Goal: Task Accomplishment & Management: Complete application form

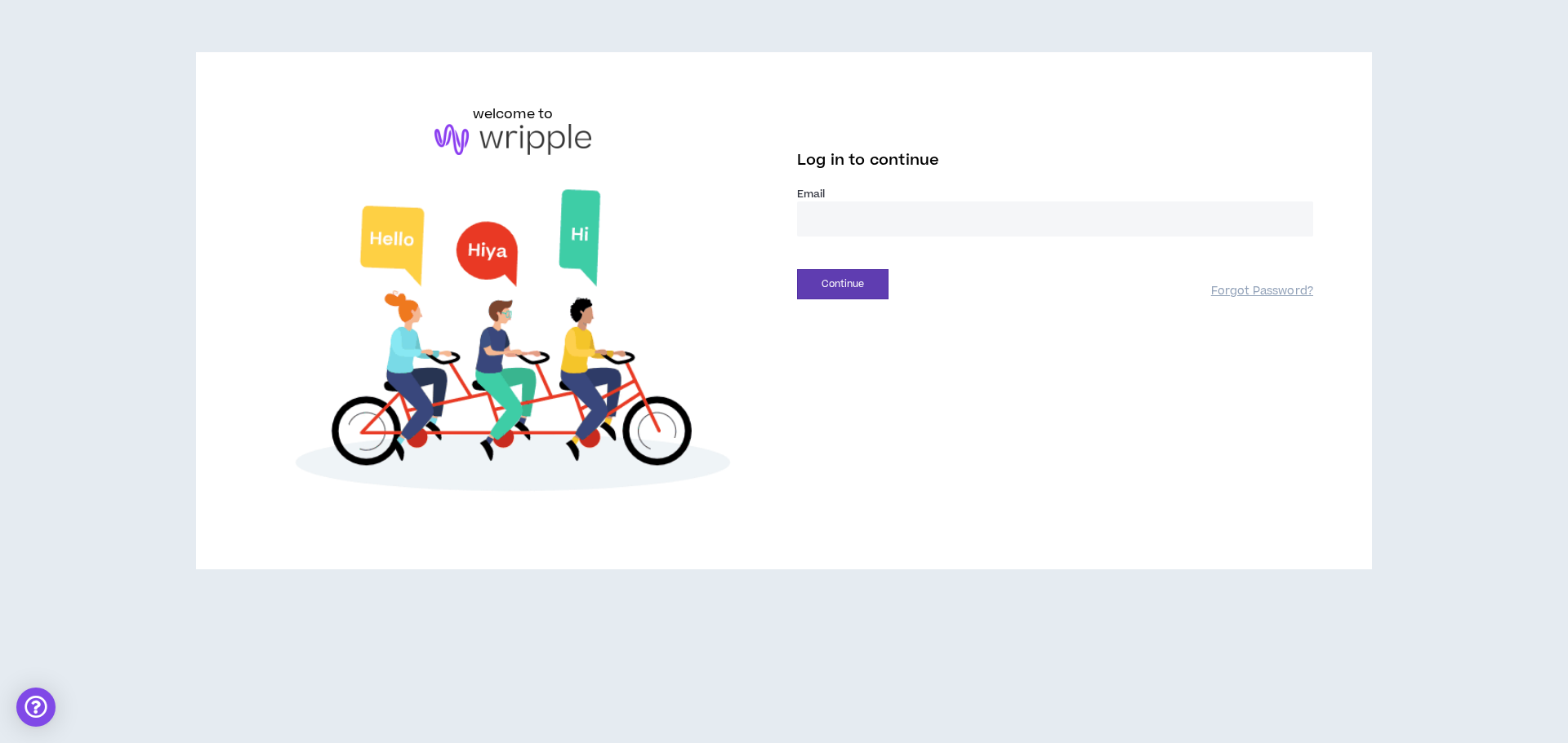
click at [856, 227] on input "email" at bounding box center [1055, 219] width 516 height 36
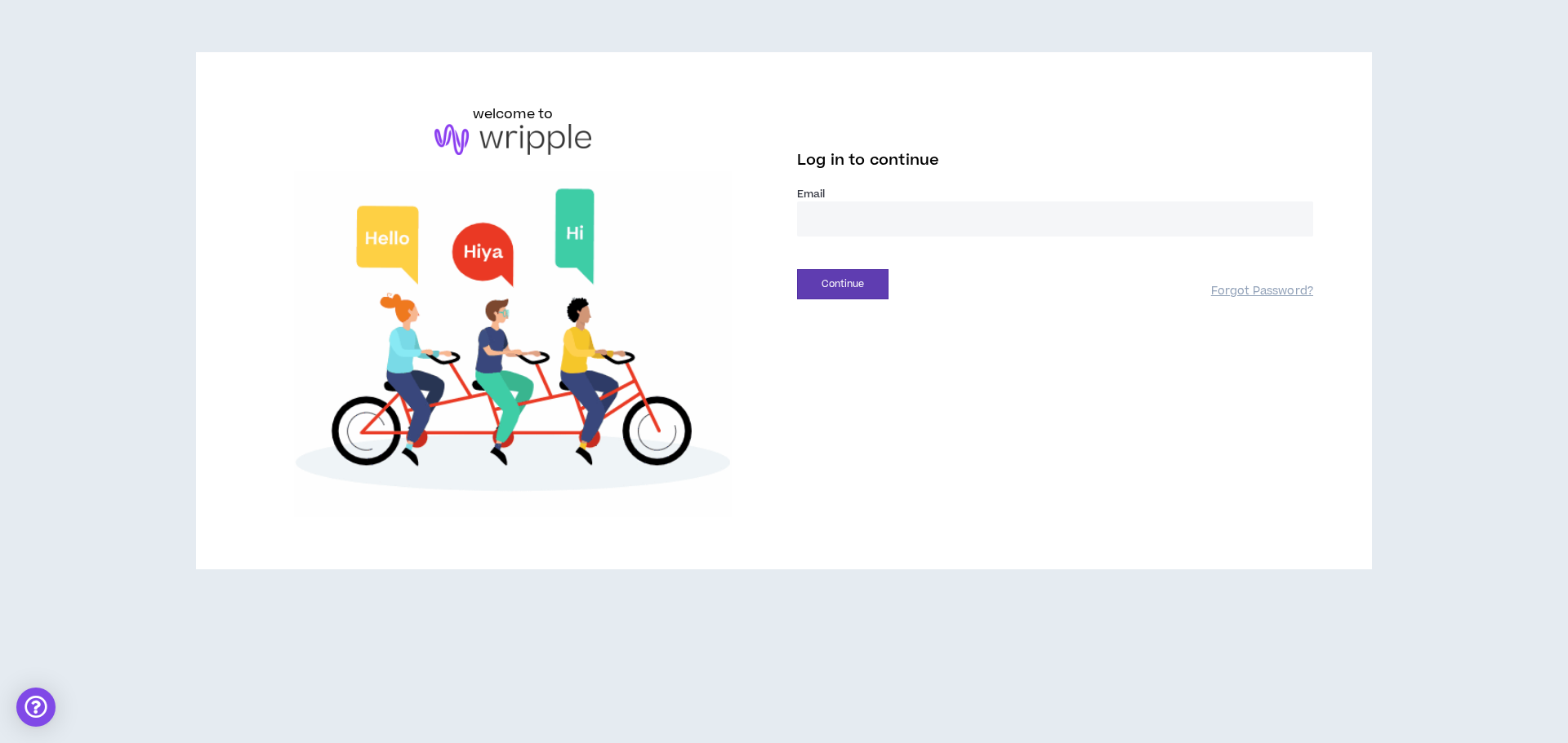
type input "**********"
click at [876, 293] on button "Continue" at bounding box center [842, 285] width 92 height 31
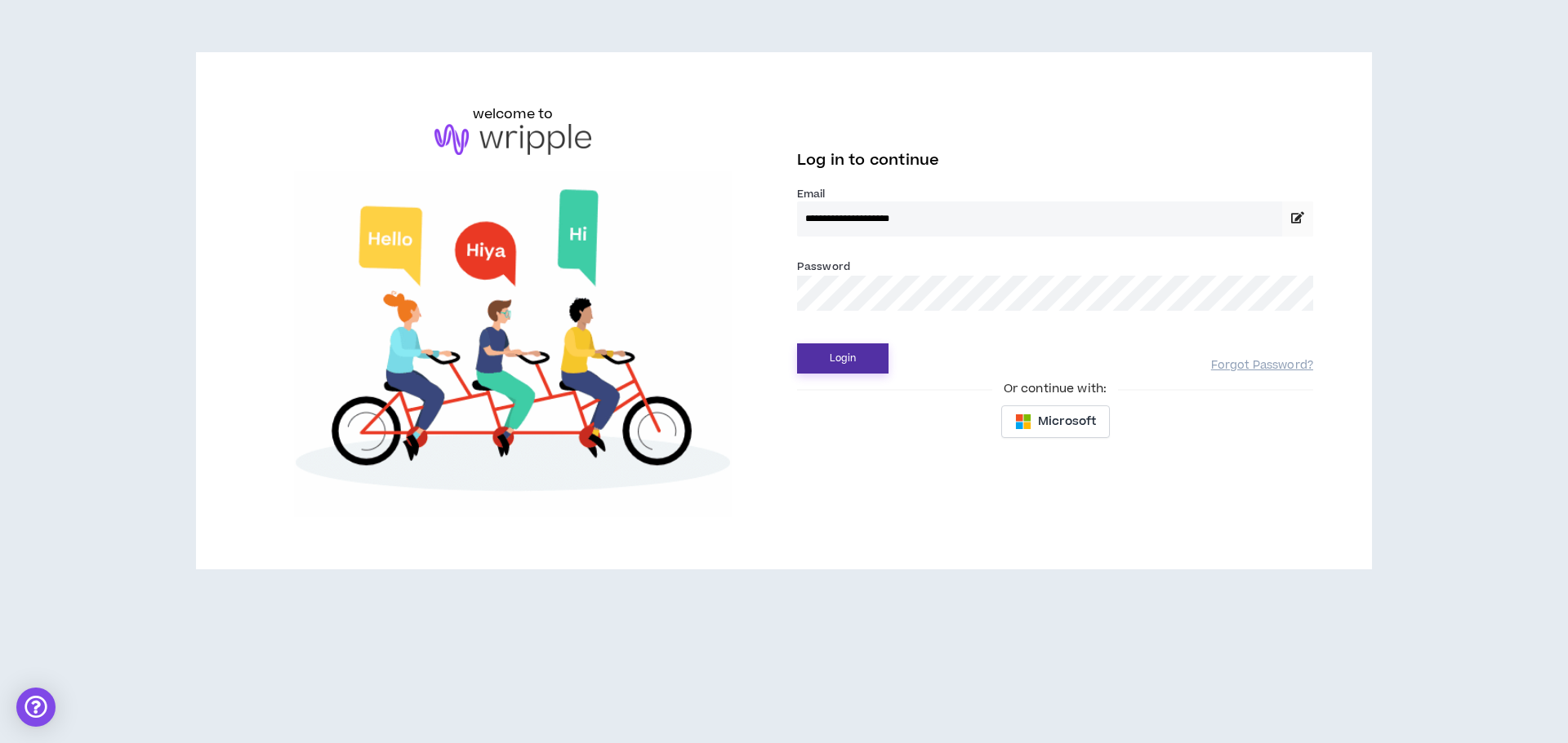
click at [872, 359] on button "Login" at bounding box center [842, 359] width 92 height 31
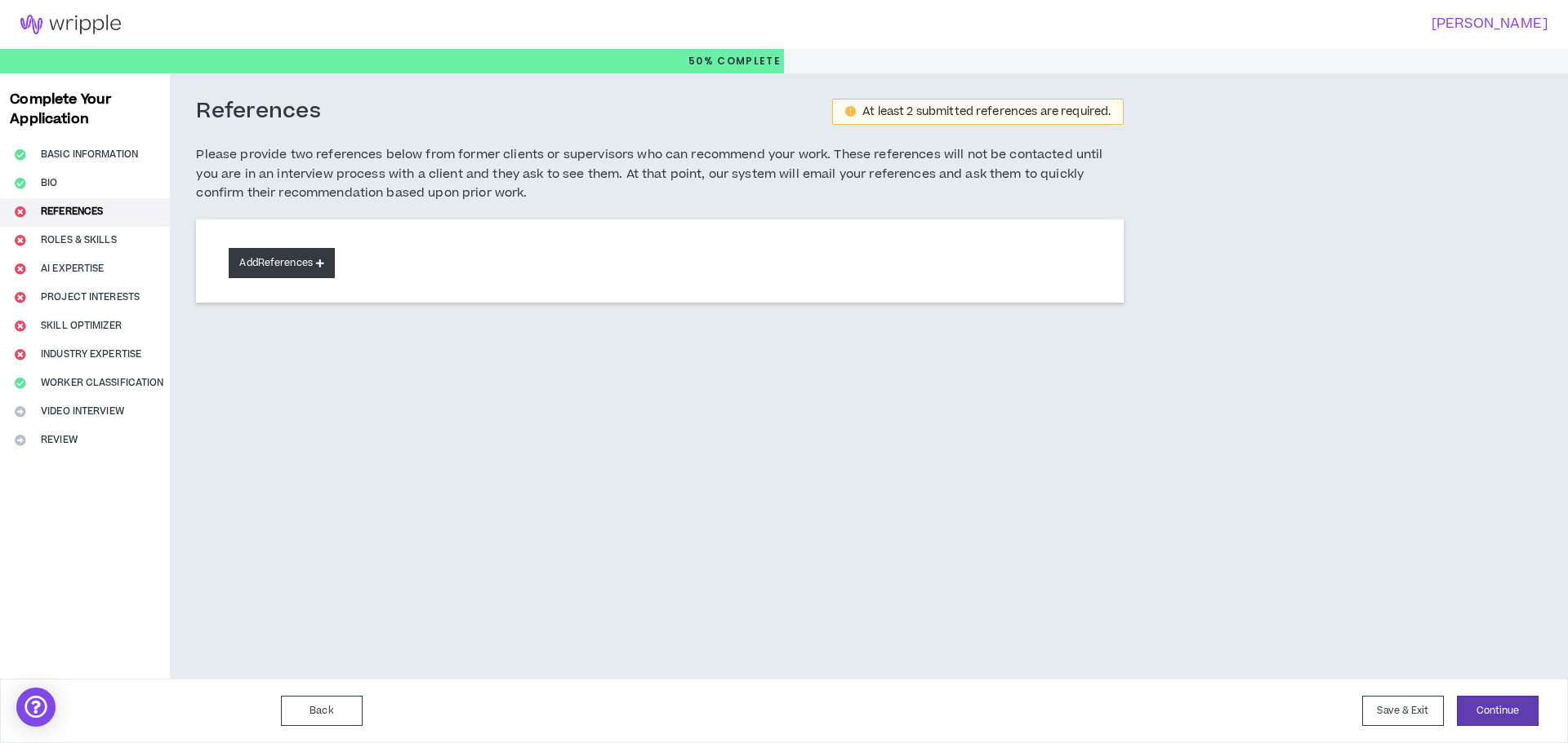
click at [269, 272] on button "Add References" at bounding box center [281, 263] width 106 height 31
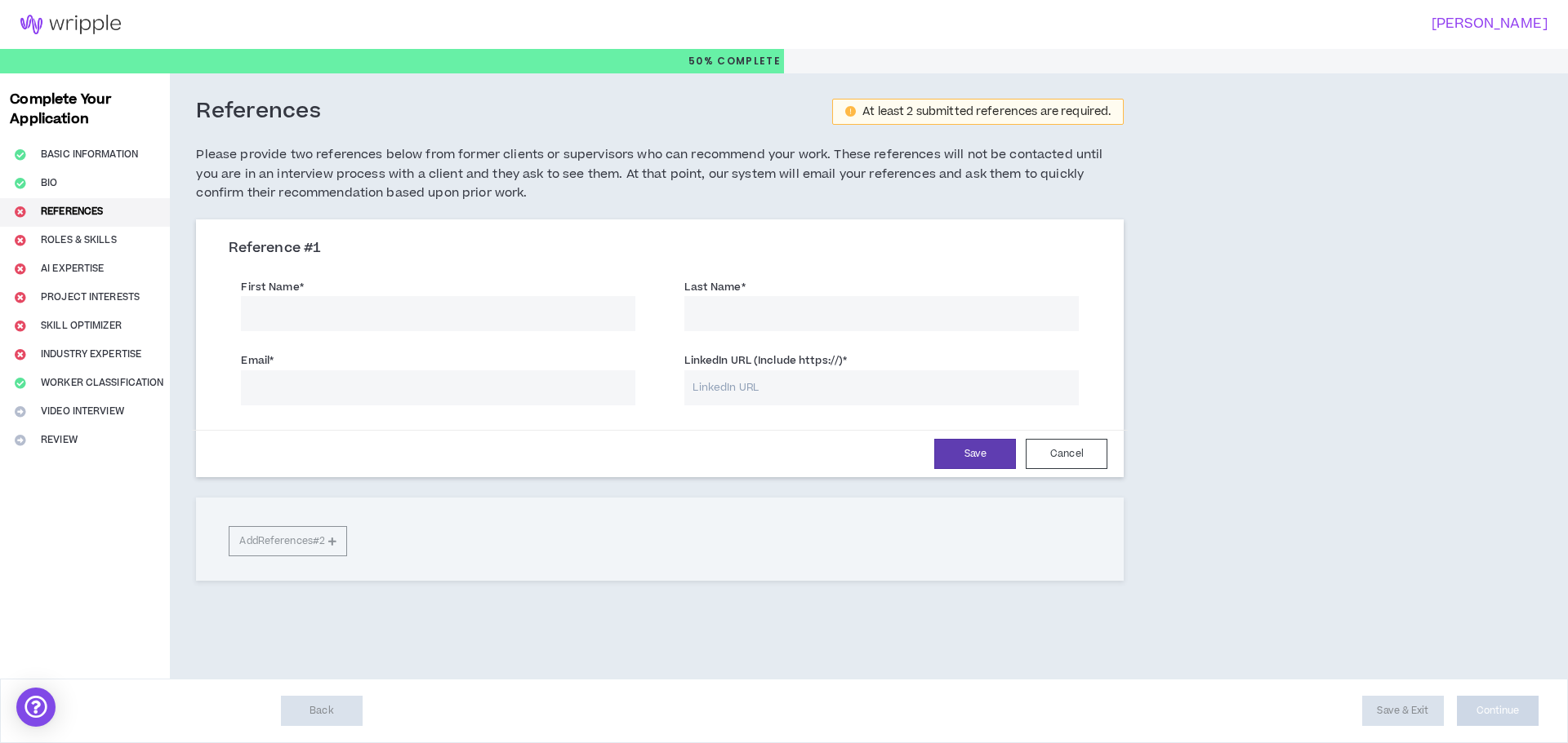
click at [507, 312] on input "First Name *" at bounding box center [438, 314] width 394 height 36
type input "[PERSON_NAME]"
type input "c"
type input "[PERSON_NAME]"
type input "[EMAIL_ADDRESS][DOMAIN_NAME]"
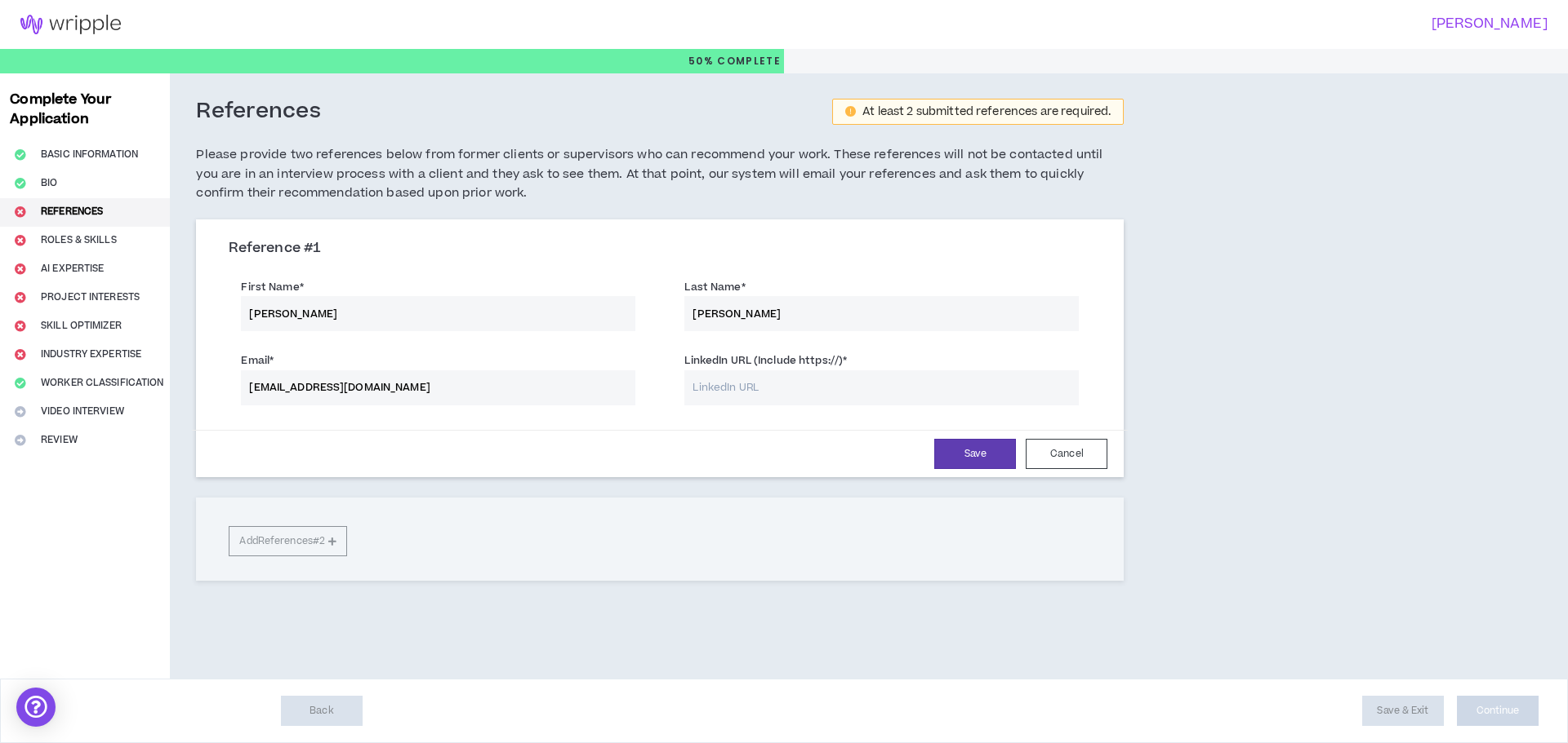
click at [808, 386] on input "LinkedIn URL (Include https://) *" at bounding box center [881, 388] width 394 height 36
paste input "[URL][DOMAIN_NAME]"
type input "[URL][DOMAIN_NAME]"
click at [980, 458] on button "Save" at bounding box center [975, 454] width 82 height 31
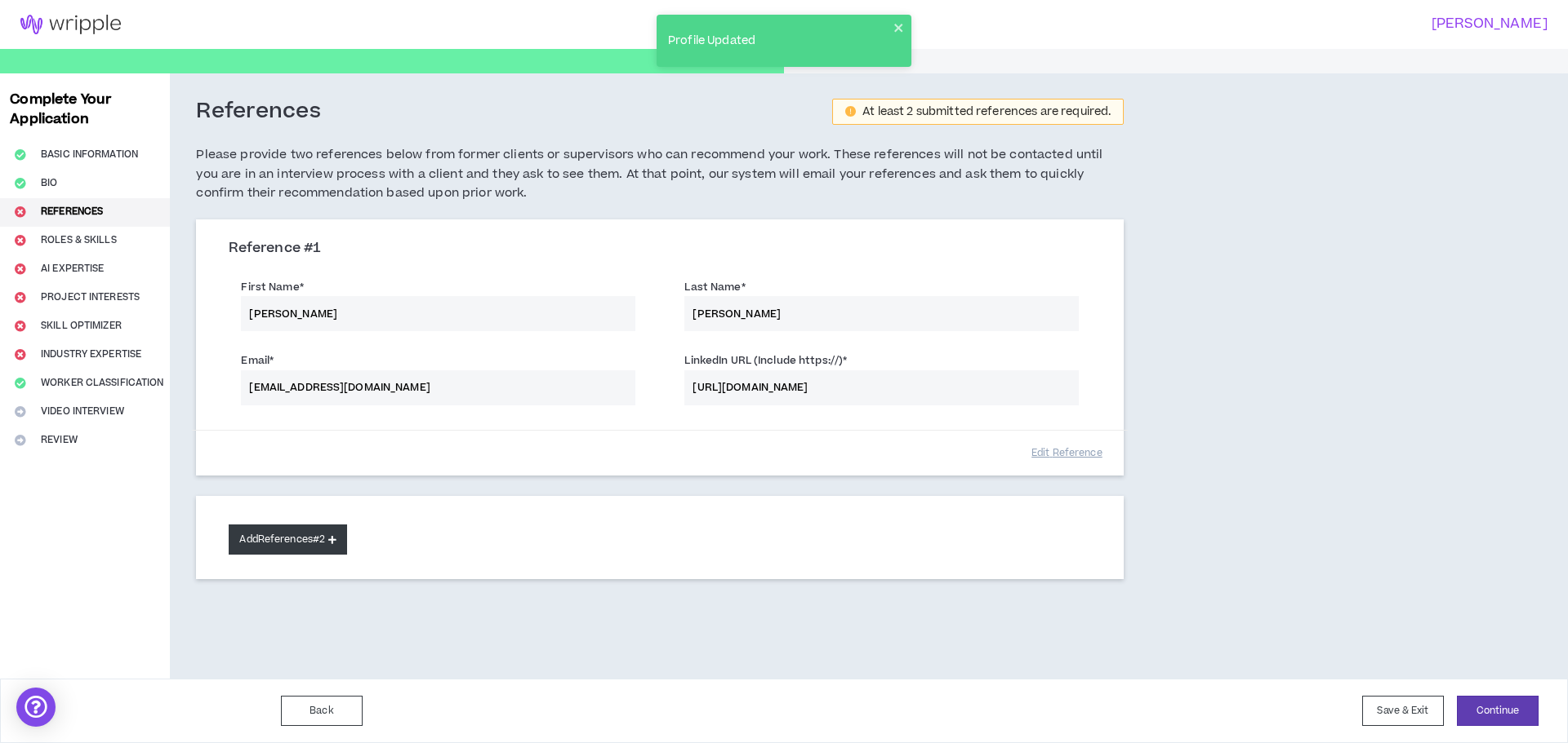
click at [277, 538] on button "Add References #2" at bounding box center [288, 539] width 119 height 31
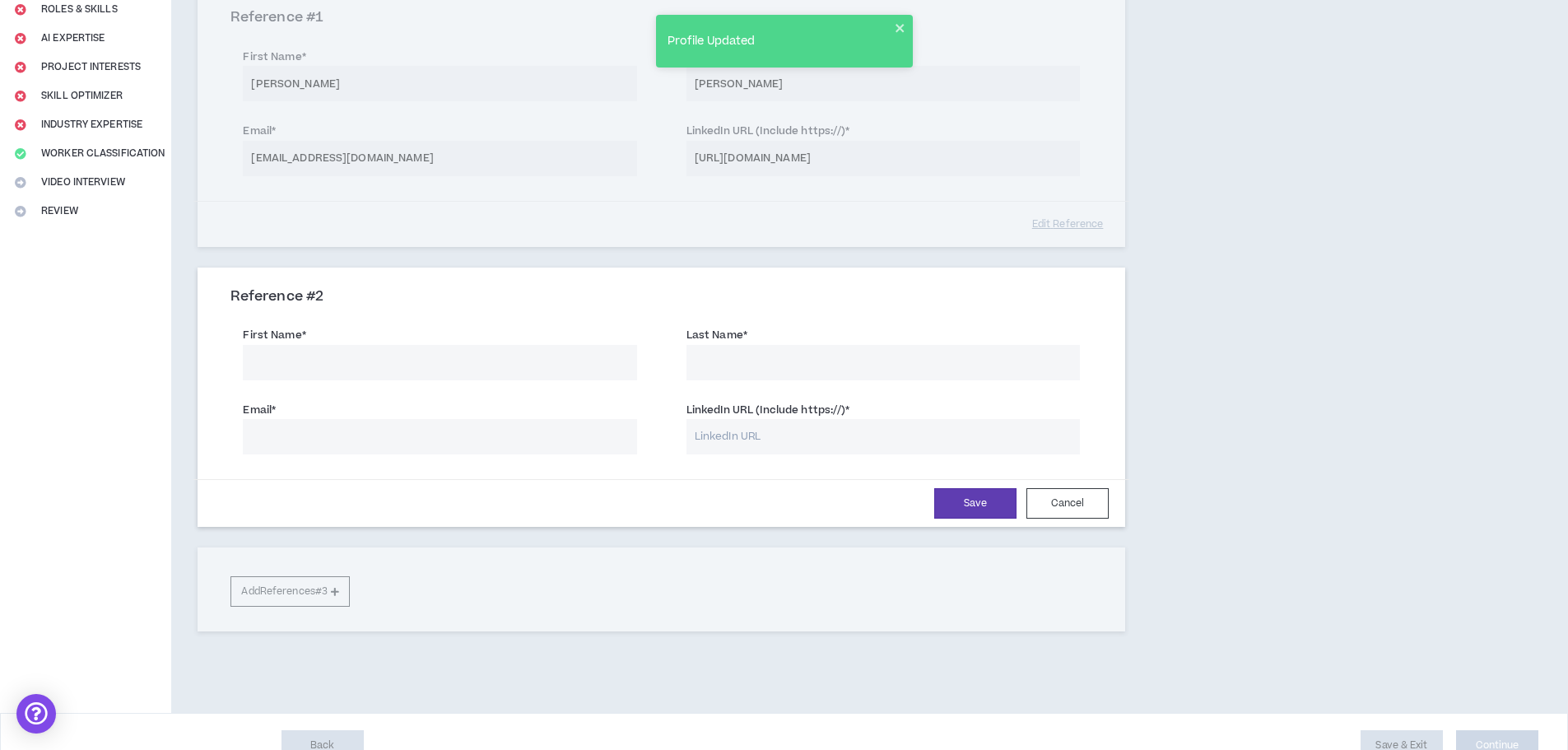
scroll to position [247, 0]
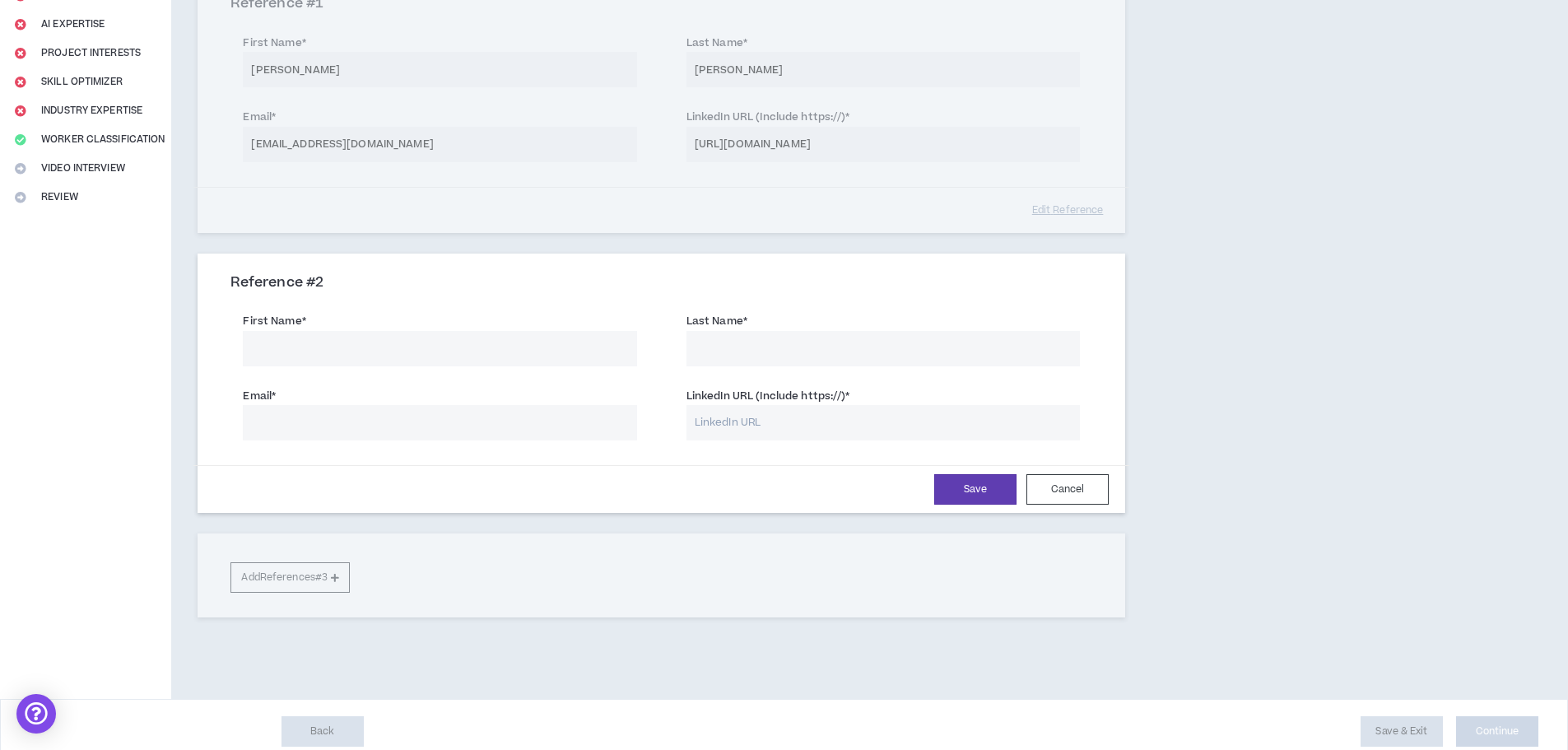
click at [514, 347] on input "First Name *" at bounding box center [440, 349] width 394 height 36
type input "[PERSON_NAME]"
type input "Palawasta"
click at [376, 438] on input "Email *" at bounding box center [440, 423] width 394 height 36
type input "[EMAIL_ADDRESS][DOMAIN_NAME]"
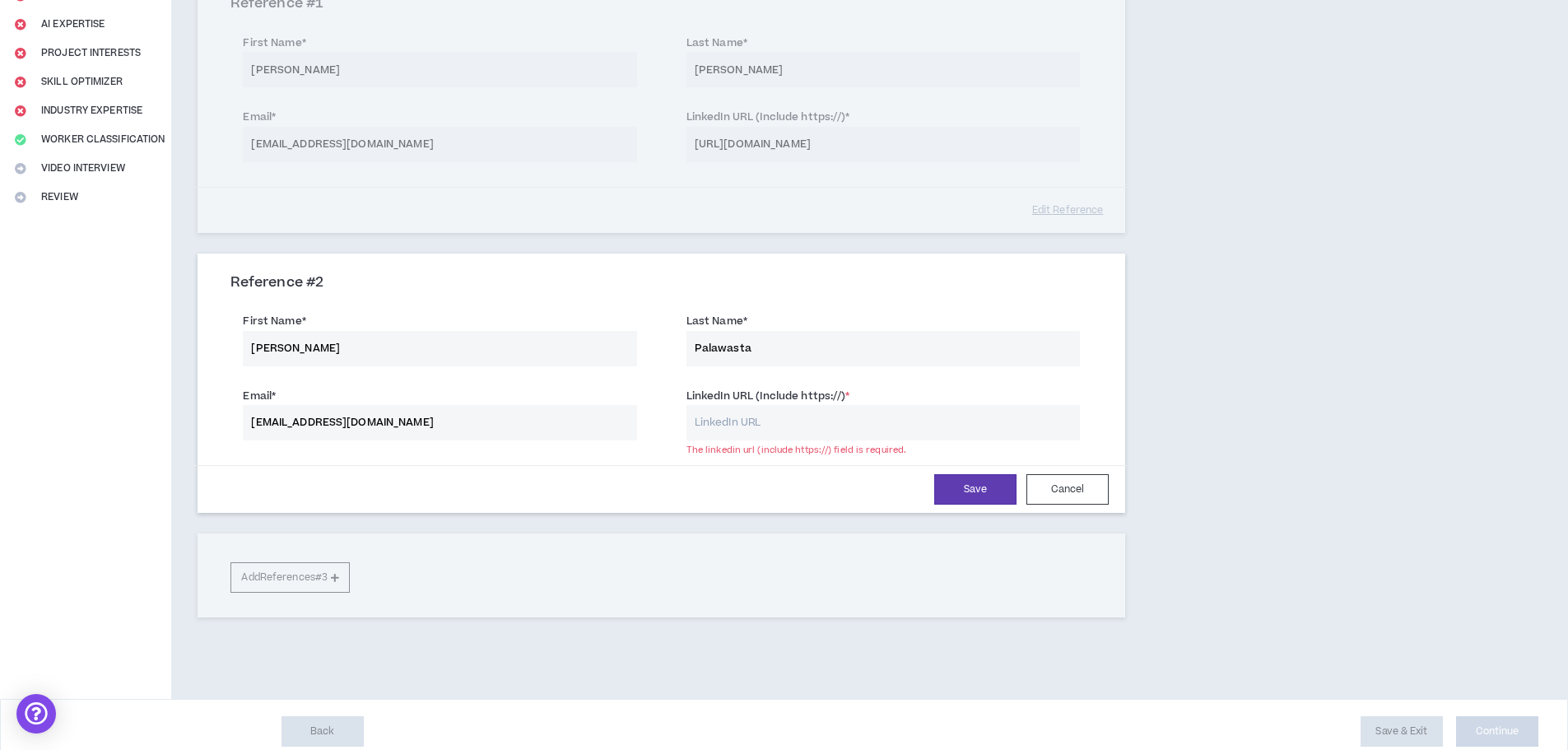
paste input "[URL][DOMAIN_NAME]"
type input "[URL][DOMAIN_NAME]"
click at [989, 491] on button "Save" at bounding box center [975, 490] width 83 height 31
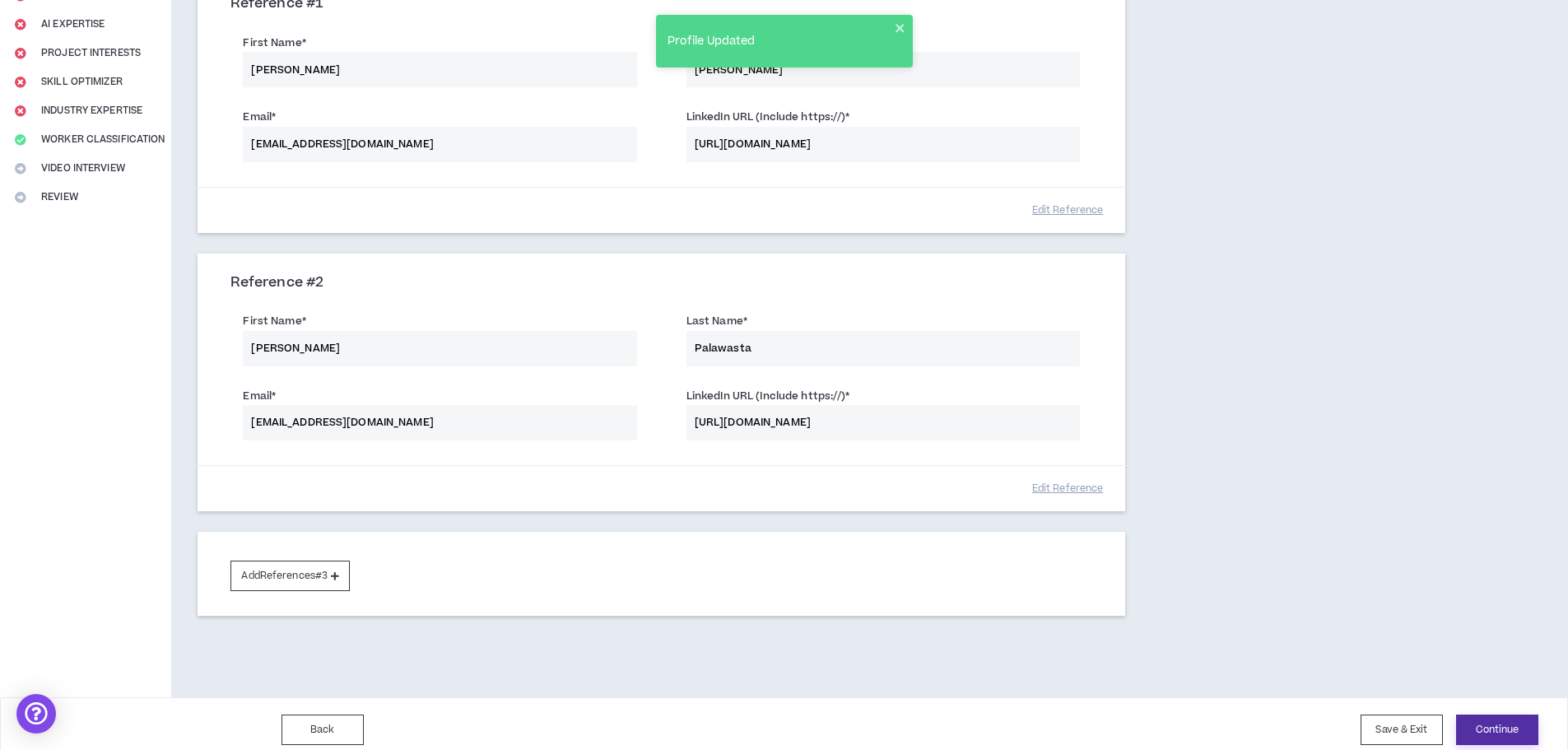
click at [1514, 731] on button "Continue" at bounding box center [1497, 730] width 83 height 31
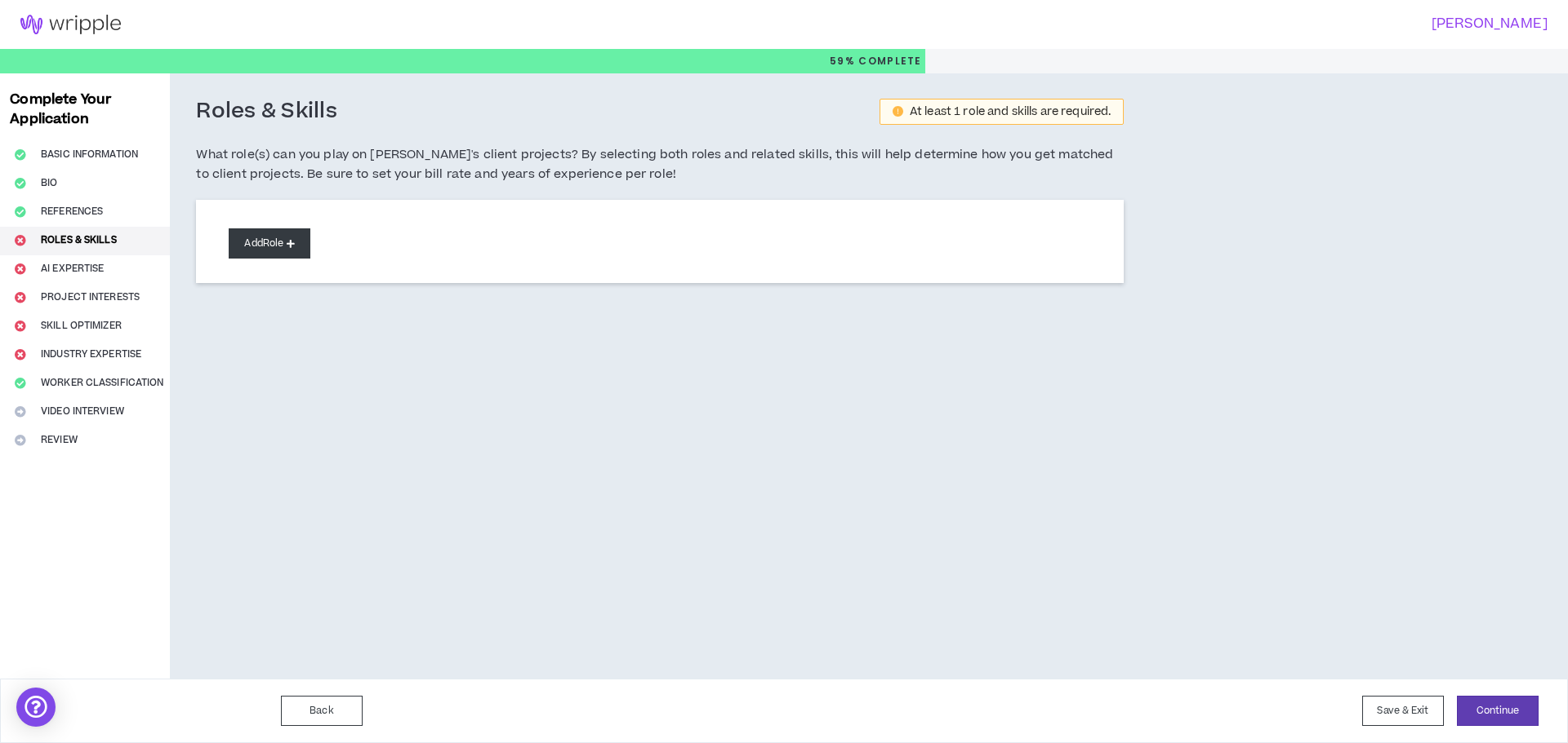
click at [261, 251] on button "Add Role" at bounding box center [269, 243] width 82 height 31
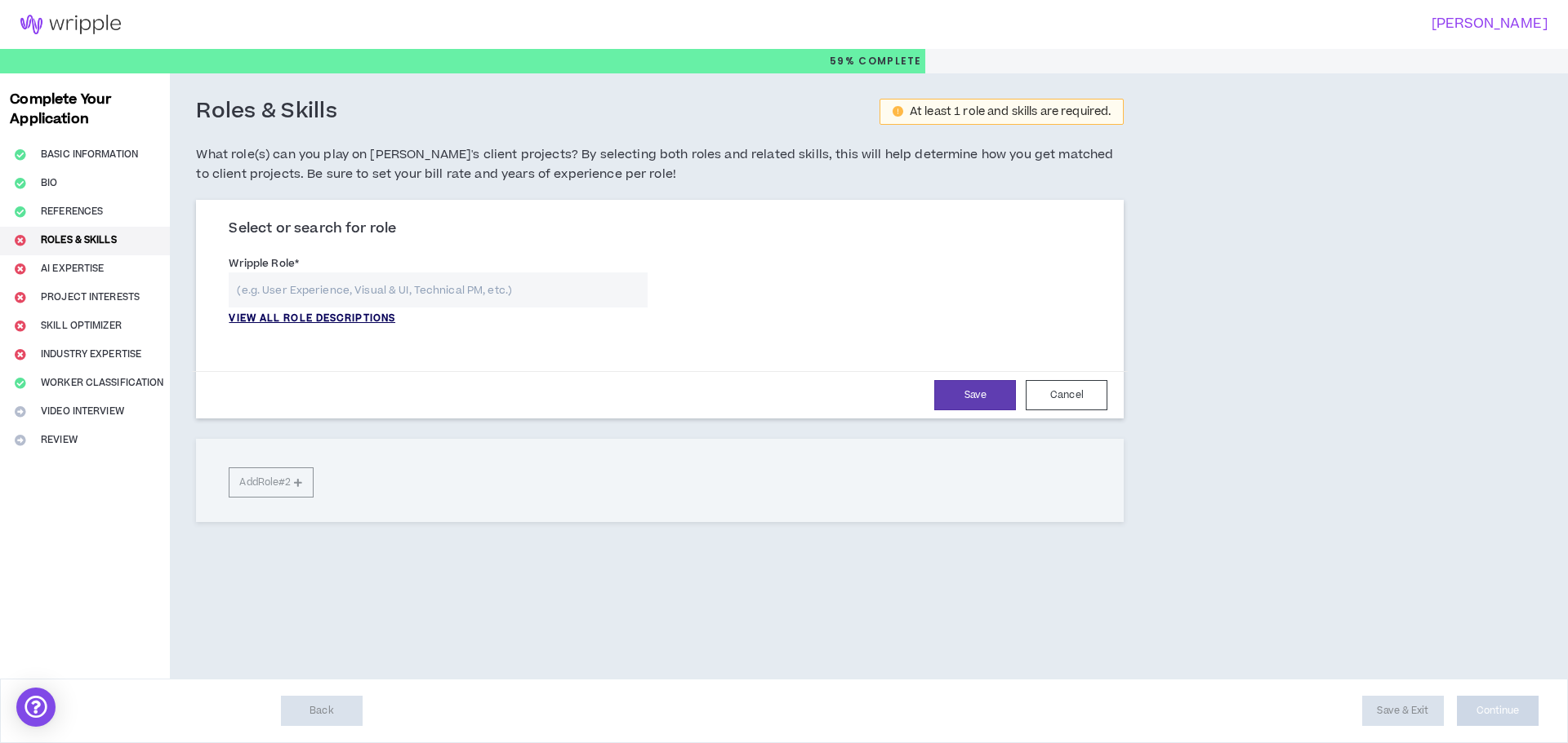
click at [354, 319] on p "VIEW ALL ROLE DESCRIPTIONS" at bounding box center [311, 319] width 166 height 15
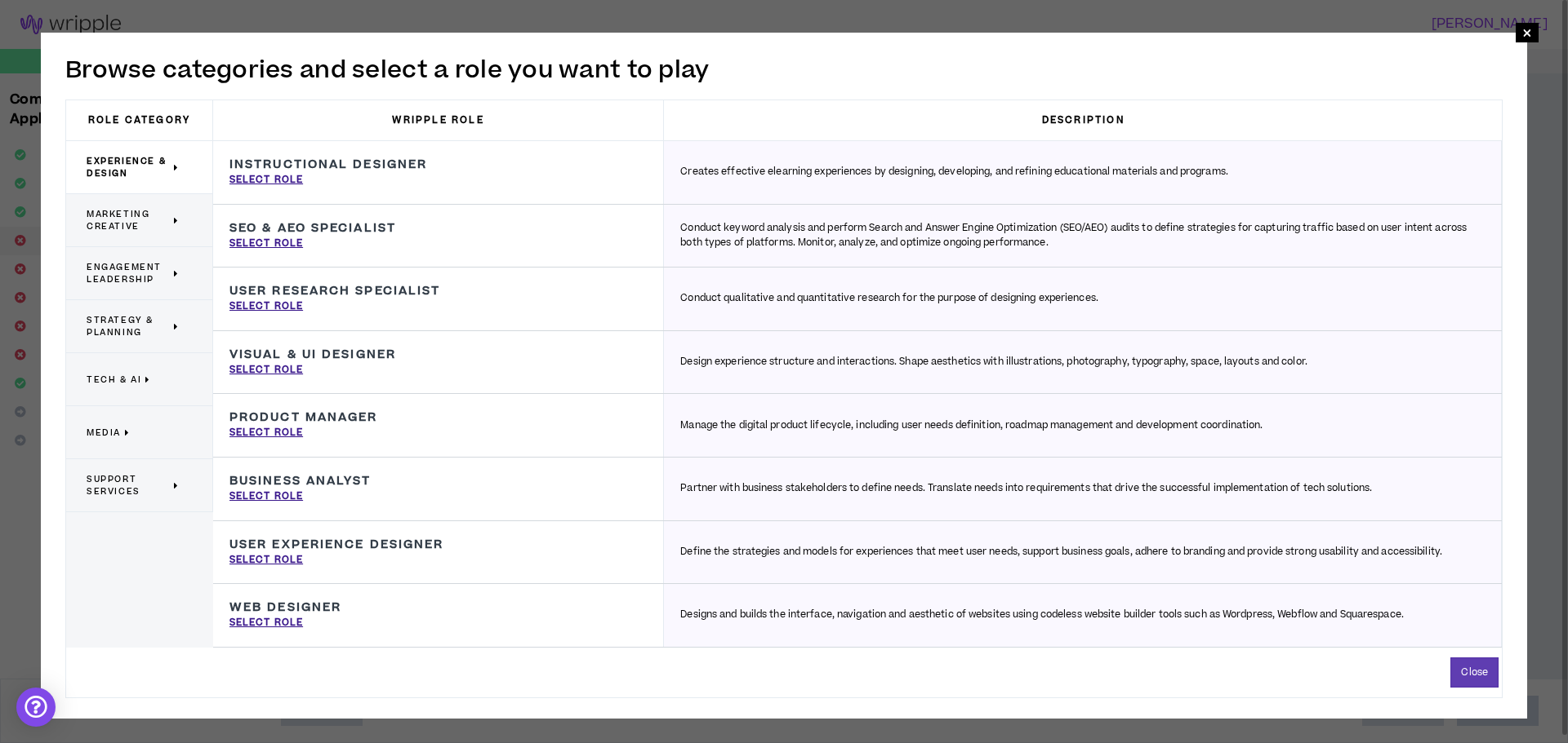
click at [136, 282] on span "Engagement Leadership" at bounding box center [129, 273] width 83 height 25
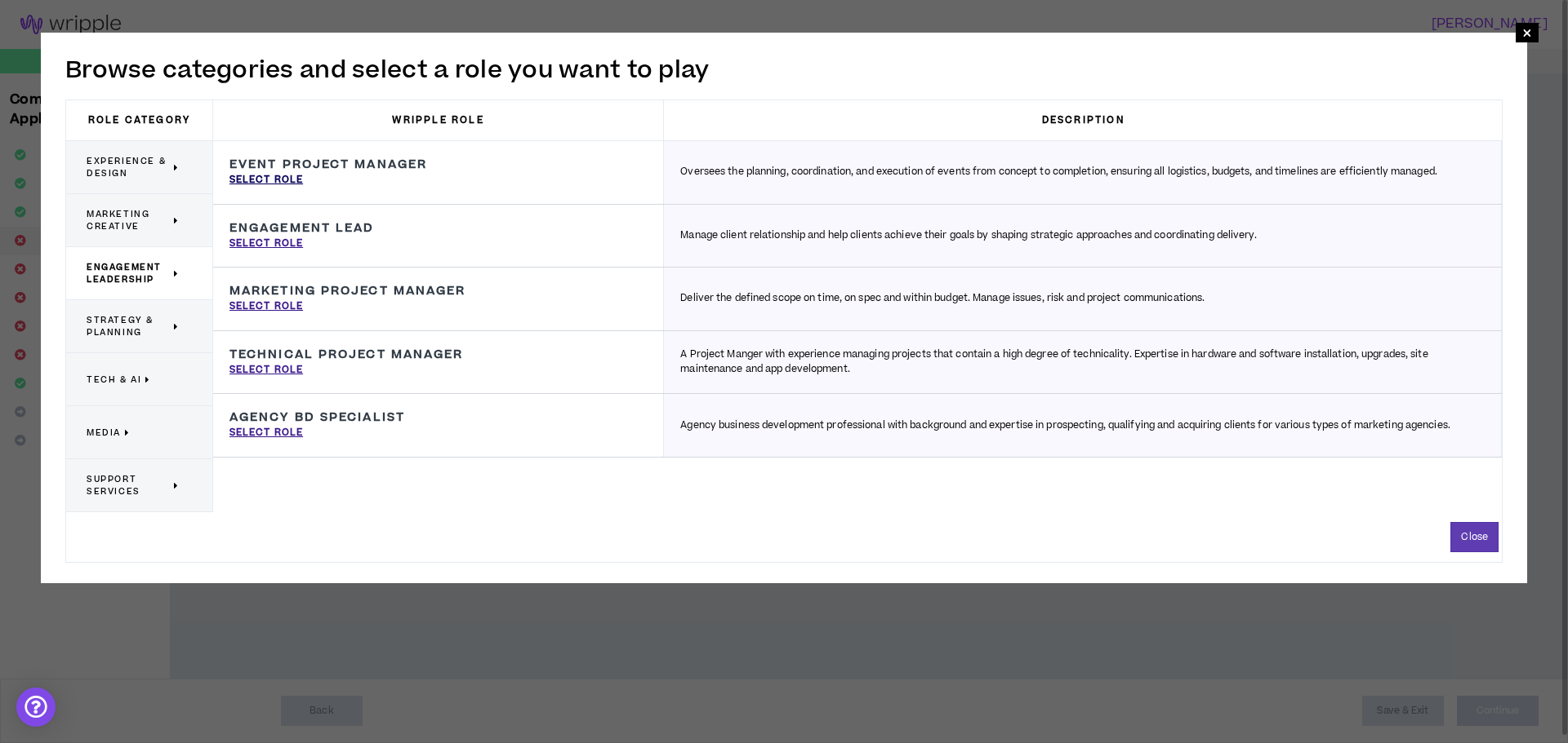
click at [284, 181] on p "Select Role" at bounding box center [266, 180] width 73 height 15
type input "Event Project Manager"
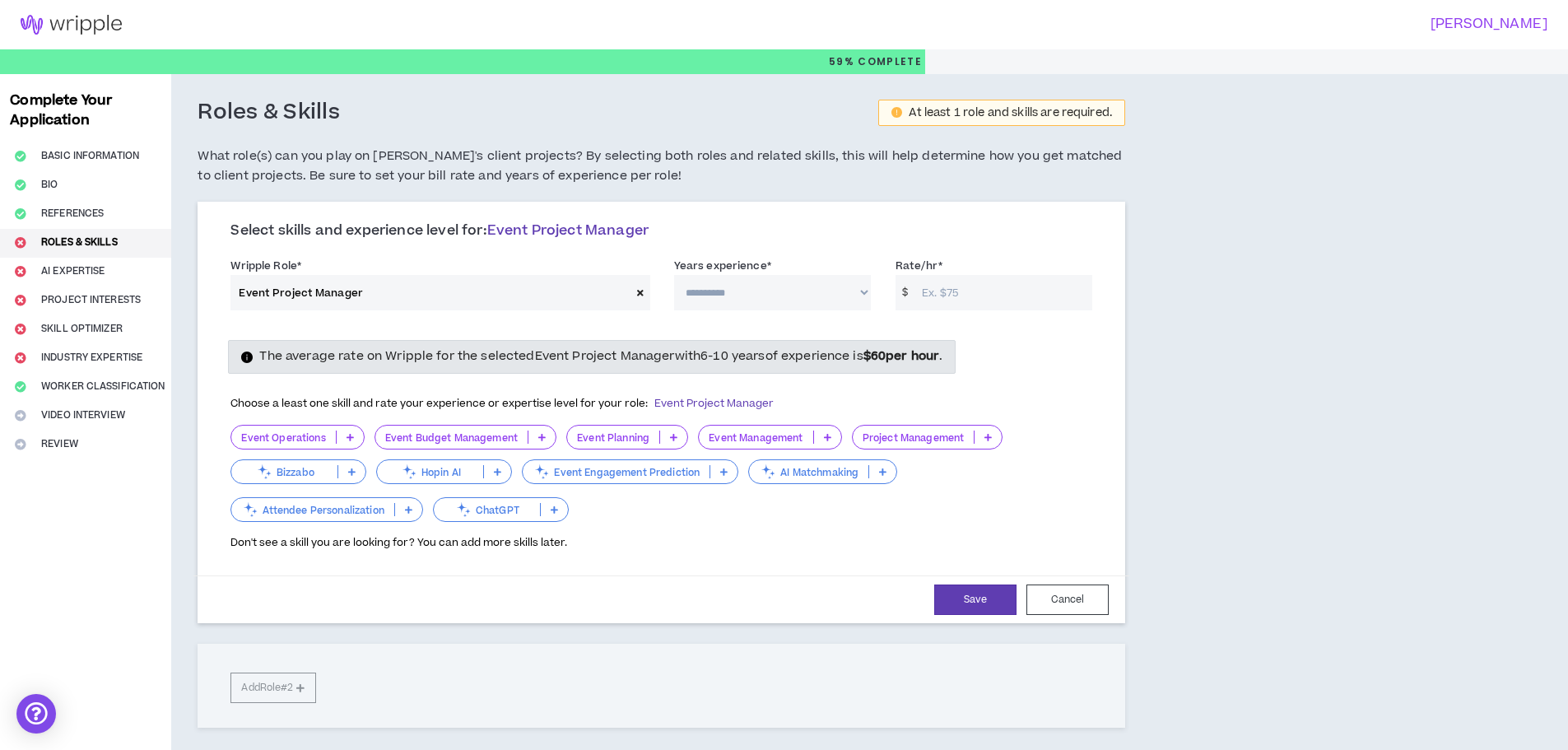
click at [861, 299] on select "**********" at bounding box center [772, 293] width 196 height 36
click at [863, 296] on select "**********" at bounding box center [772, 293] width 196 height 36
select select "***"
click at [674, 275] on select "**********" at bounding box center [772, 293] width 196 height 36
click at [925, 293] on input "Rate/hr *" at bounding box center [1003, 293] width 178 height 36
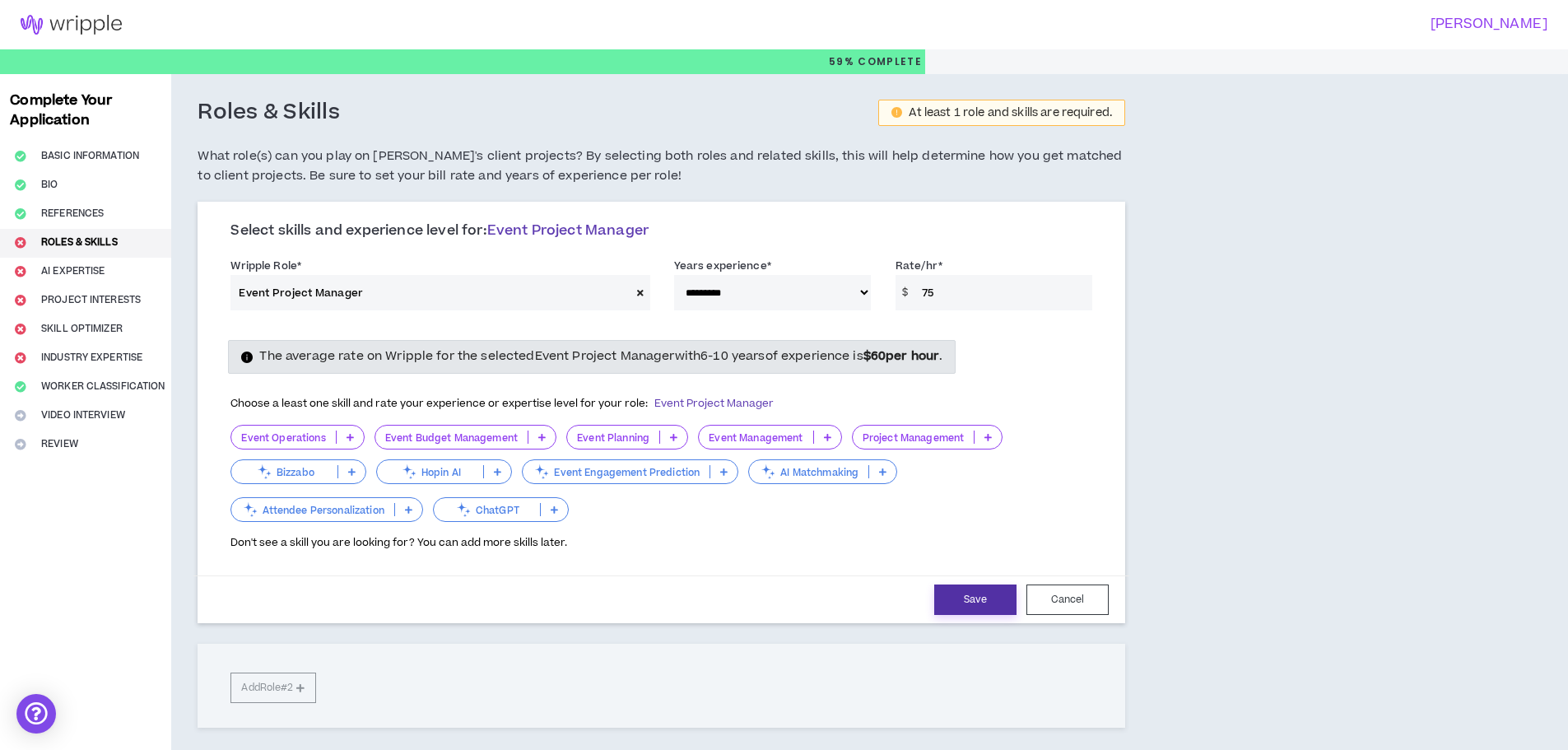
type input "75"
click at [1000, 606] on button "Save" at bounding box center [975, 599] width 83 height 31
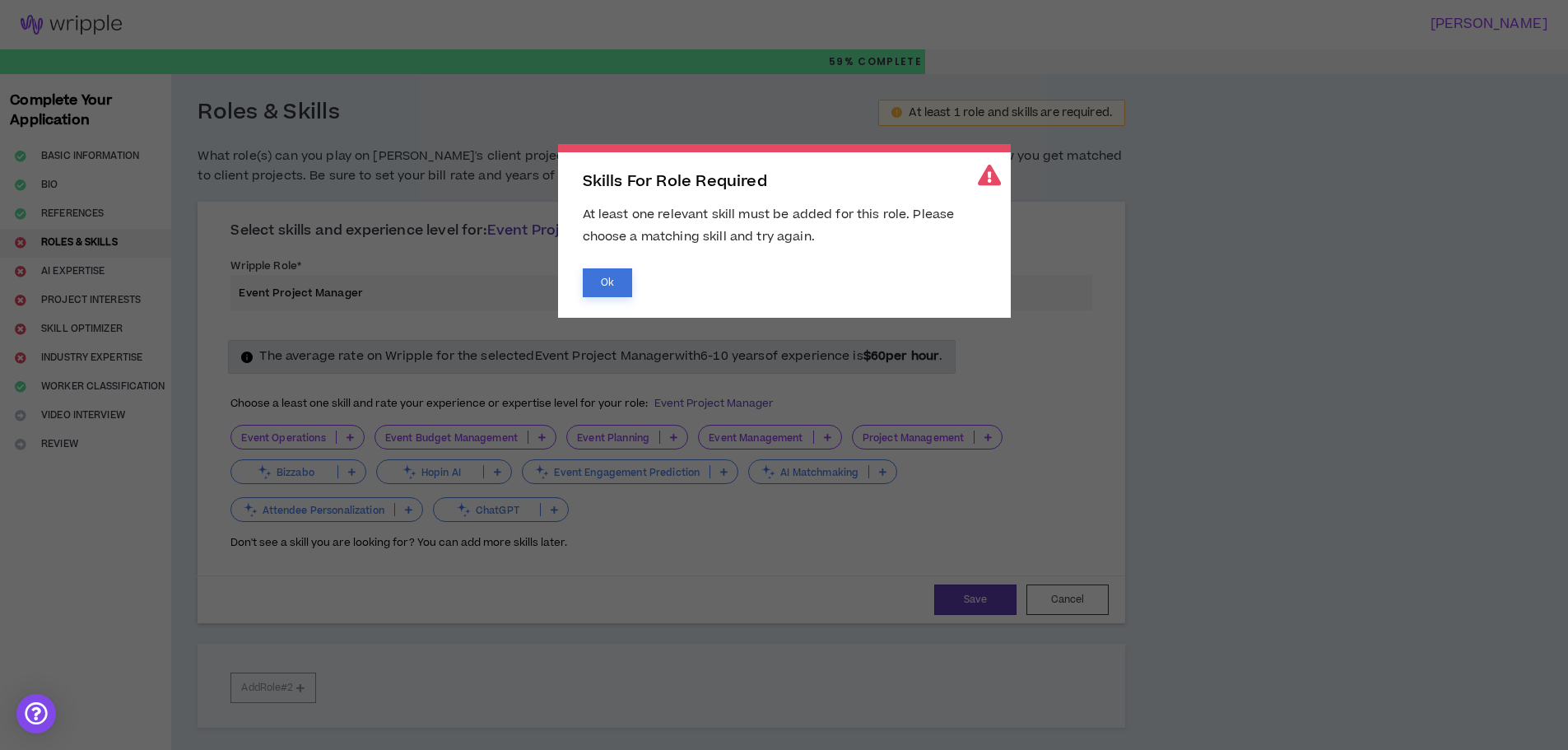
click at [596, 275] on button "Ok" at bounding box center [608, 282] width 50 height 29
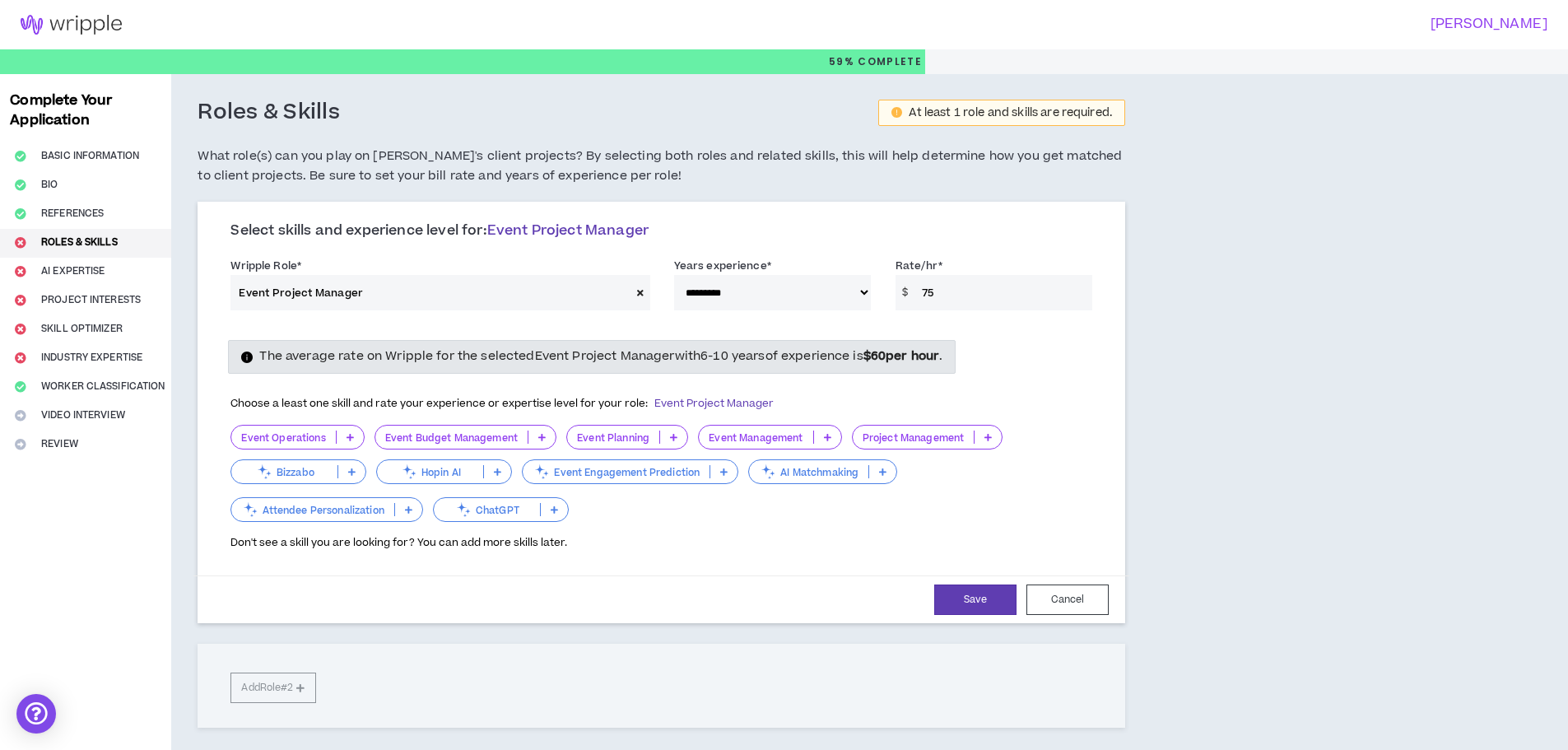
click at [314, 444] on p "Event Operations" at bounding box center [283, 438] width 104 height 12
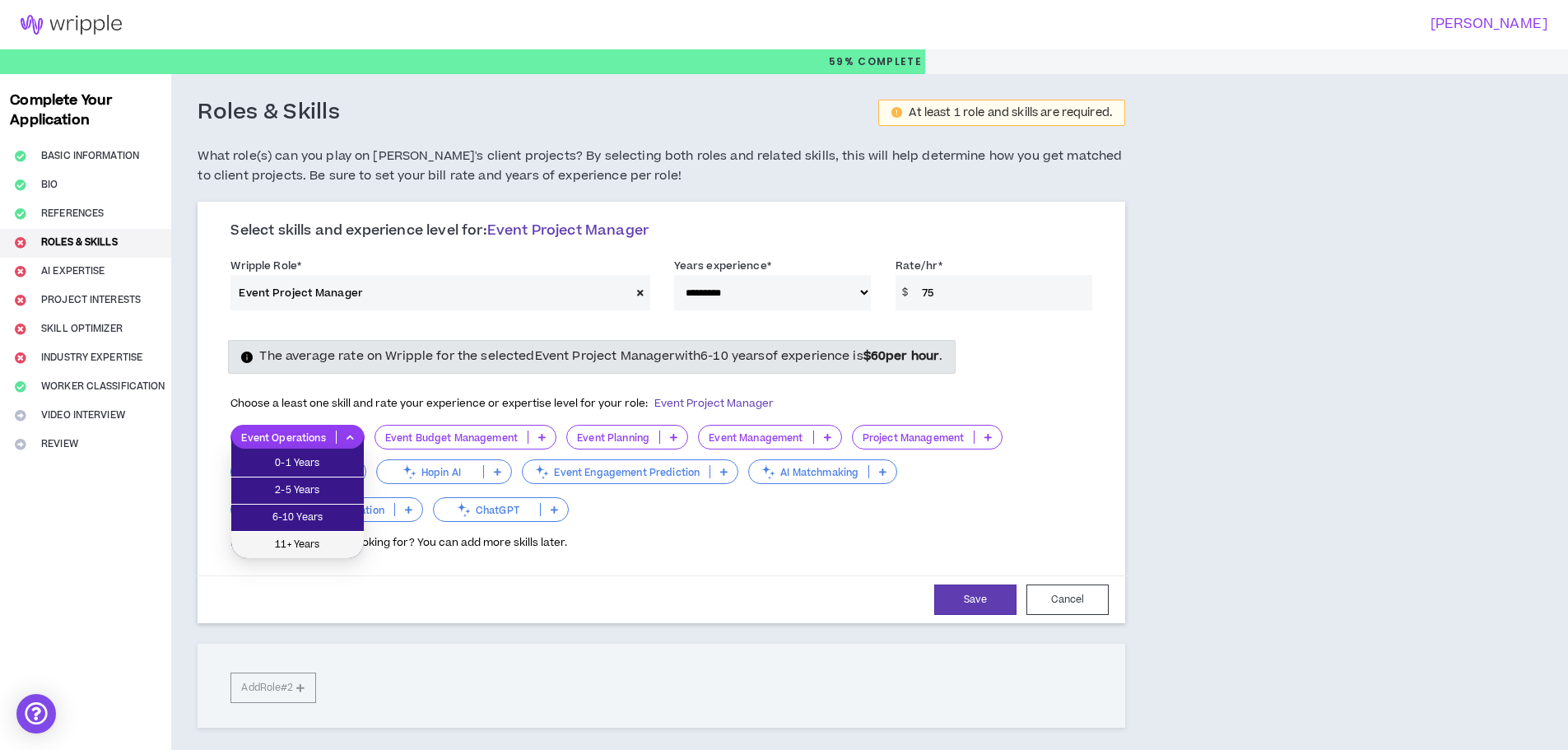
click at [348, 546] on span "11+ Years" at bounding box center [297, 546] width 113 height 18
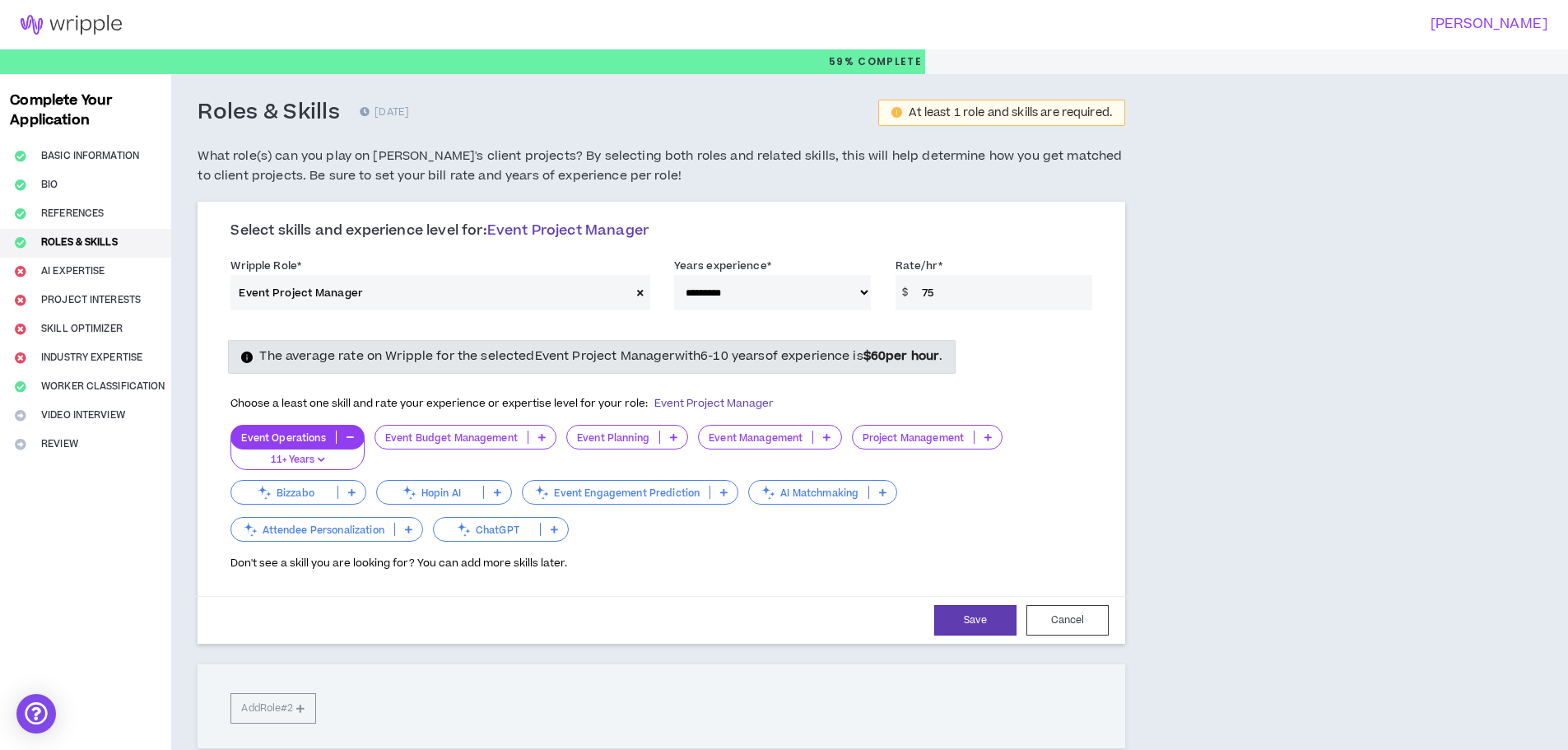
click at [541, 440] on icon at bounding box center [541, 437] width 7 height 8
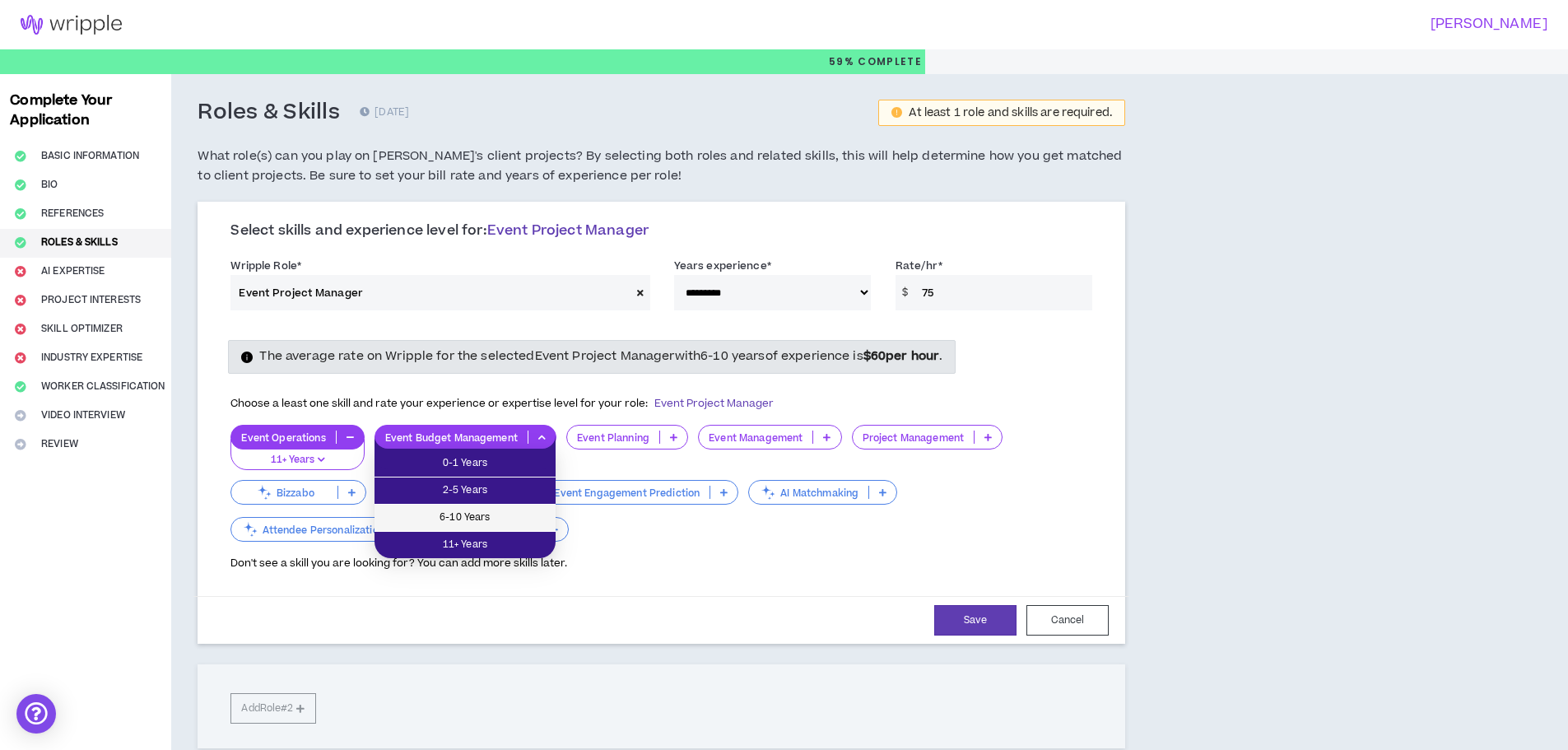
click at [528, 517] on span "6-10 Years" at bounding box center [466, 518] width 161 height 18
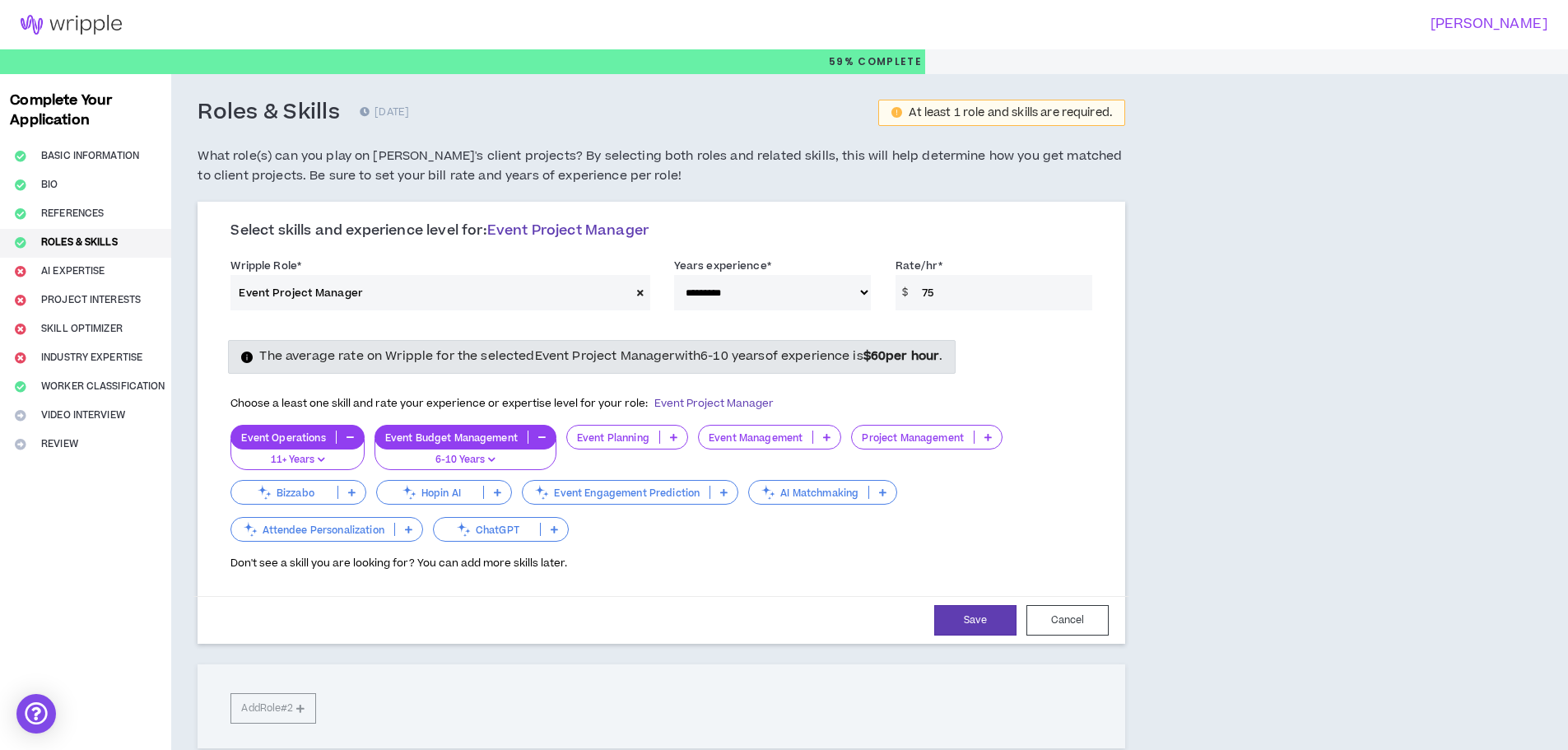
click at [672, 438] on icon at bounding box center [673, 437] width 7 height 8
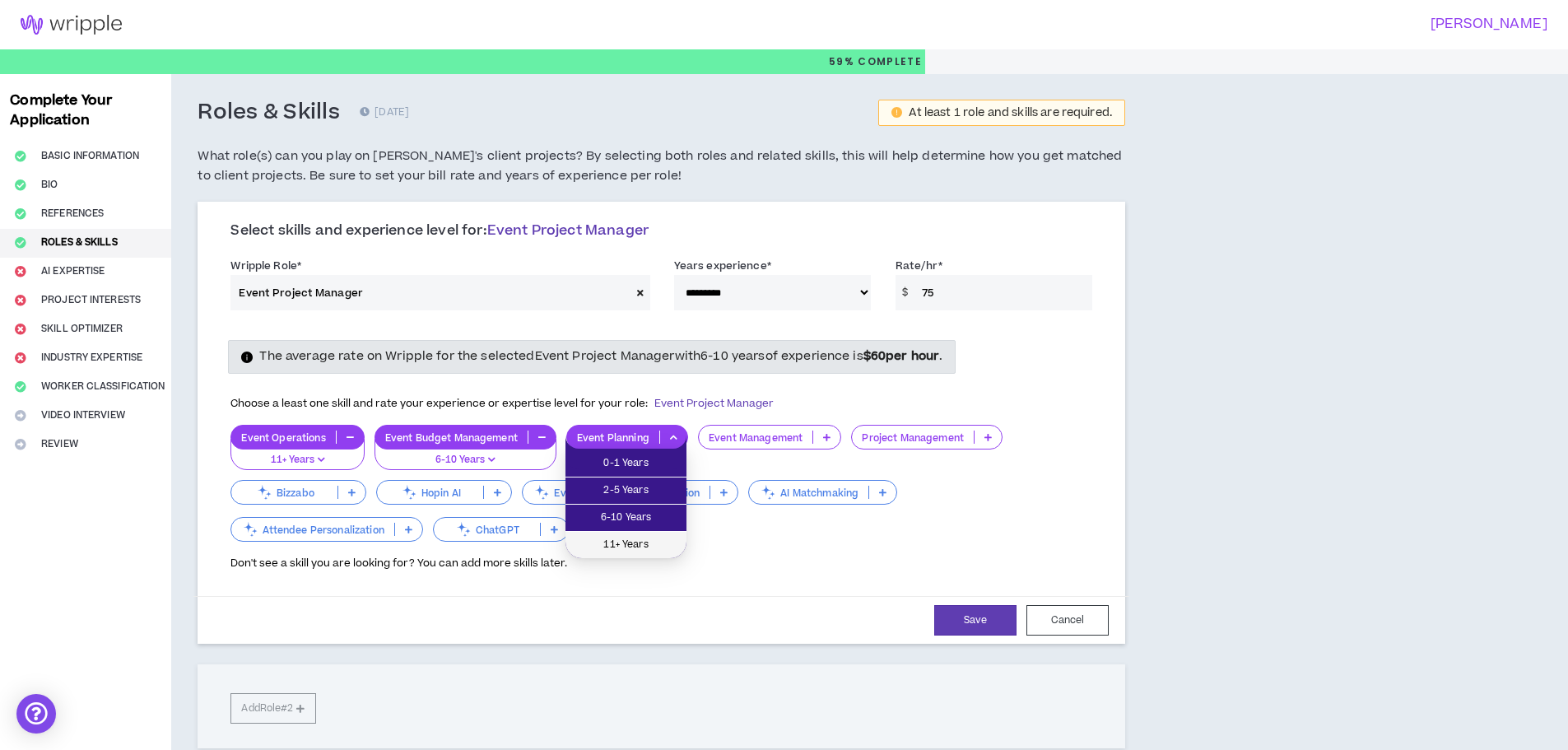
click at [666, 547] on span "11+ Years" at bounding box center [626, 546] width 102 height 18
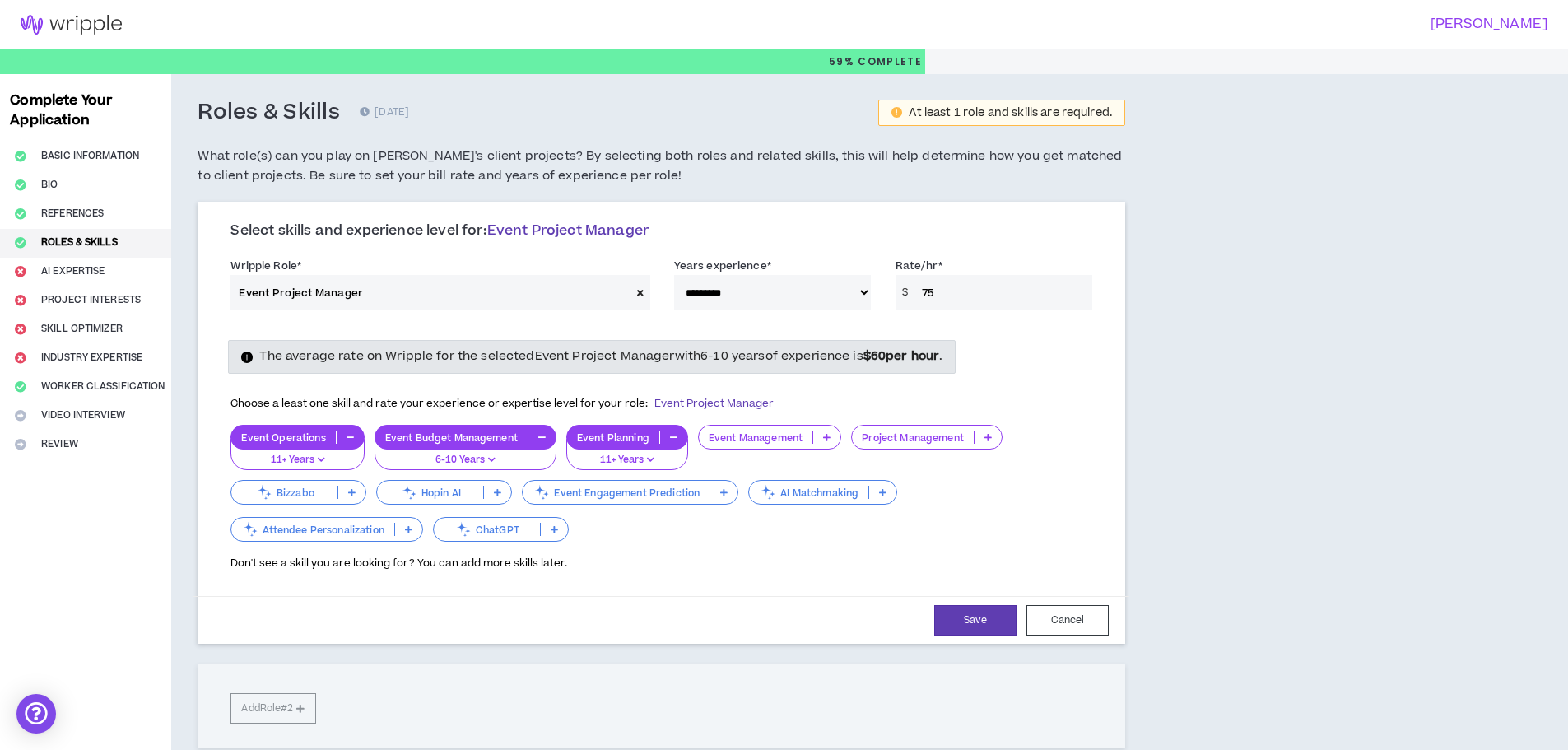
click at [830, 445] on div "Event Management" at bounding box center [770, 437] width 144 height 25
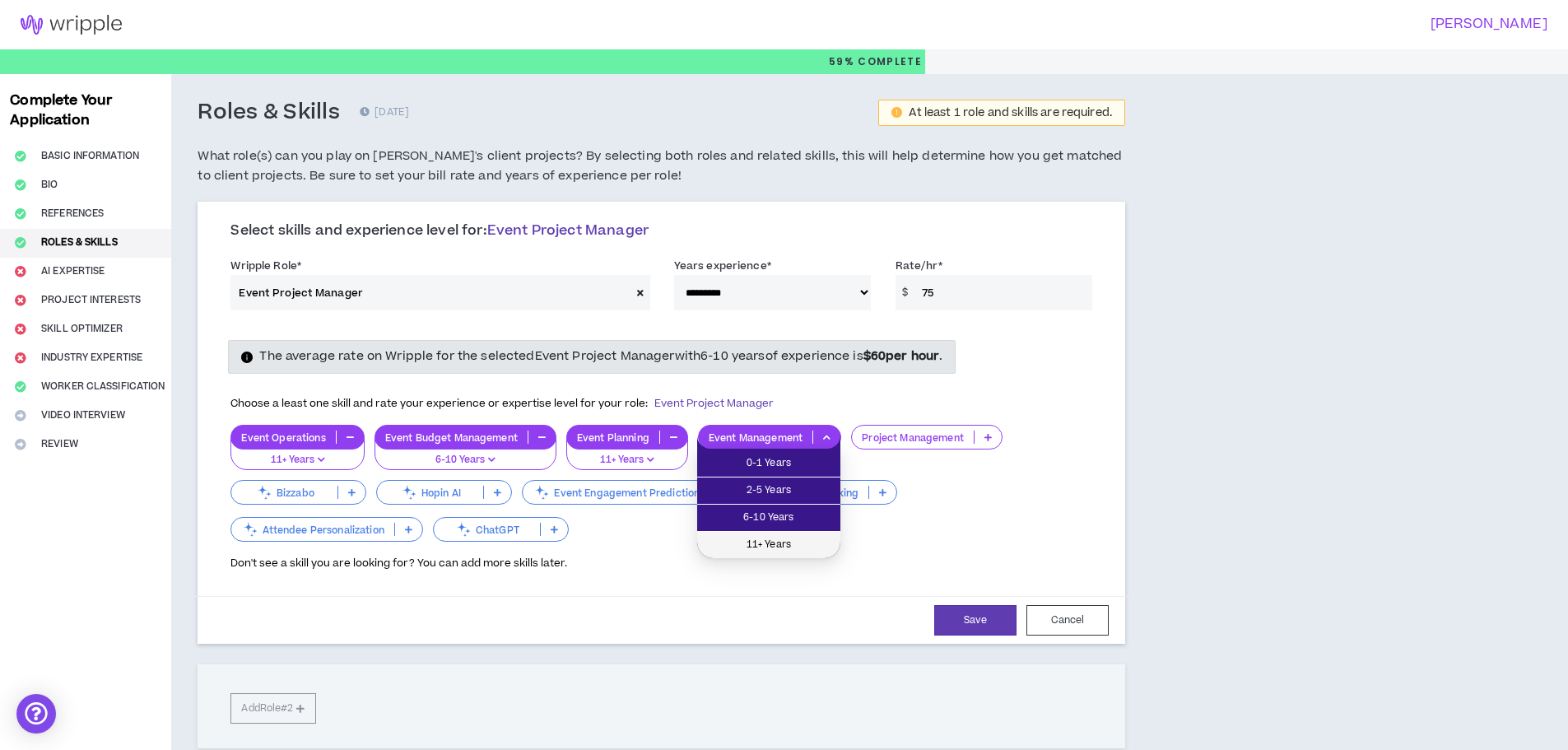
click at [815, 538] on span "11+ Years" at bounding box center [770, 546] width 124 height 18
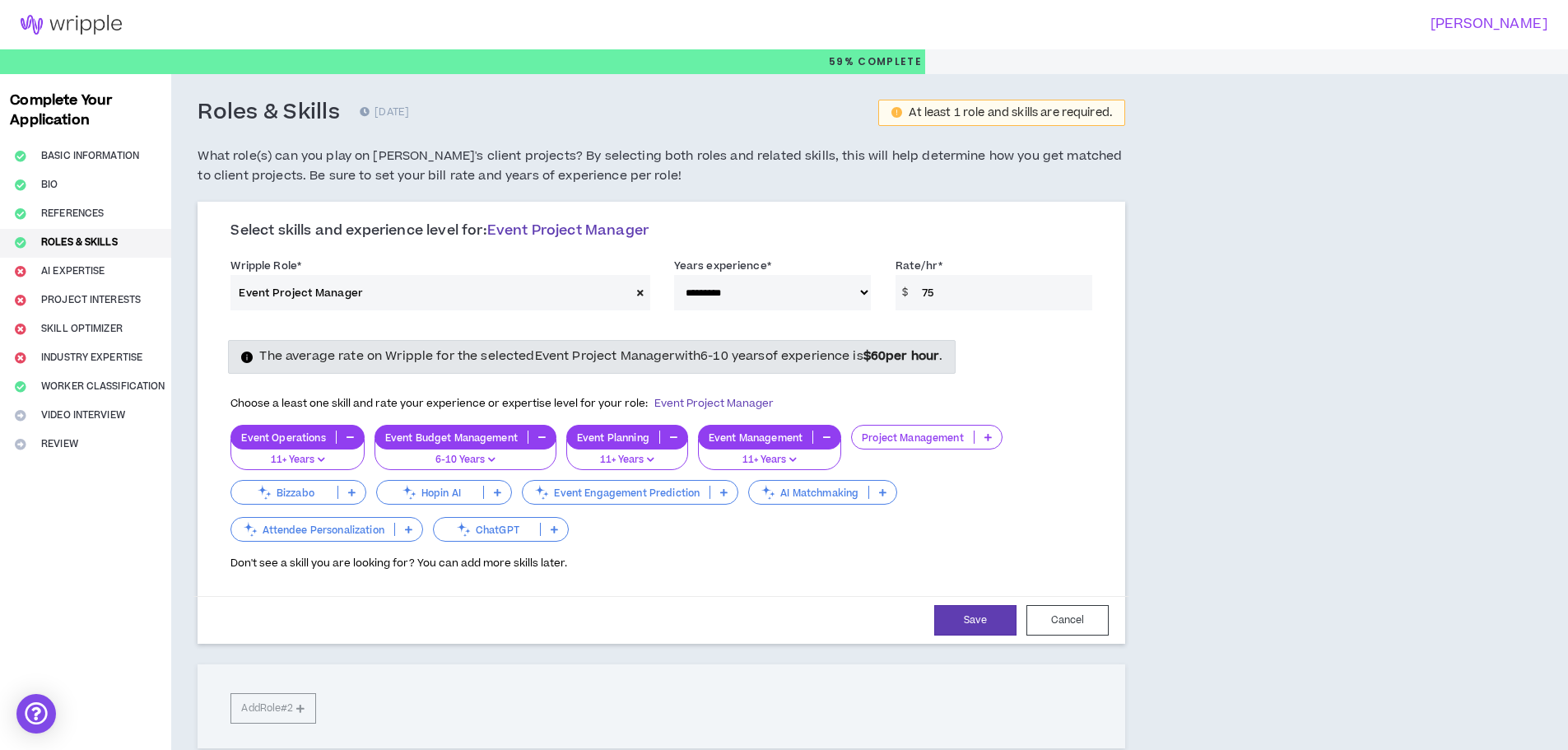
click at [991, 442] on icon at bounding box center [988, 437] width 7 height 8
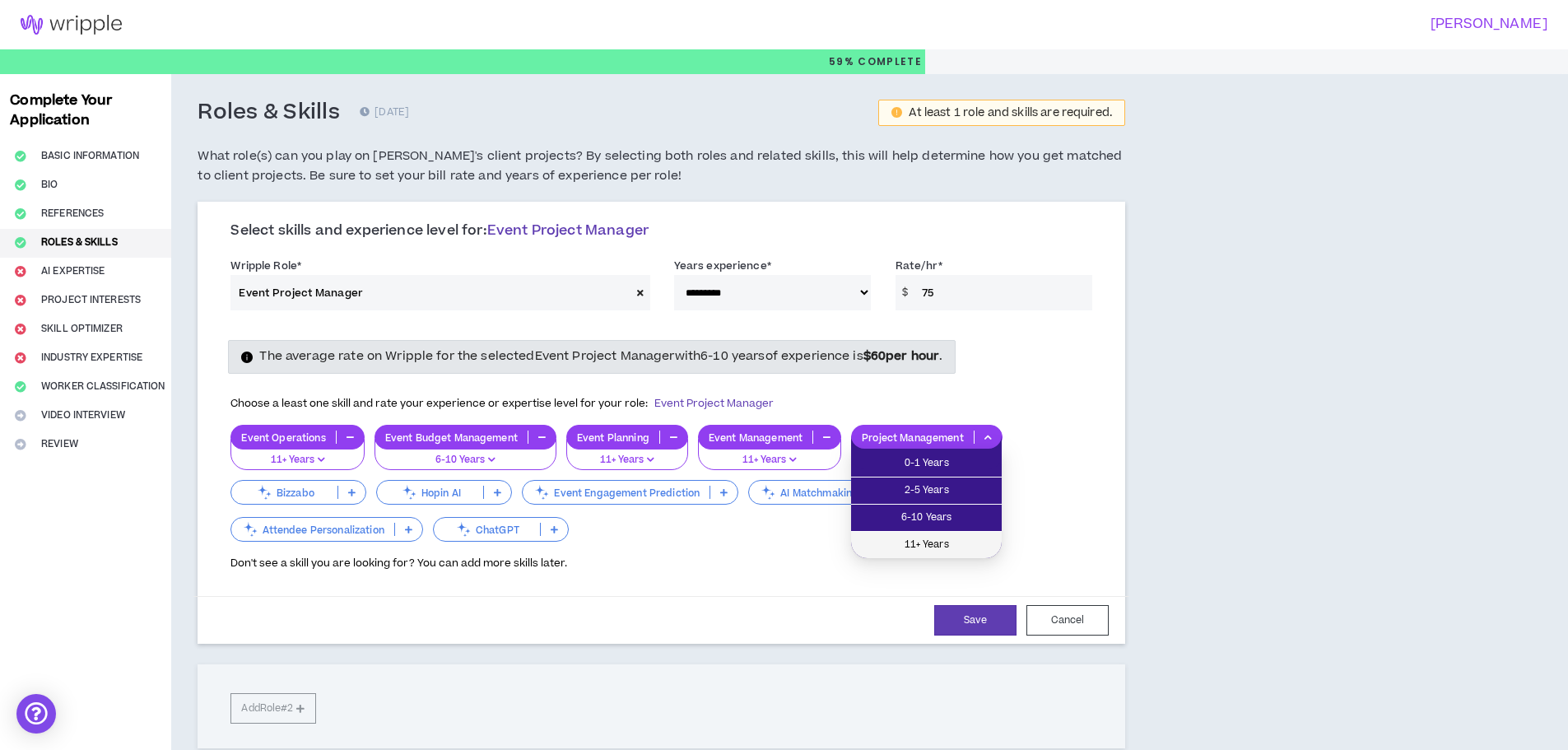
click at [974, 548] on span "11+ Years" at bounding box center [926, 546] width 131 height 18
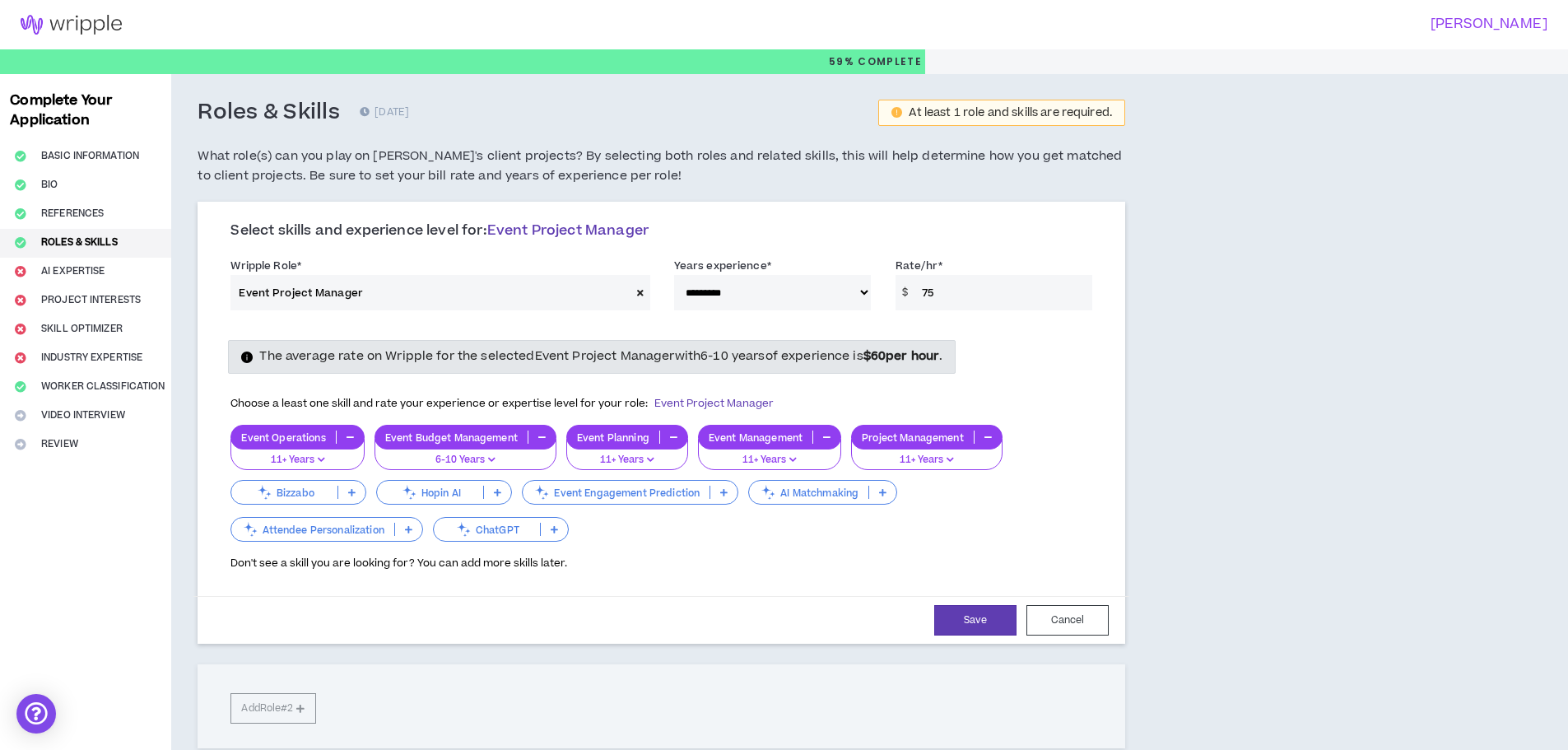
click at [989, 440] on icon "button" at bounding box center [988, 437] width 7 height 8
click at [989, 440] on icon at bounding box center [988, 437] width 7 height 8
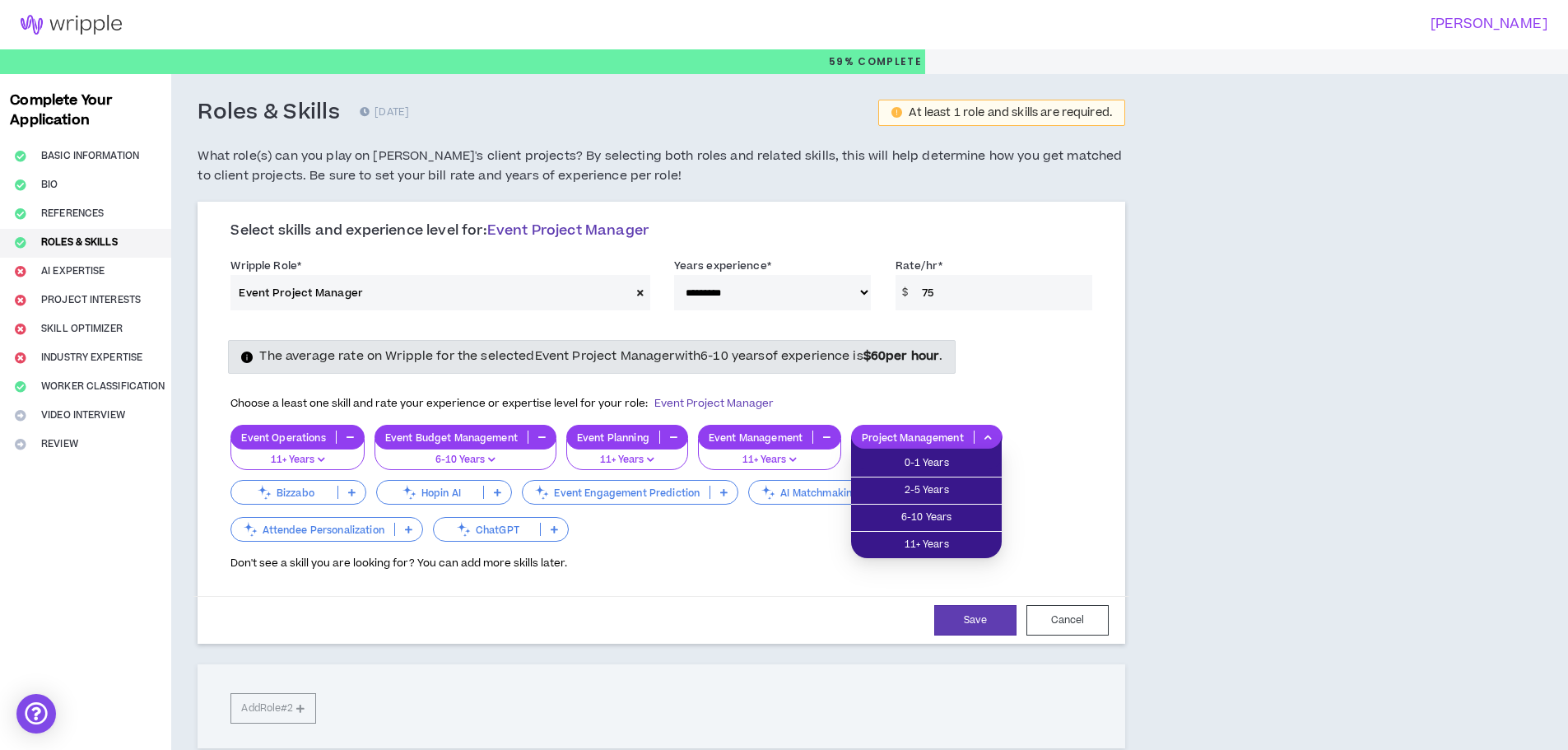
click at [1045, 464] on div "Event Operations 11+ Years Event Budget Management 6-10 Years Event Planning 11…" at bounding box center [661, 485] width 862 height 121
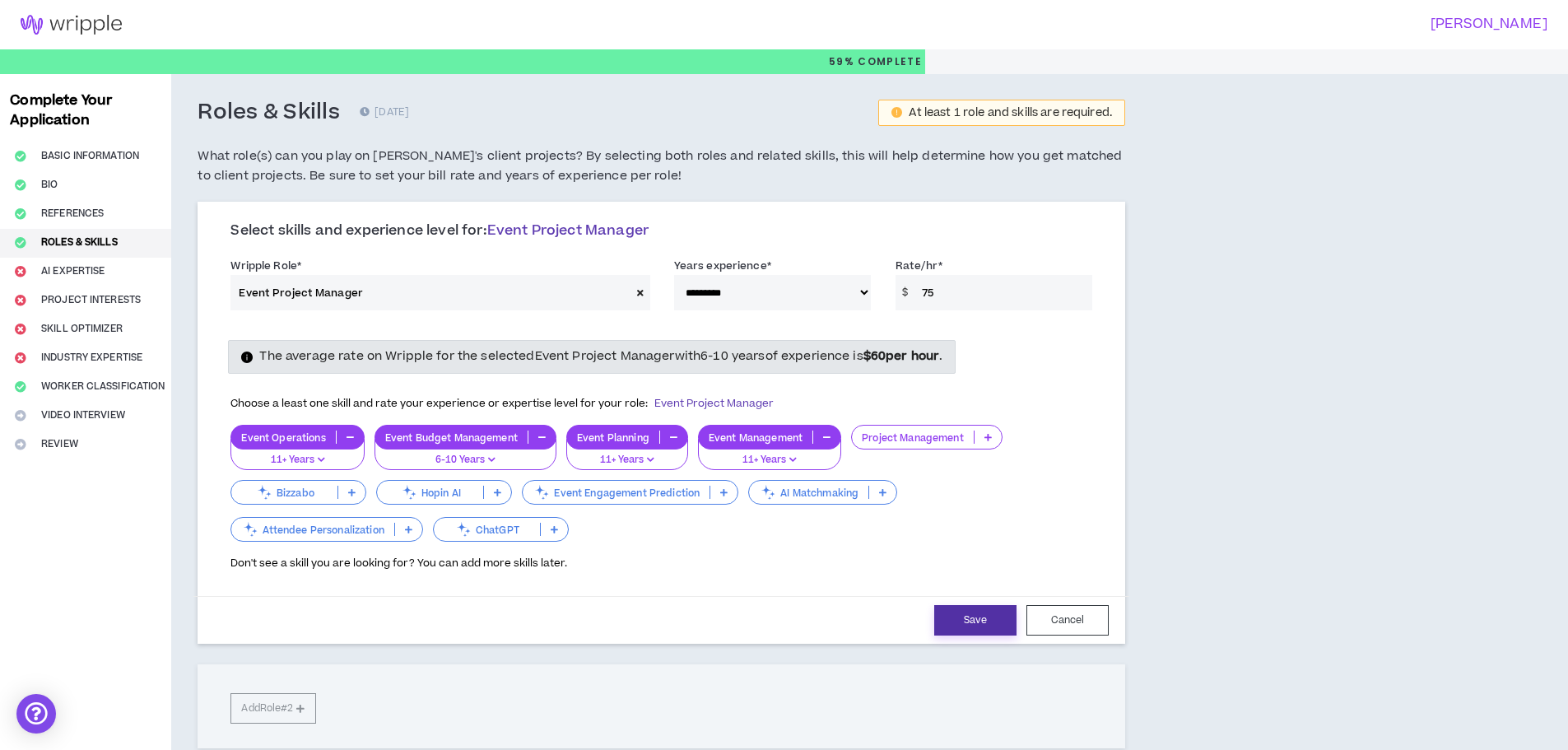
click at [978, 622] on button "Save" at bounding box center [975, 620] width 83 height 31
select select "***"
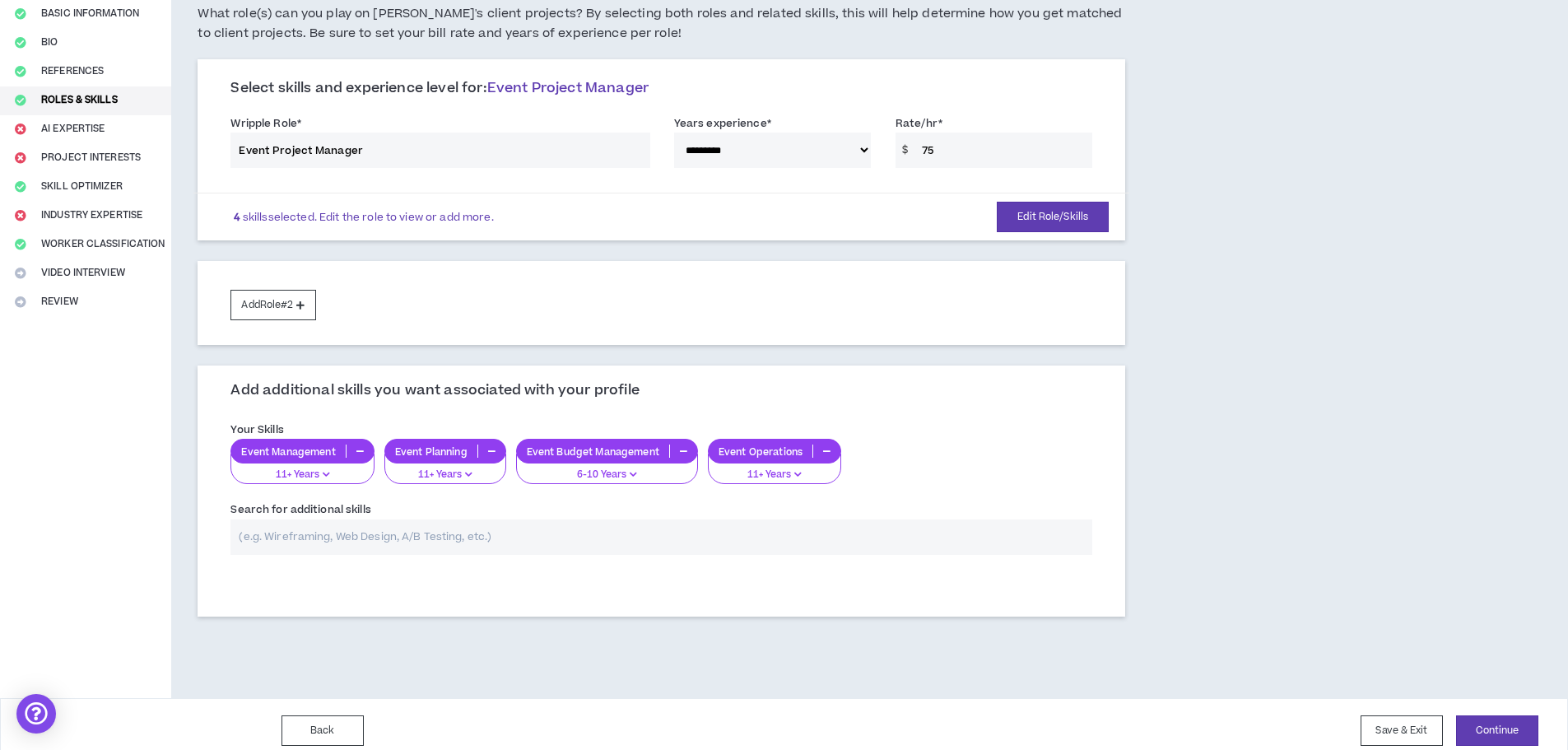
scroll to position [156, 0]
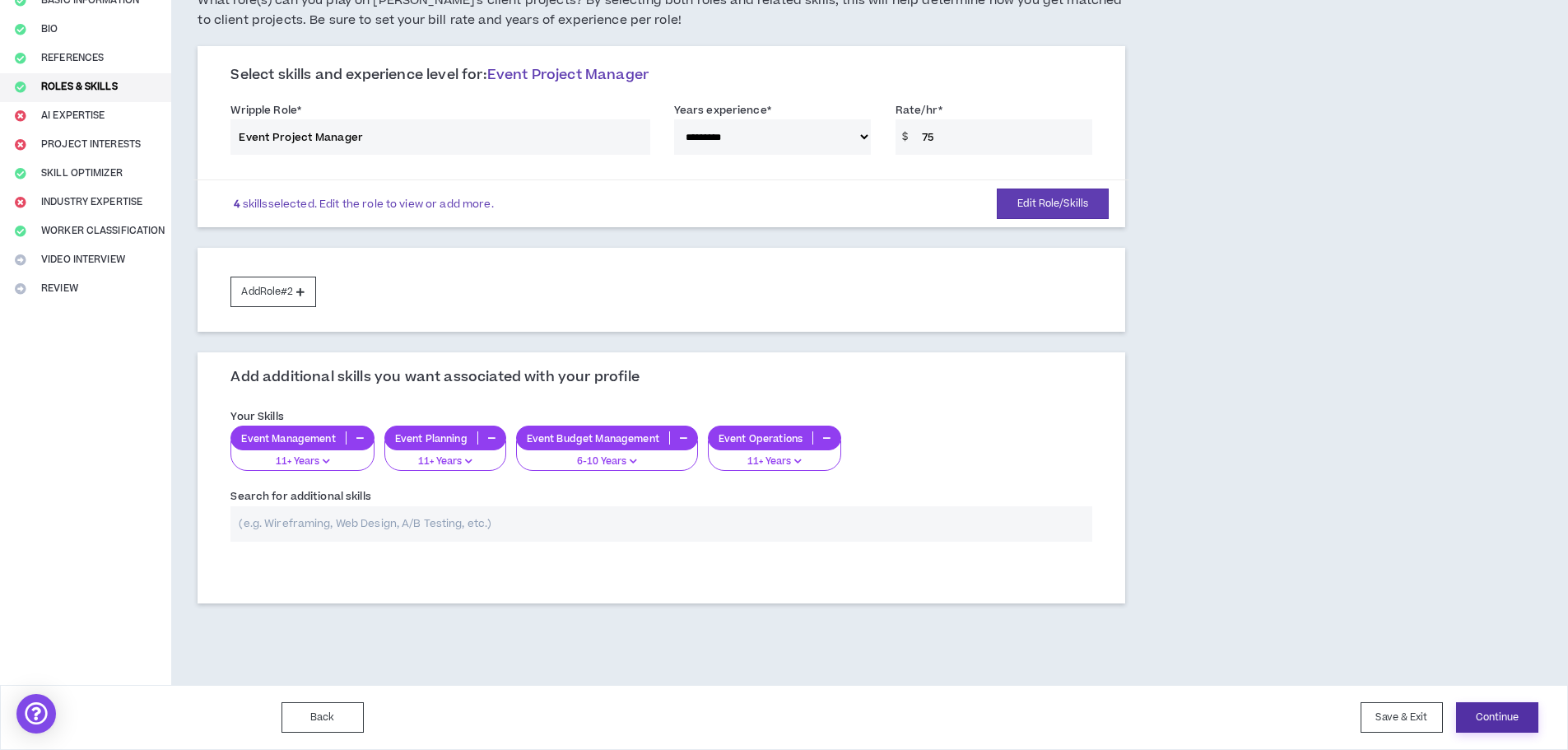
click at [1493, 725] on button "Continue" at bounding box center [1497, 718] width 83 height 31
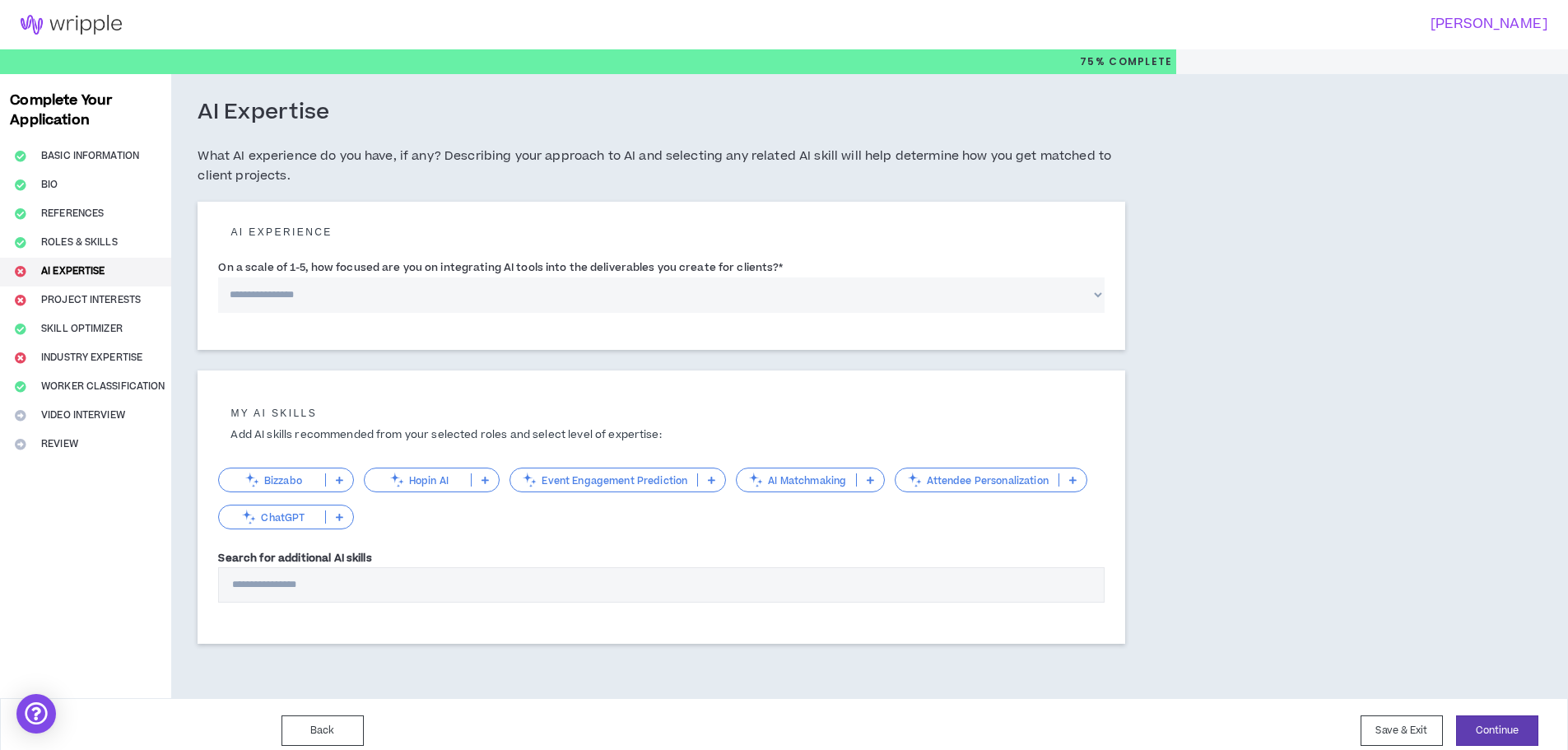
click at [1099, 303] on select "**********" at bounding box center [662, 295] width 887 height 36
select select "*"
click at [218, 277] on select "**********" at bounding box center [662, 295] width 887 height 36
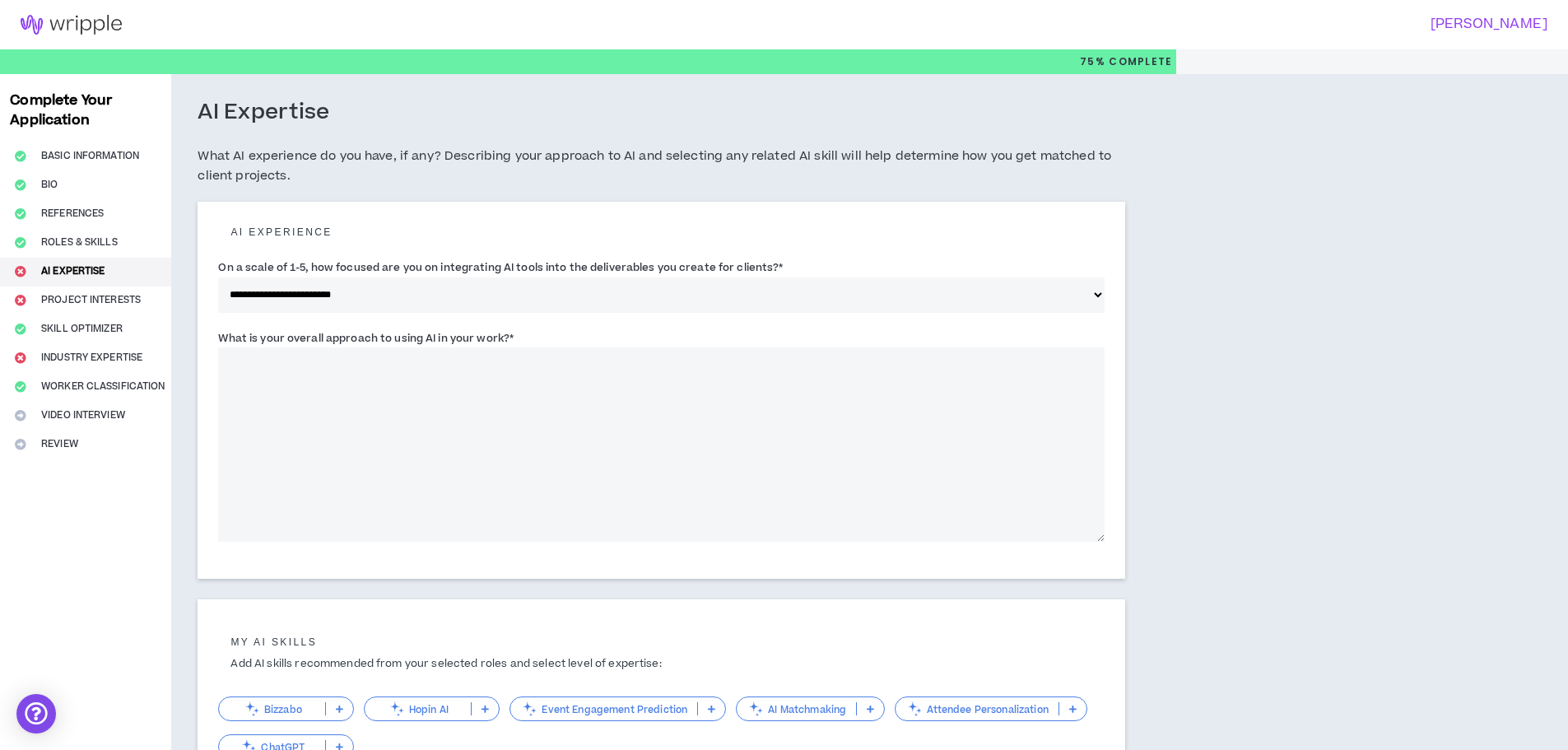
click at [617, 406] on textarea "What is your overall approach to using AI in your work? *" at bounding box center [662, 445] width 887 height 194
click at [267, 390] on textarea "What is your overall approach to using AI in your work? *" at bounding box center [662, 445] width 887 height 194
paste textarea "**********"
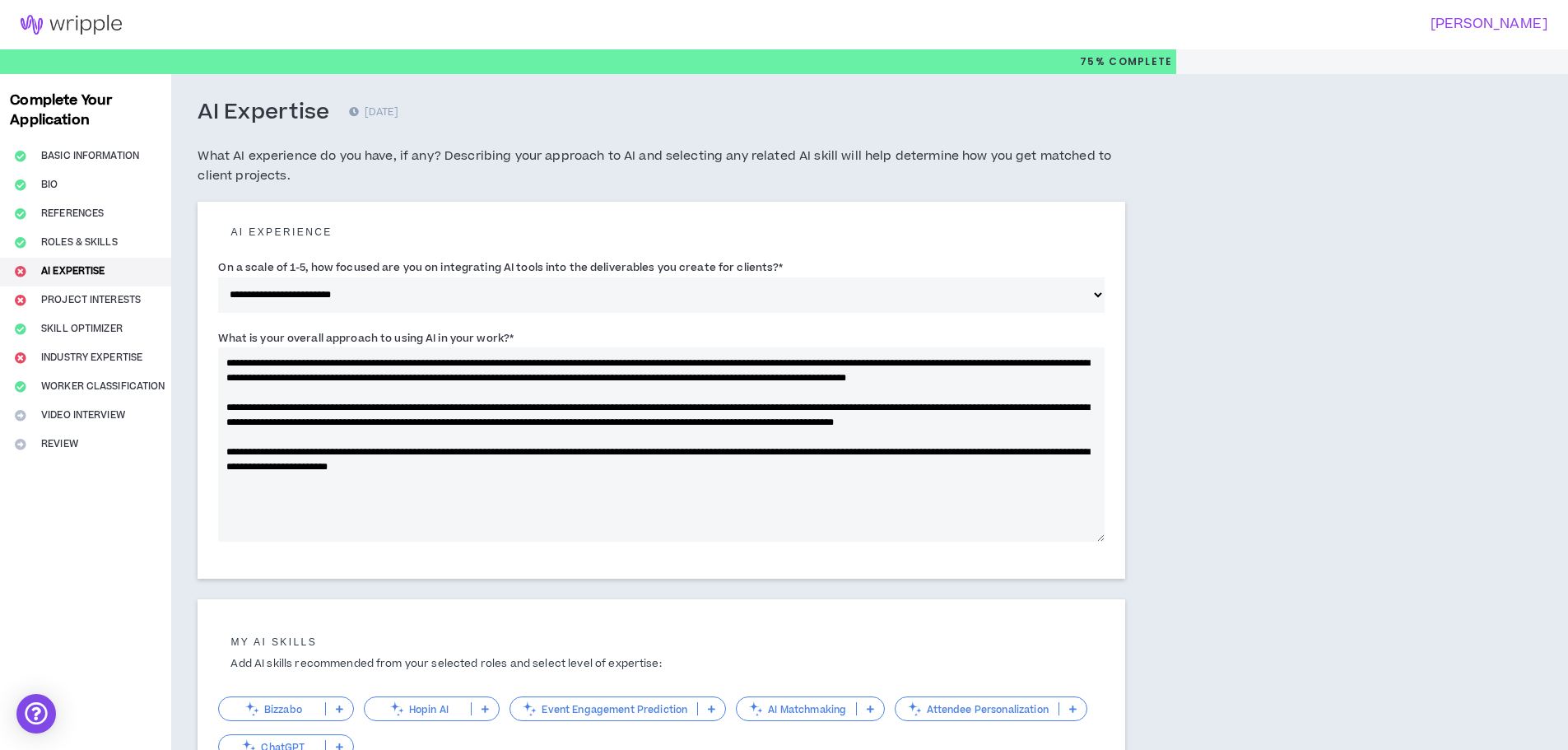
click at [224, 362] on textarea "**********" at bounding box center [662, 445] width 887 height 194
drag, startPoint x: 225, startPoint y: 362, endPoint x: 235, endPoint y: 364, distance: 10.2
click at [235, 364] on textarea "**********" at bounding box center [662, 445] width 887 height 194
click at [703, 366] on textarea "**********" at bounding box center [662, 445] width 887 height 194
drag, startPoint x: 284, startPoint y: 376, endPoint x: 339, endPoint y: 379, distance: 55.1
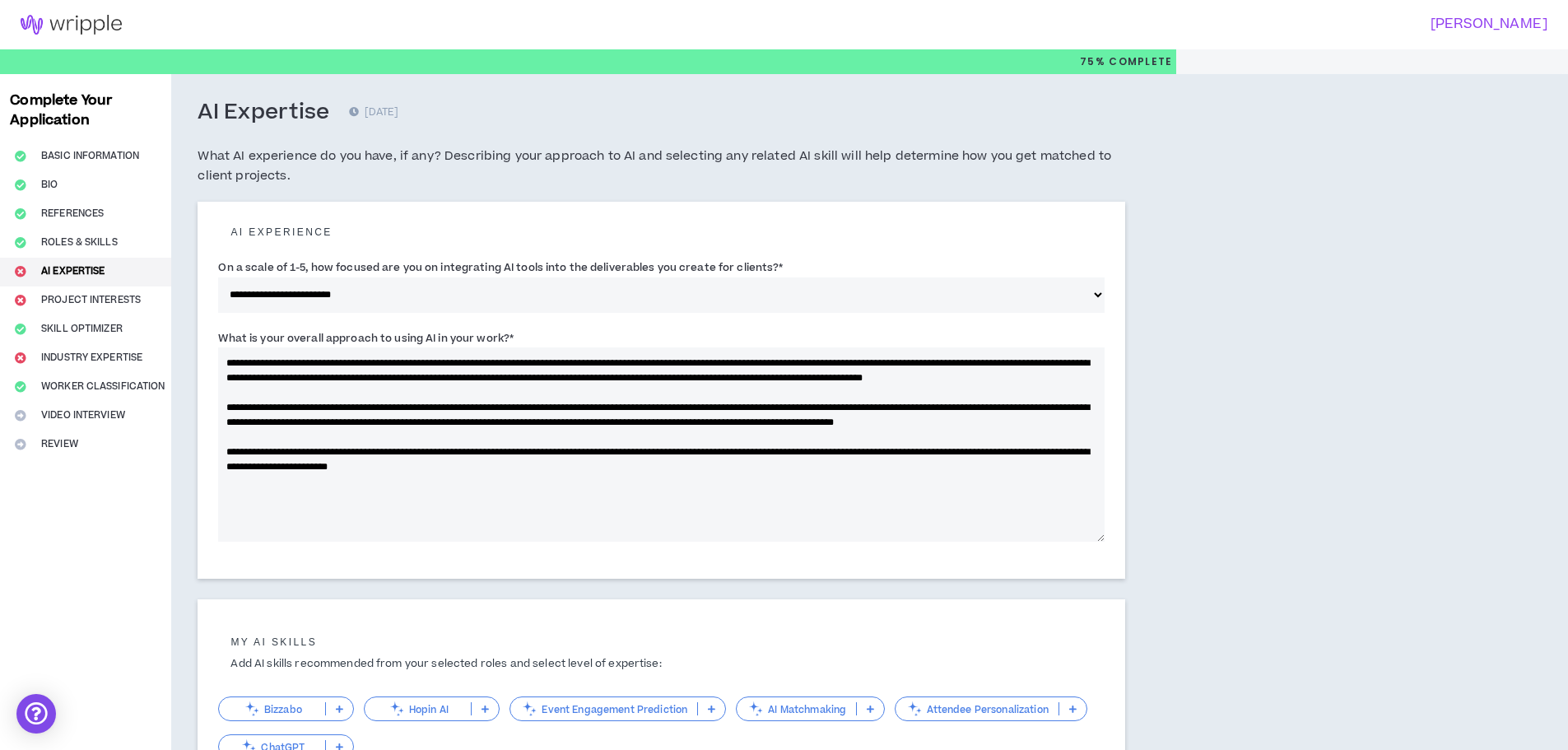
click at [339, 379] on textarea "**********" at bounding box center [662, 445] width 887 height 194
click at [238, 423] on textarea "**********" at bounding box center [662, 445] width 887 height 194
drag, startPoint x: 794, startPoint y: 424, endPoint x: 841, endPoint y: 422, distance: 47.0
click at [796, 424] on textarea "**********" at bounding box center [662, 445] width 887 height 194
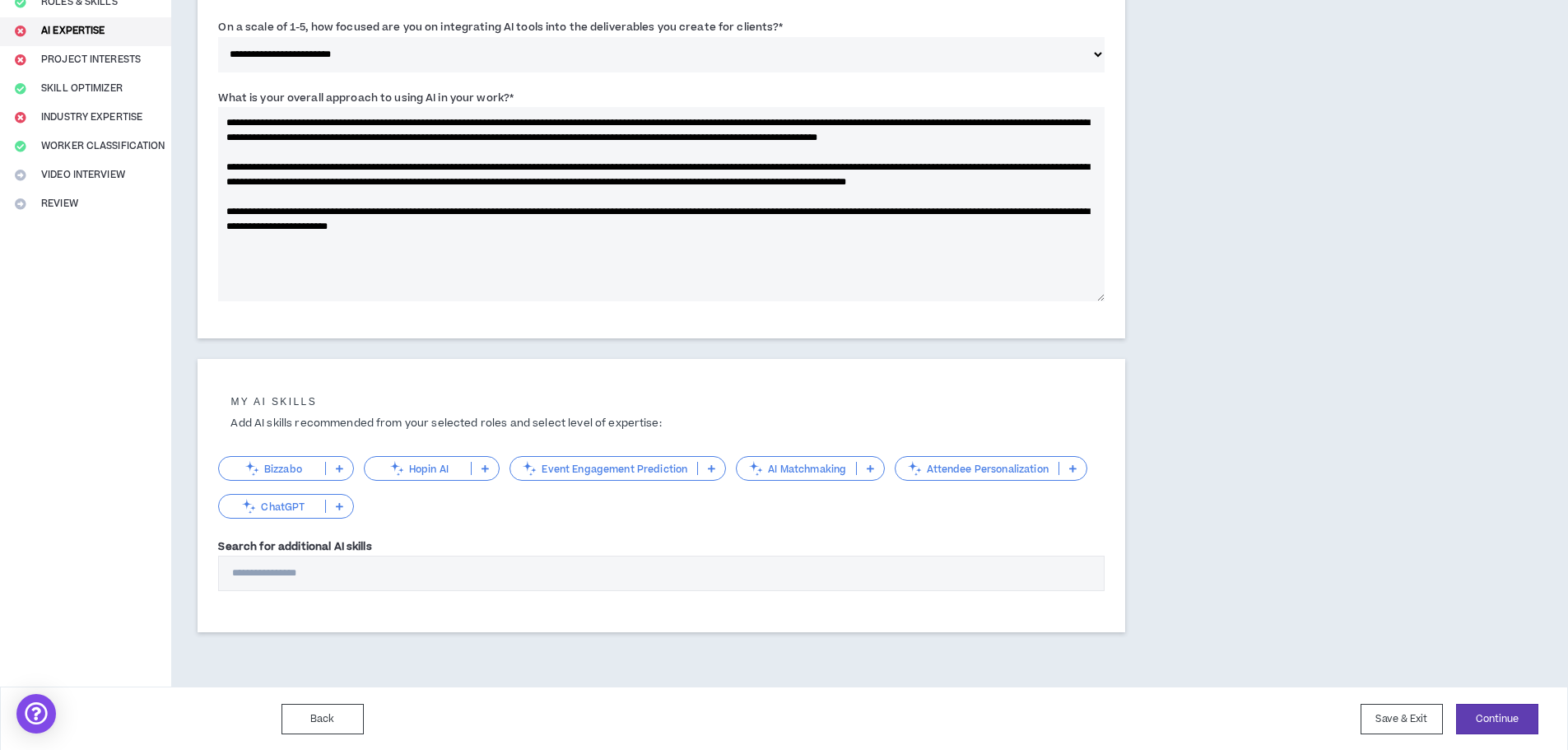
scroll to position [242, 0]
type textarea "**********"
click at [1511, 723] on button "Continue" at bounding box center [1497, 718] width 83 height 31
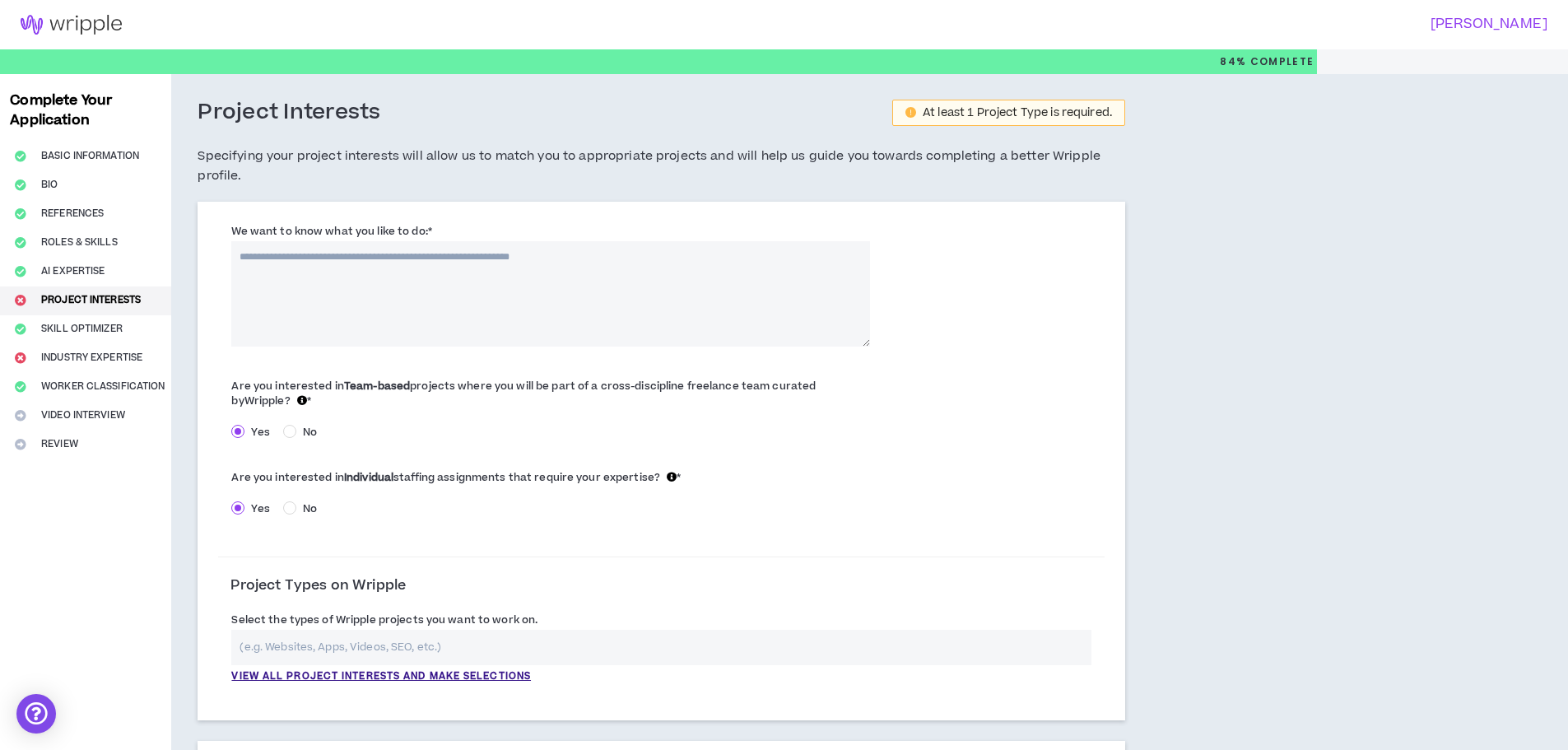
click at [270, 276] on textarea "We want to know what you like to do: *" at bounding box center [550, 294] width 638 height 106
paste textarea "**********"
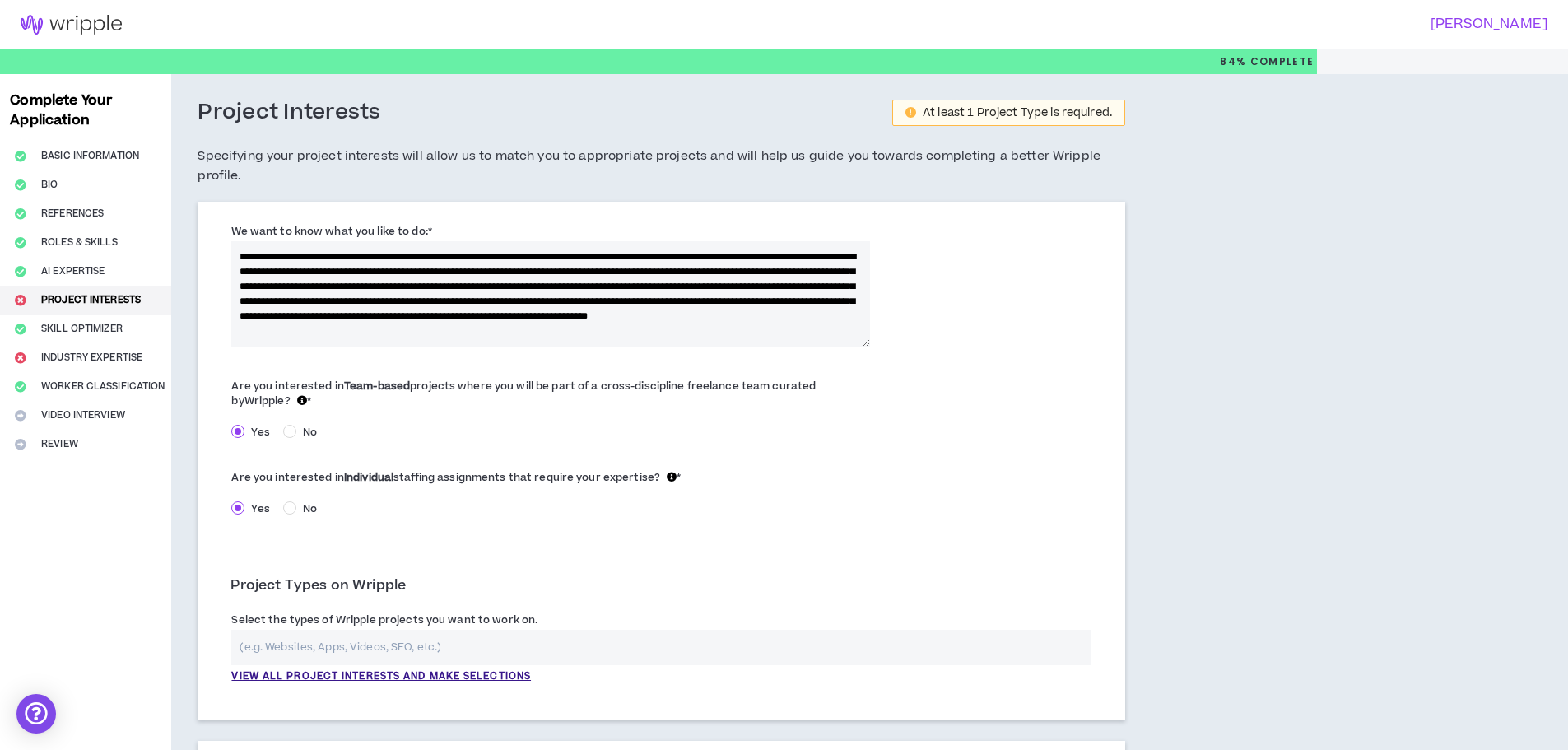
drag, startPoint x: 302, startPoint y: 256, endPoint x: 194, endPoint y: 262, distance: 108.2
click at [194, 262] on div "**********" at bounding box center [662, 707] width 981 height 1267
click at [585, 303] on textarea "**********" at bounding box center [550, 294] width 638 height 106
click at [773, 301] on textarea "**********" at bounding box center [550, 294] width 638 height 106
click at [374, 316] on textarea "**********" at bounding box center [550, 294] width 638 height 106
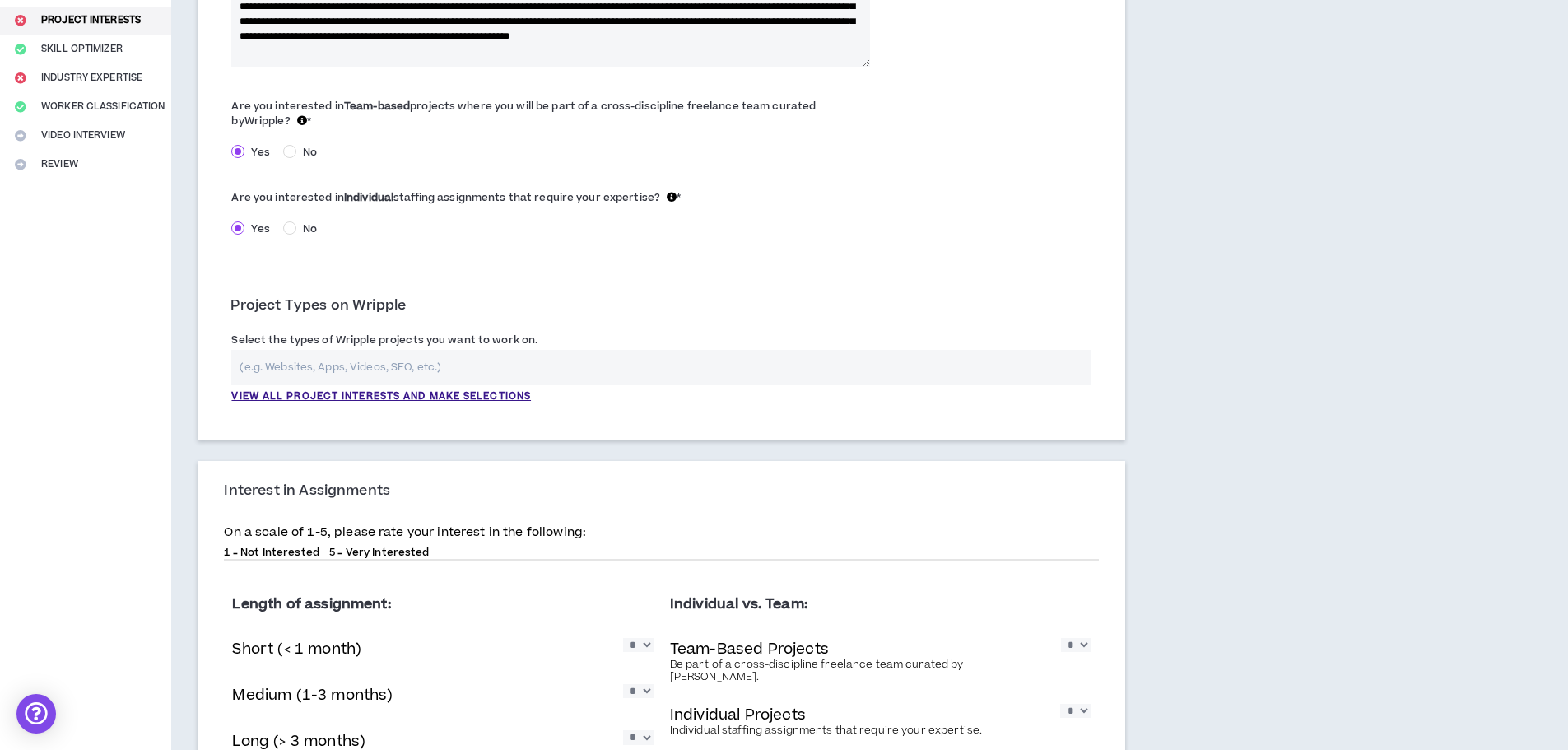
scroll to position [329, 0]
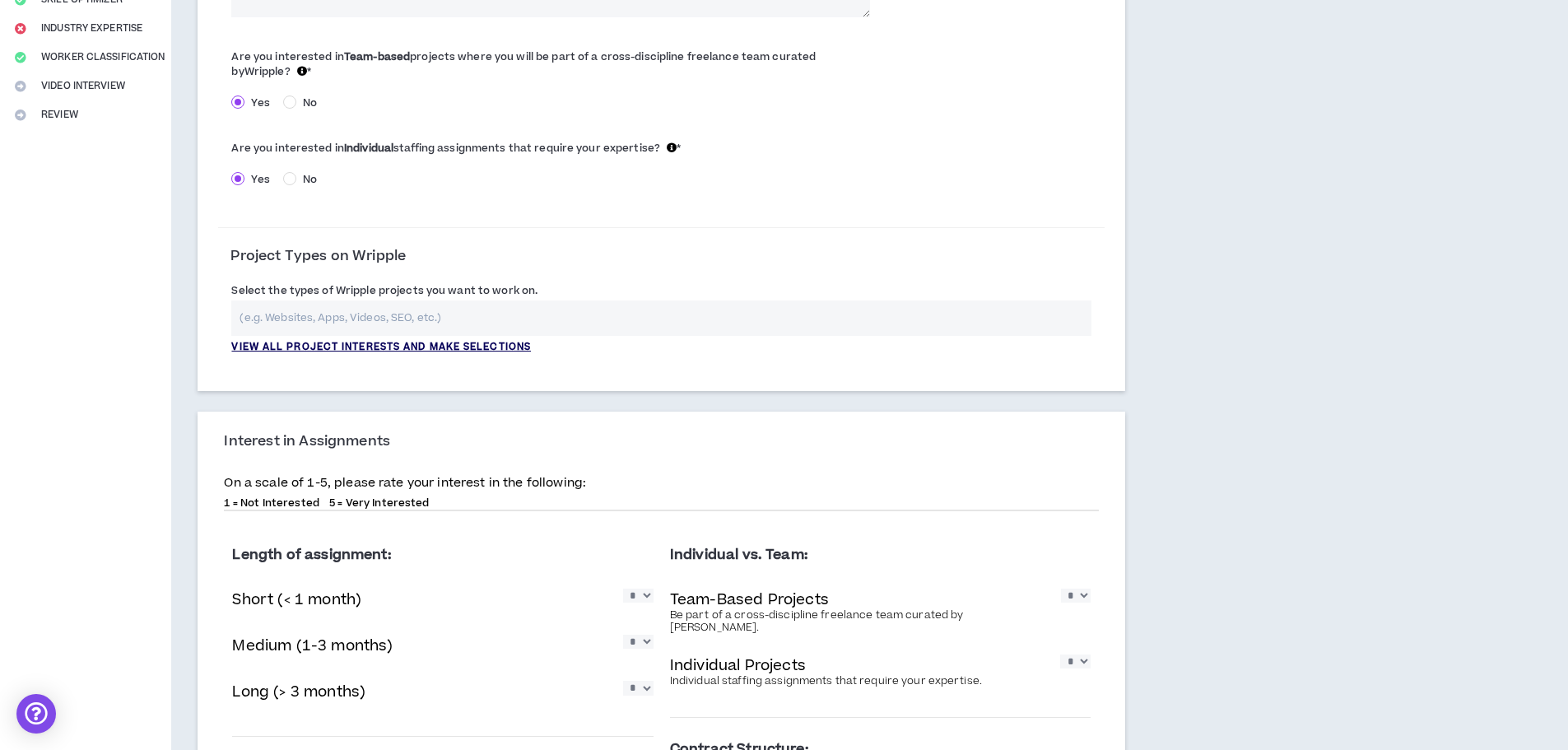
type textarea "**********"
click at [507, 350] on p "View all project interests and make selections" at bounding box center [381, 347] width 300 height 15
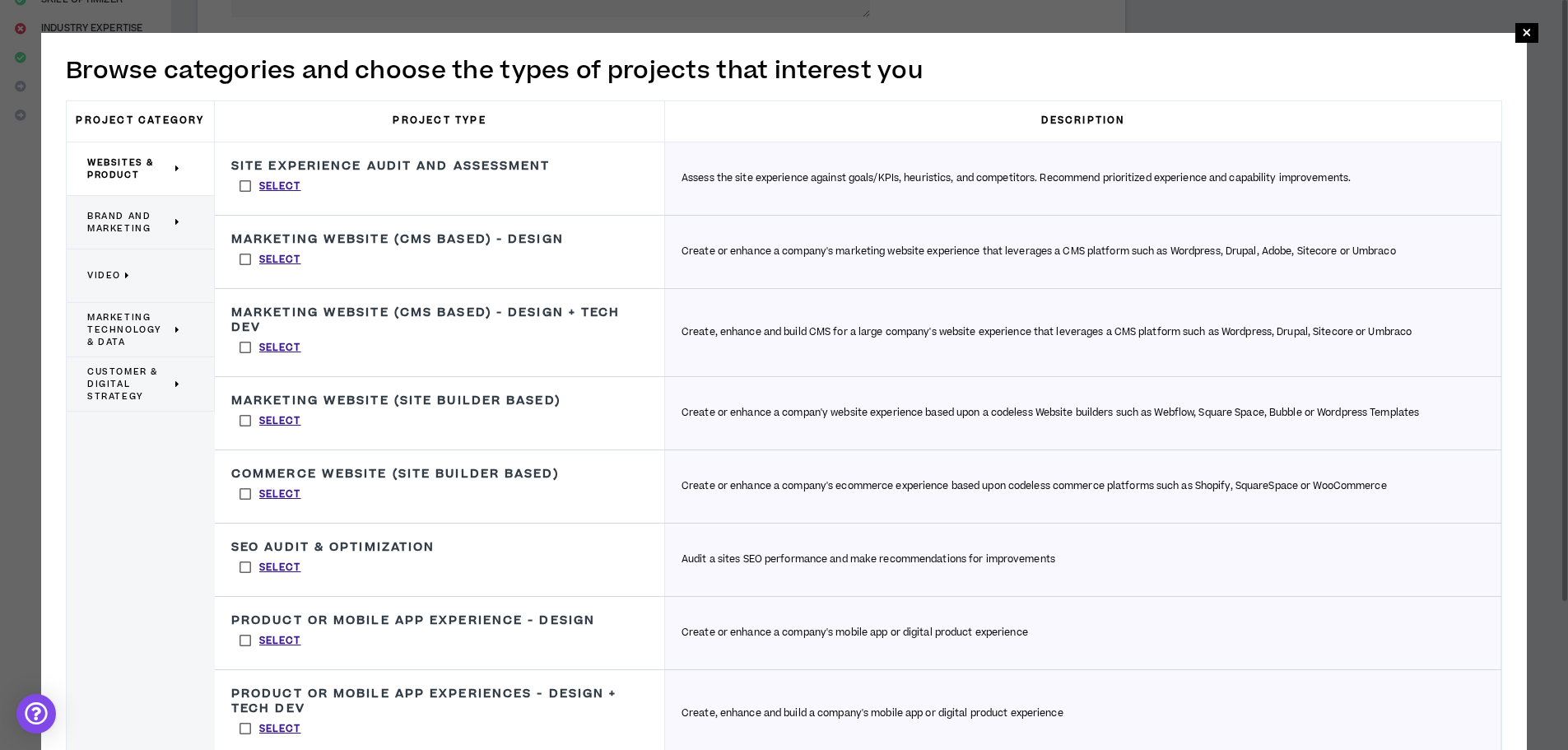
click at [115, 240] on div "Brand and Marketing" at bounding box center [141, 223] width 149 height 54
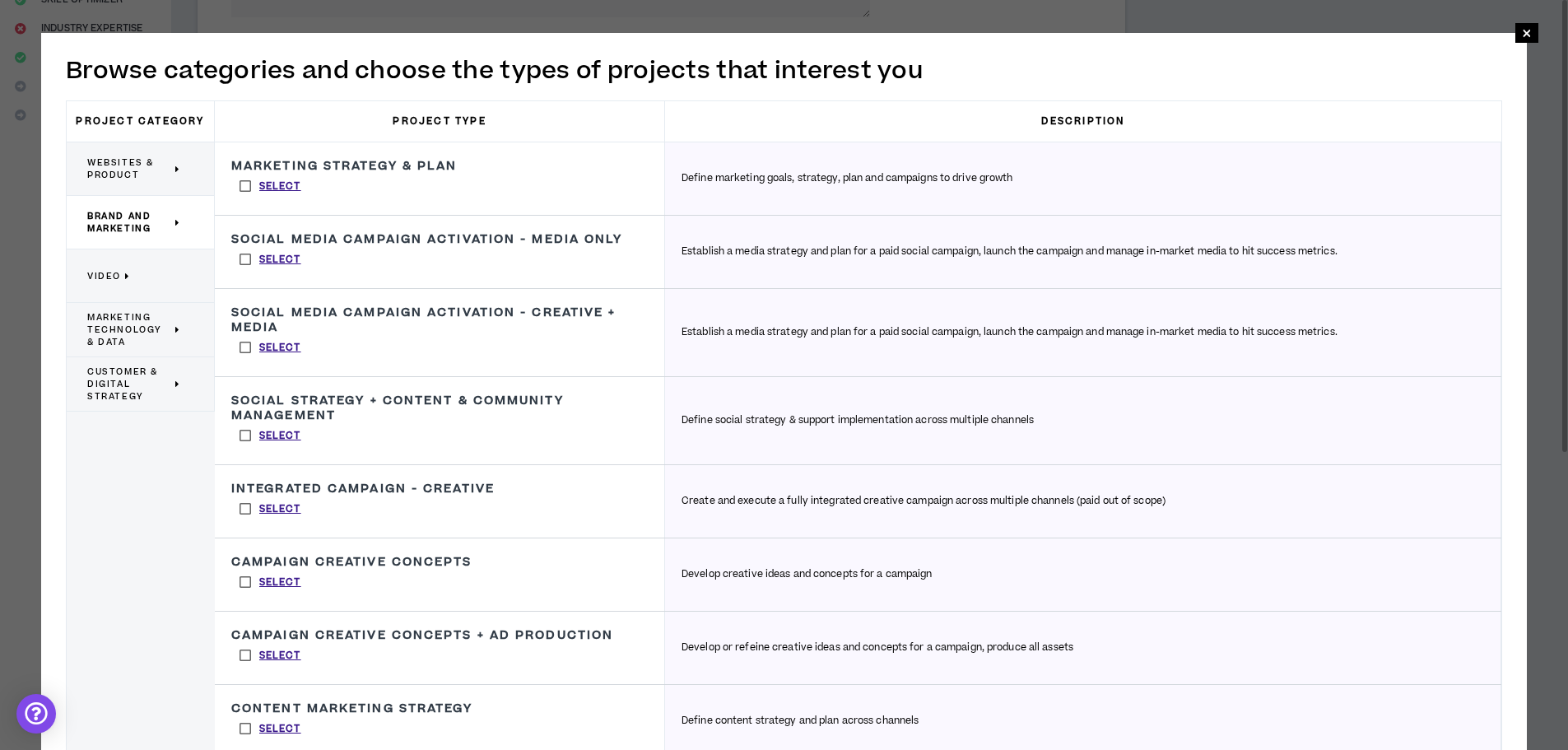
click at [107, 275] on span "Video" at bounding box center [105, 276] width 34 height 12
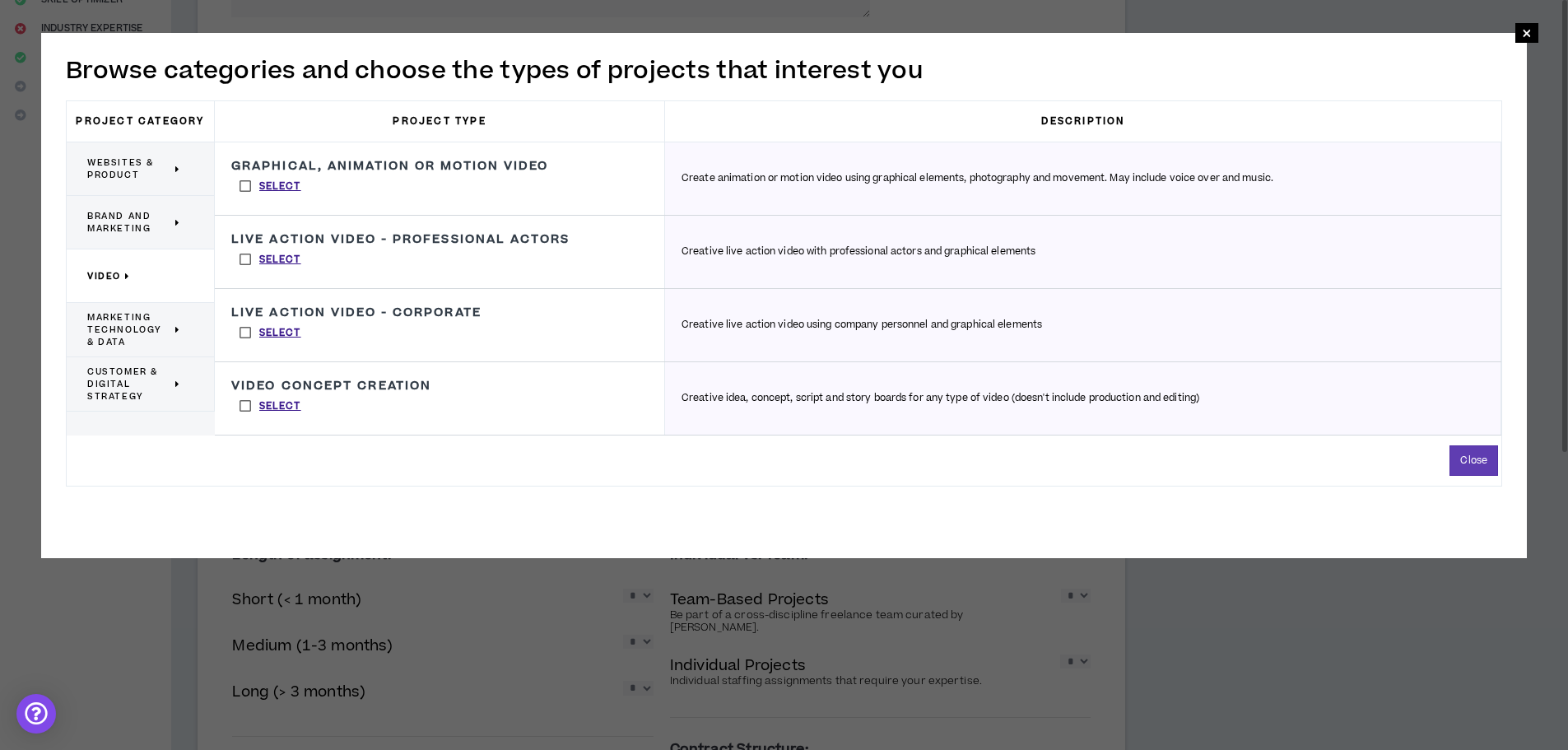
click at [116, 336] on span "Marketing Technology & Data" at bounding box center [130, 329] width 84 height 37
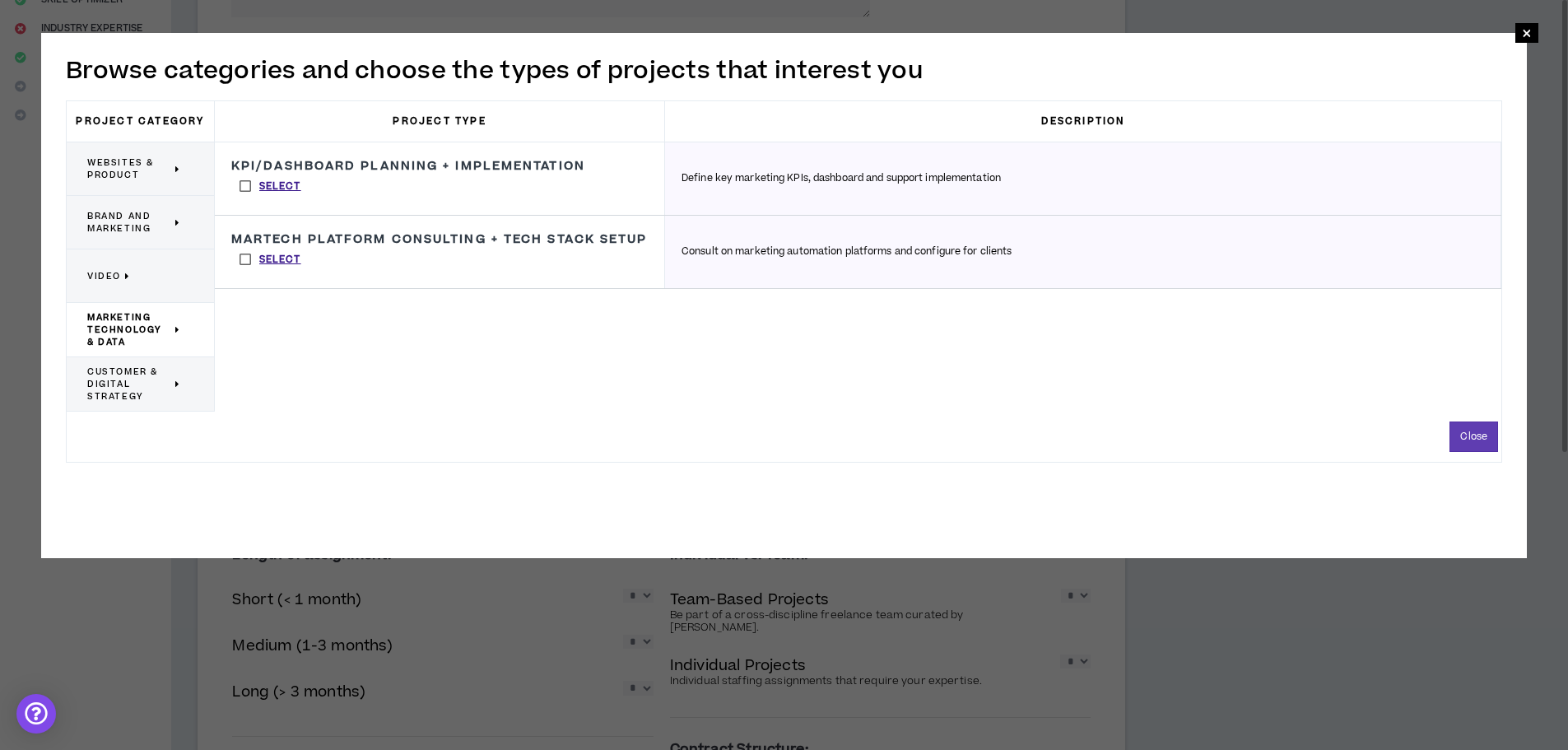
click at [116, 279] on span "Video" at bounding box center [105, 276] width 34 height 12
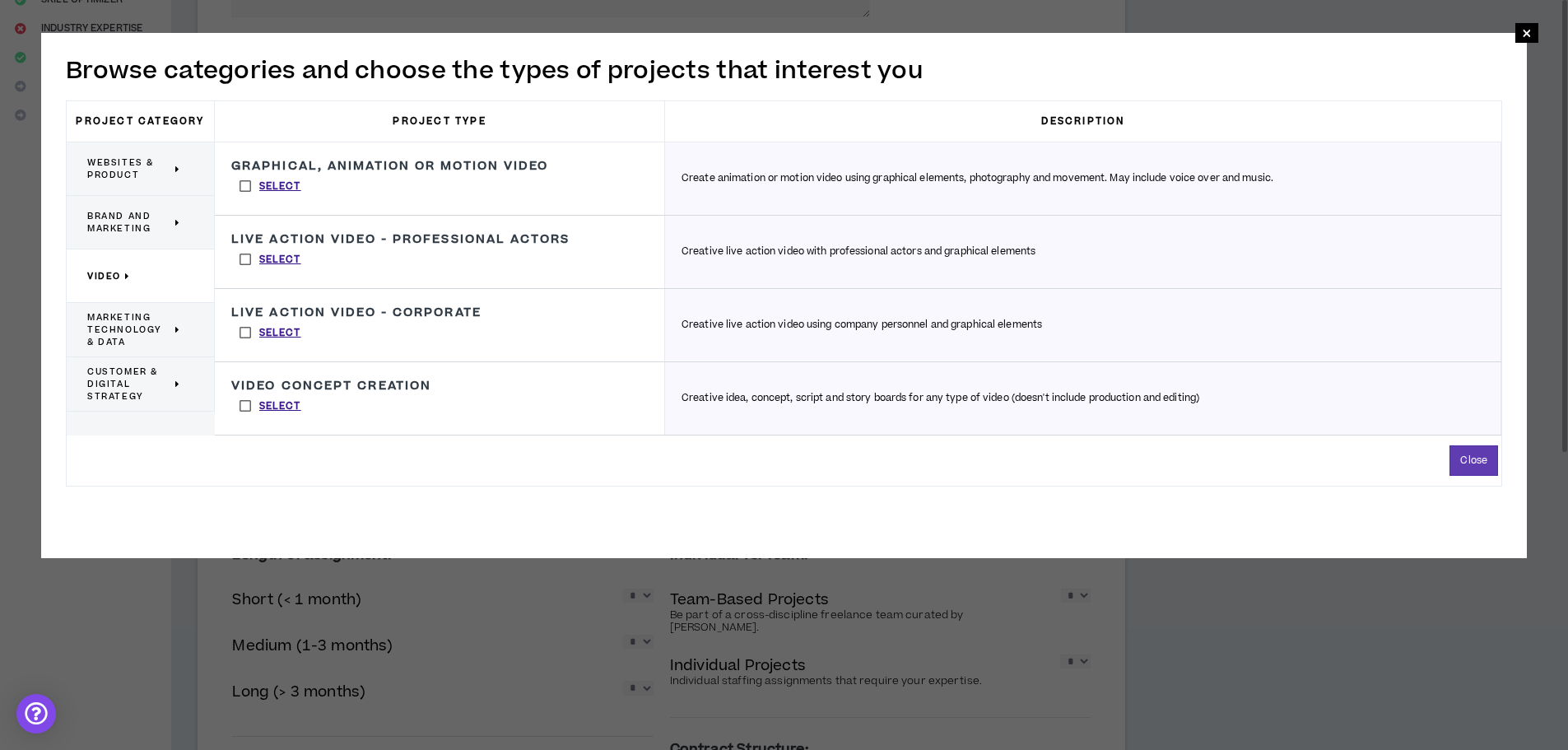
click at [107, 345] on span "Marketing Technology & Data" at bounding box center [130, 329] width 84 height 37
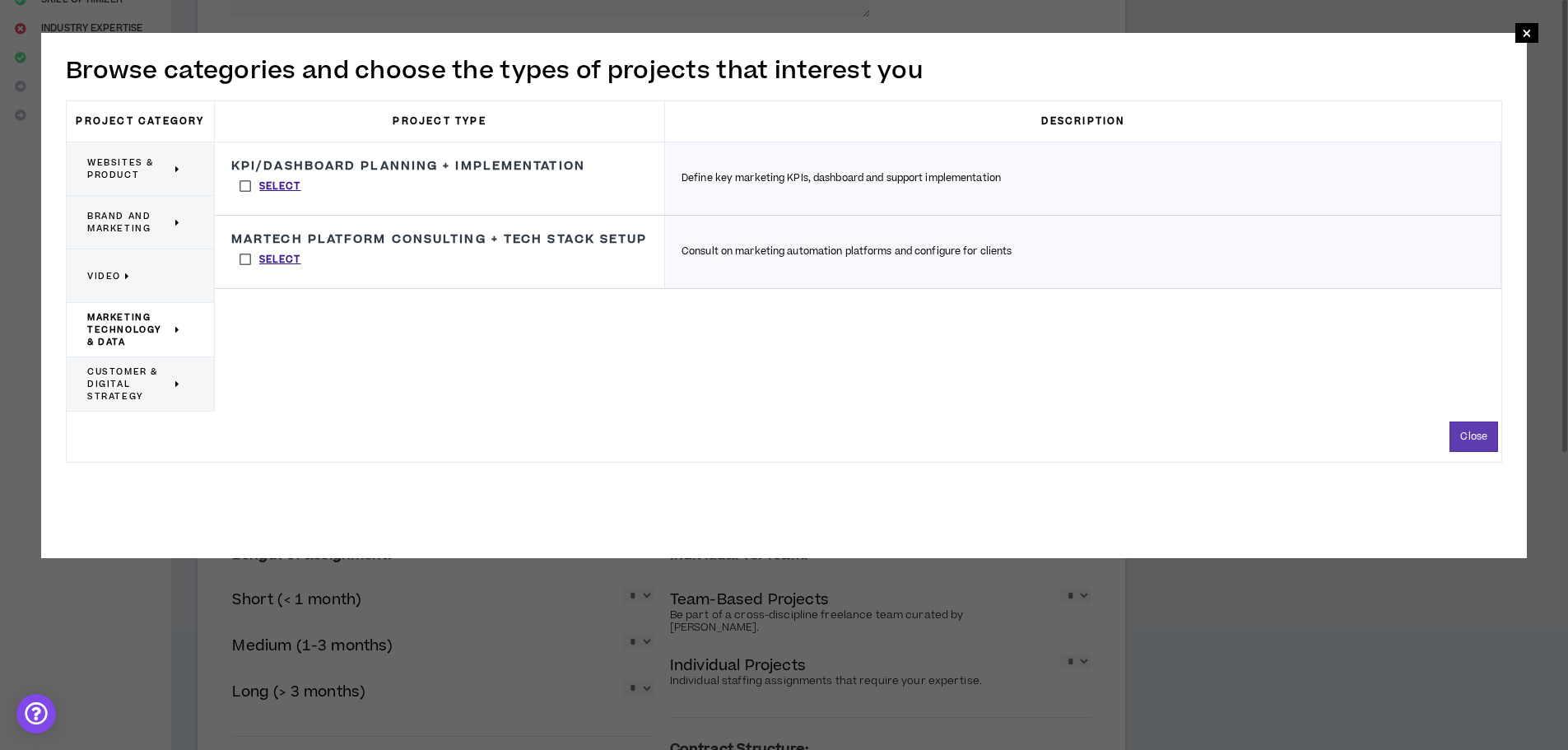
click at [135, 394] on span "Customer & Digital Strategy" at bounding box center [130, 384] width 84 height 37
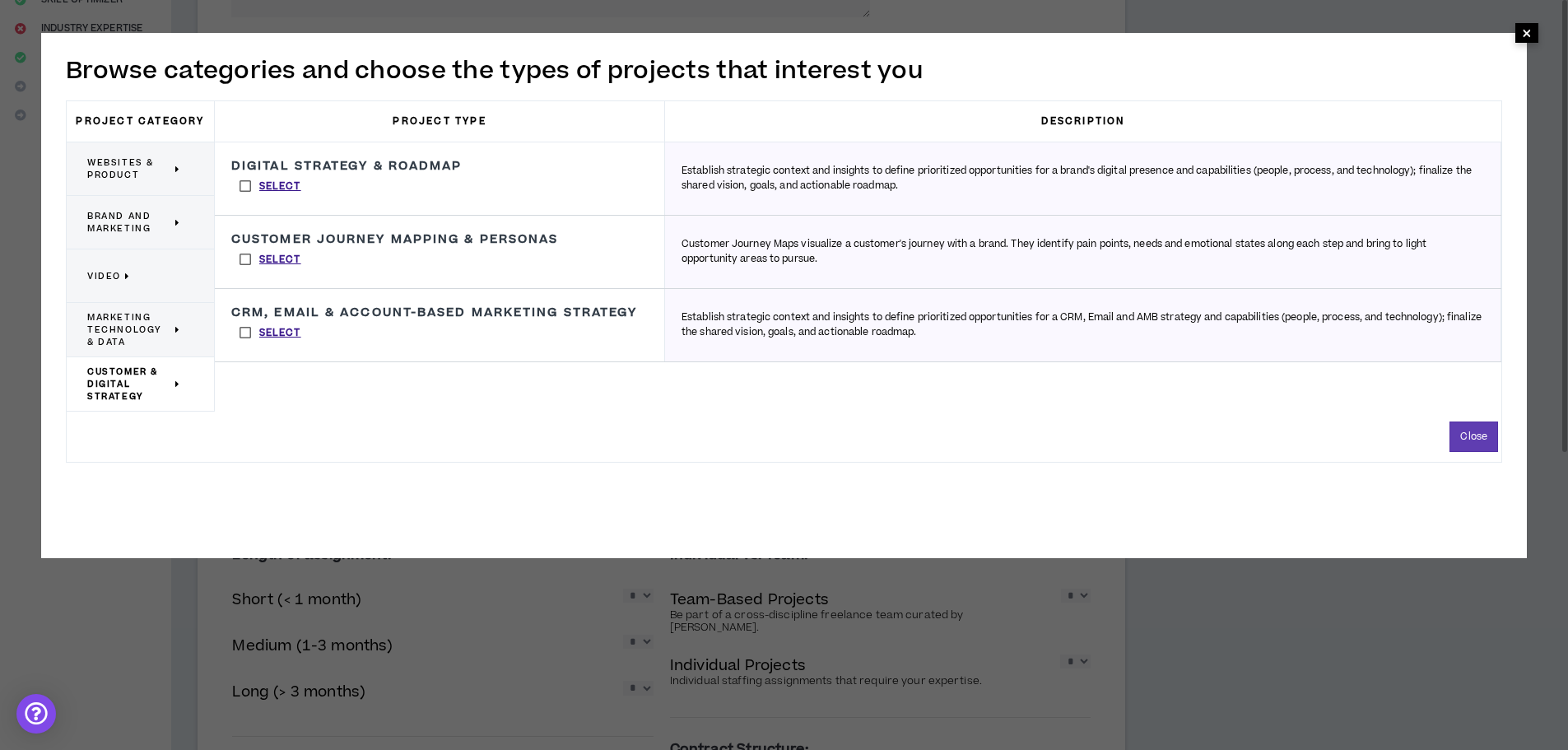
click at [1525, 40] on span "×" at bounding box center [1527, 33] width 10 height 20
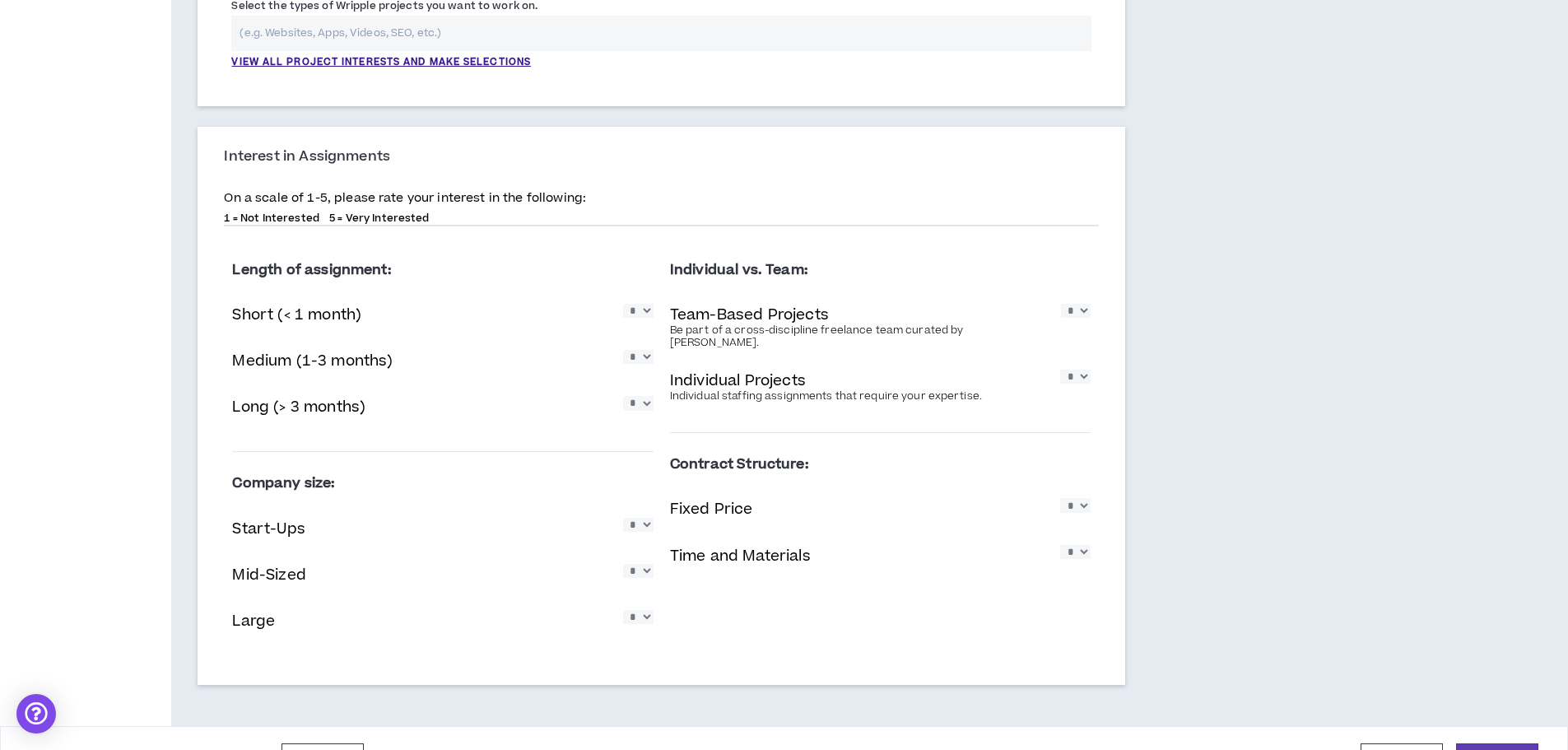
scroll to position [655, 0]
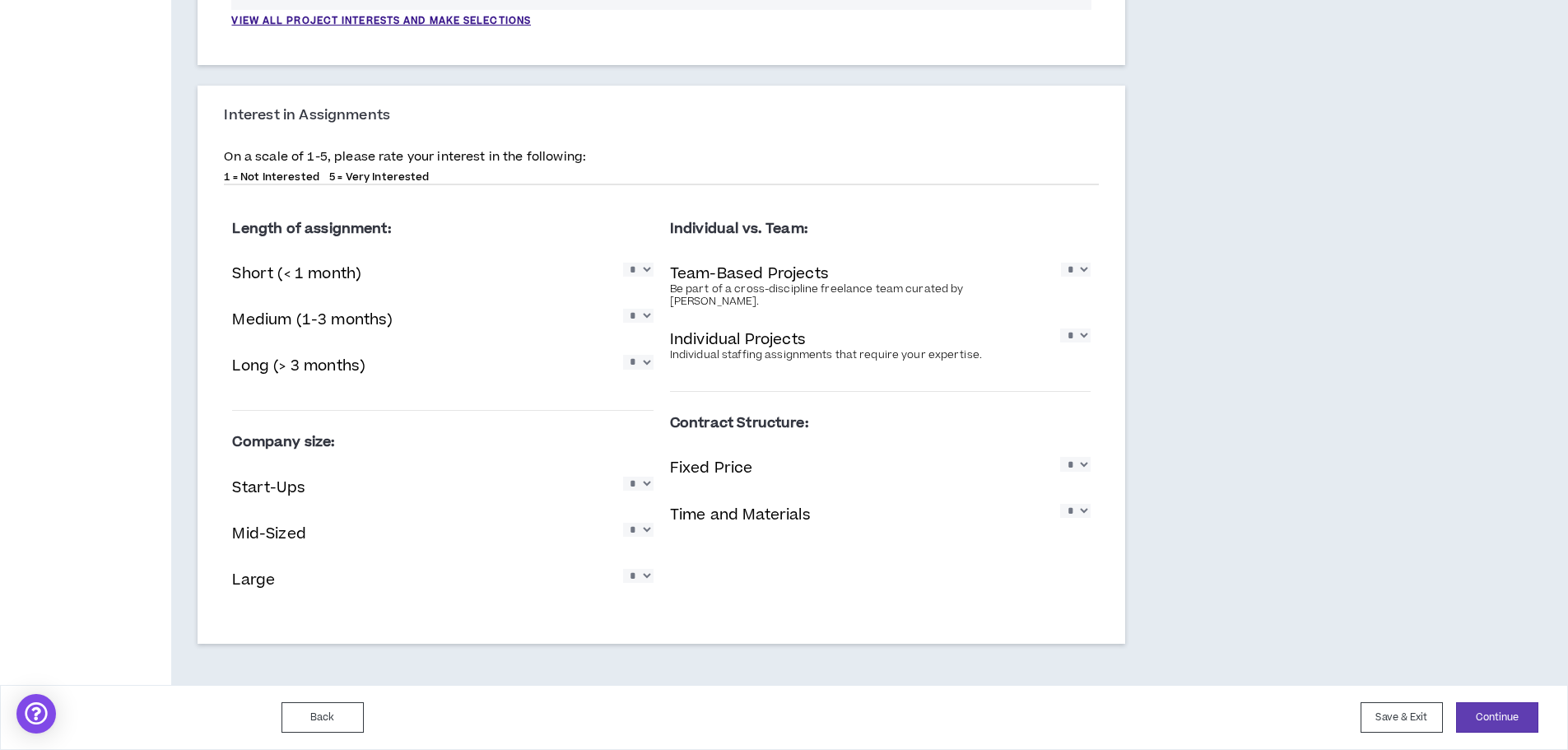
click at [644, 490] on select "* * * * *" at bounding box center [638, 484] width 31 height 14
click at [942, 586] on div "Length of assignment: Short (< 1 month) * * * * * Medium (1-3 months) * * * * *…" at bounding box center [662, 411] width 875 height 428
click at [1084, 462] on select "* * * * *" at bounding box center [1076, 464] width 31 height 14
select select "*"
click at [1061, 457] on select "* * * * *" at bounding box center [1076, 464] width 31 height 14
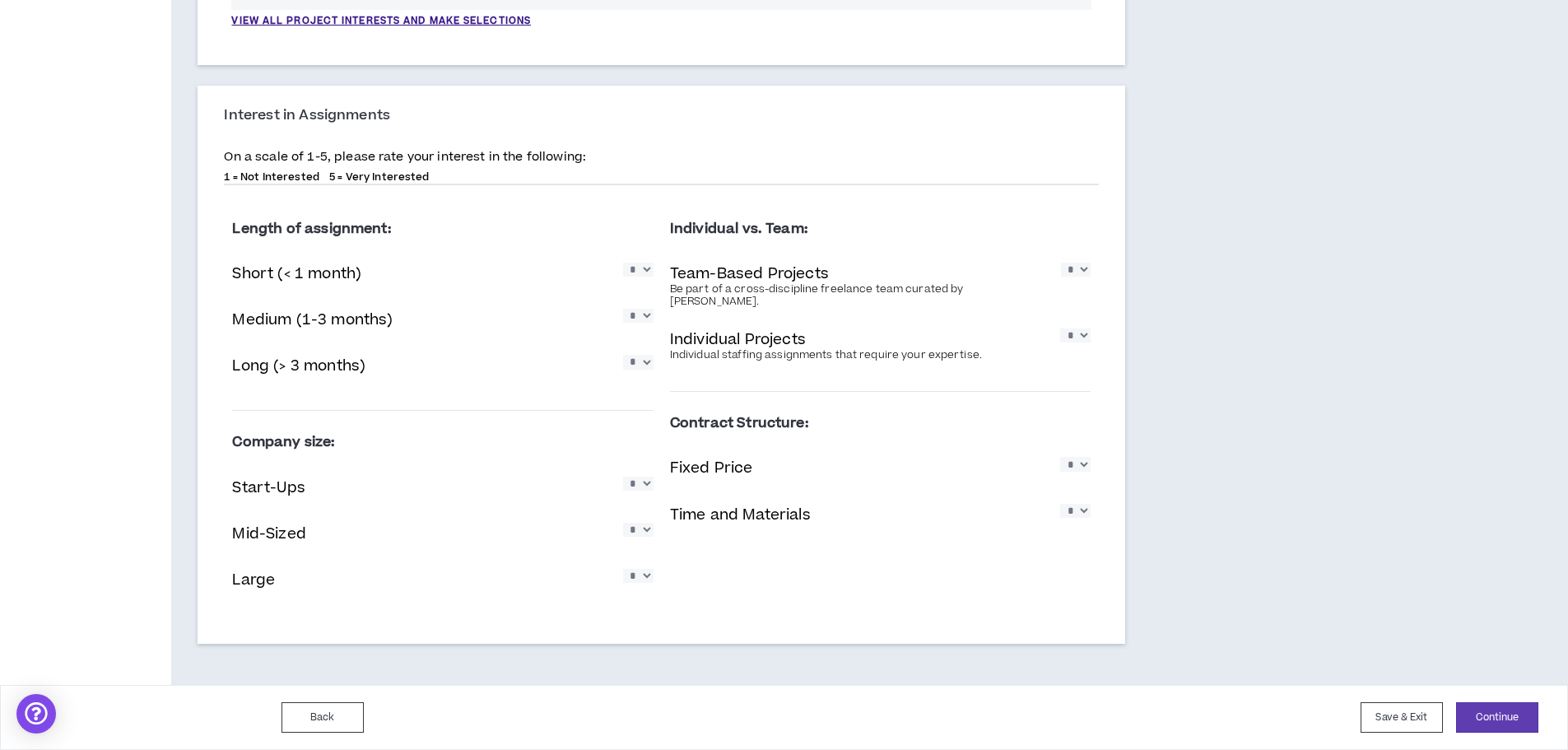
click at [1080, 329] on select "* * * * *" at bounding box center [1076, 336] width 31 height 14
select select "*"
click at [1061, 329] on select "* * * * *" at bounding box center [1076, 336] width 31 height 14
click at [1085, 273] on select "* * * * *" at bounding box center [1077, 269] width 30 height 14
select select "*"
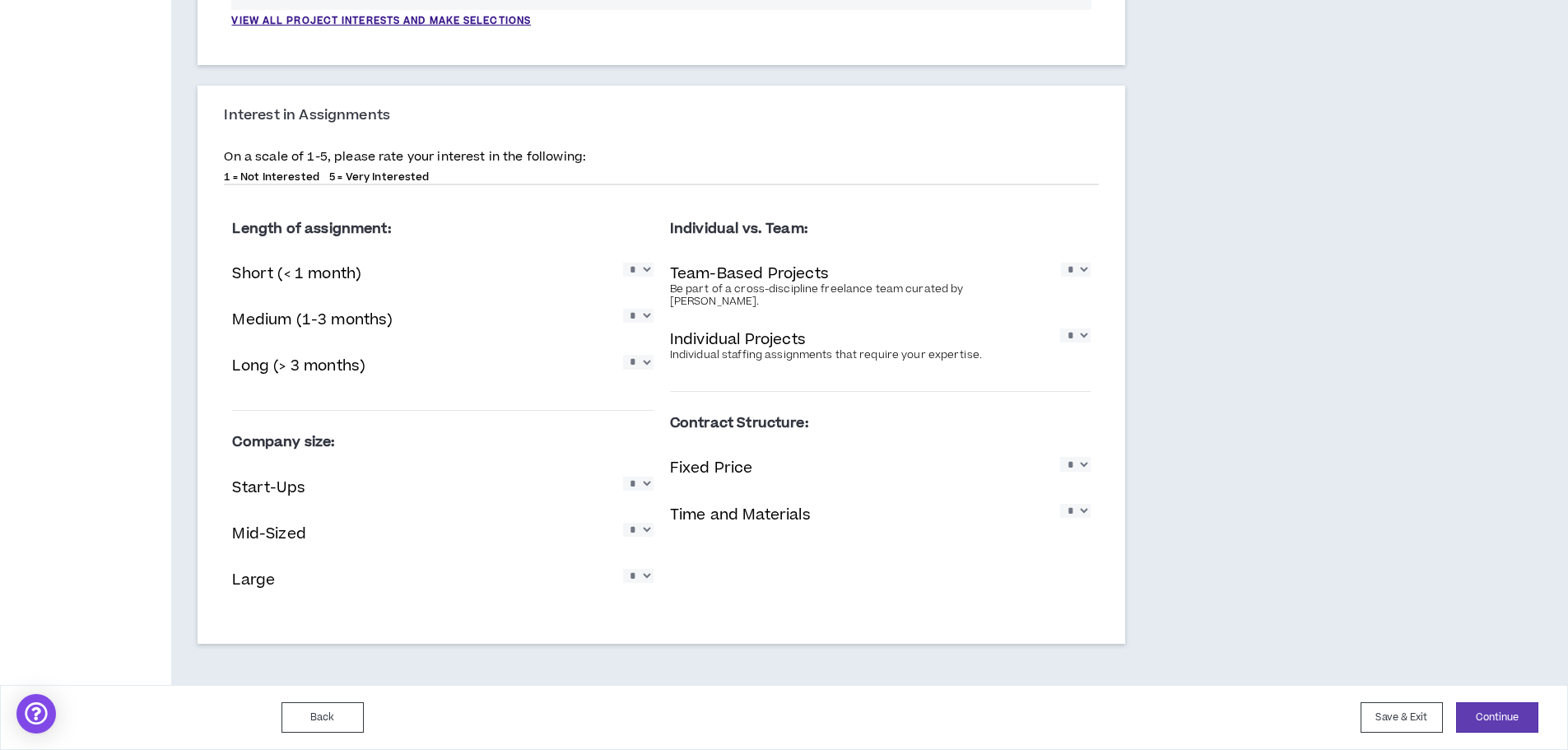
click at [1062, 262] on select "* * * * *" at bounding box center [1077, 269] width 30 height 14
click at [650, 579] on select "* * * * *" at bounding box center [638, 576] width 31 height 14
click at [645, 535] on select "* * * * *" at bounding box center [638, 530] width 31 height 14
select select "*"
click at [623, 523] on select "* * * * *" at bounding box center [638, 530] width 31 height 14
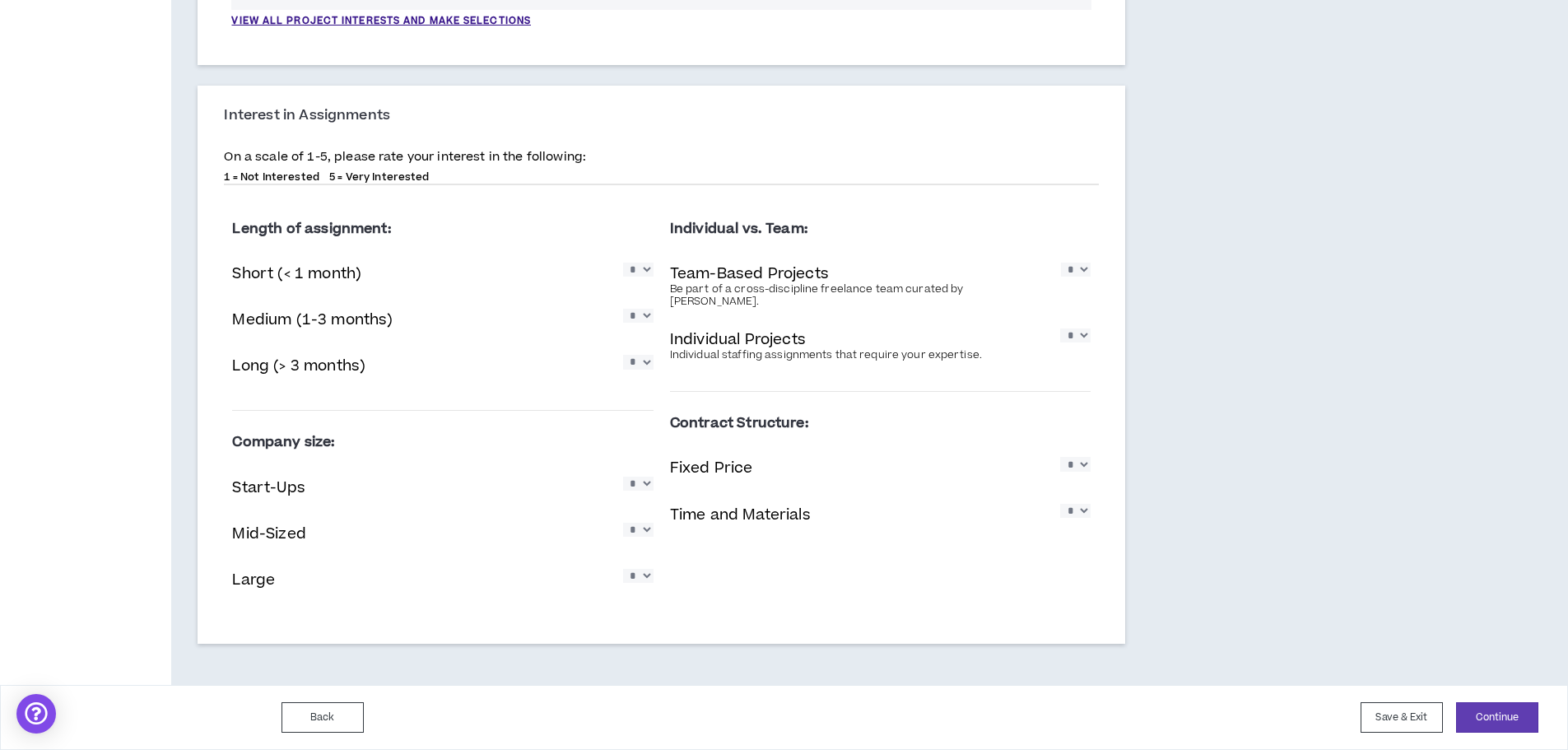
click at [648, 579] on select "* * * * *" at bounding box center [638, 576] width 31 height 14
select select "*"
click at [623, 569] on select "* * * * *" at bounding box center [638, 576] width 31 height 14
click at [645, 483] on select "* * * * *" at bounding box center [638, 484] width 31 height 14
select select "*"
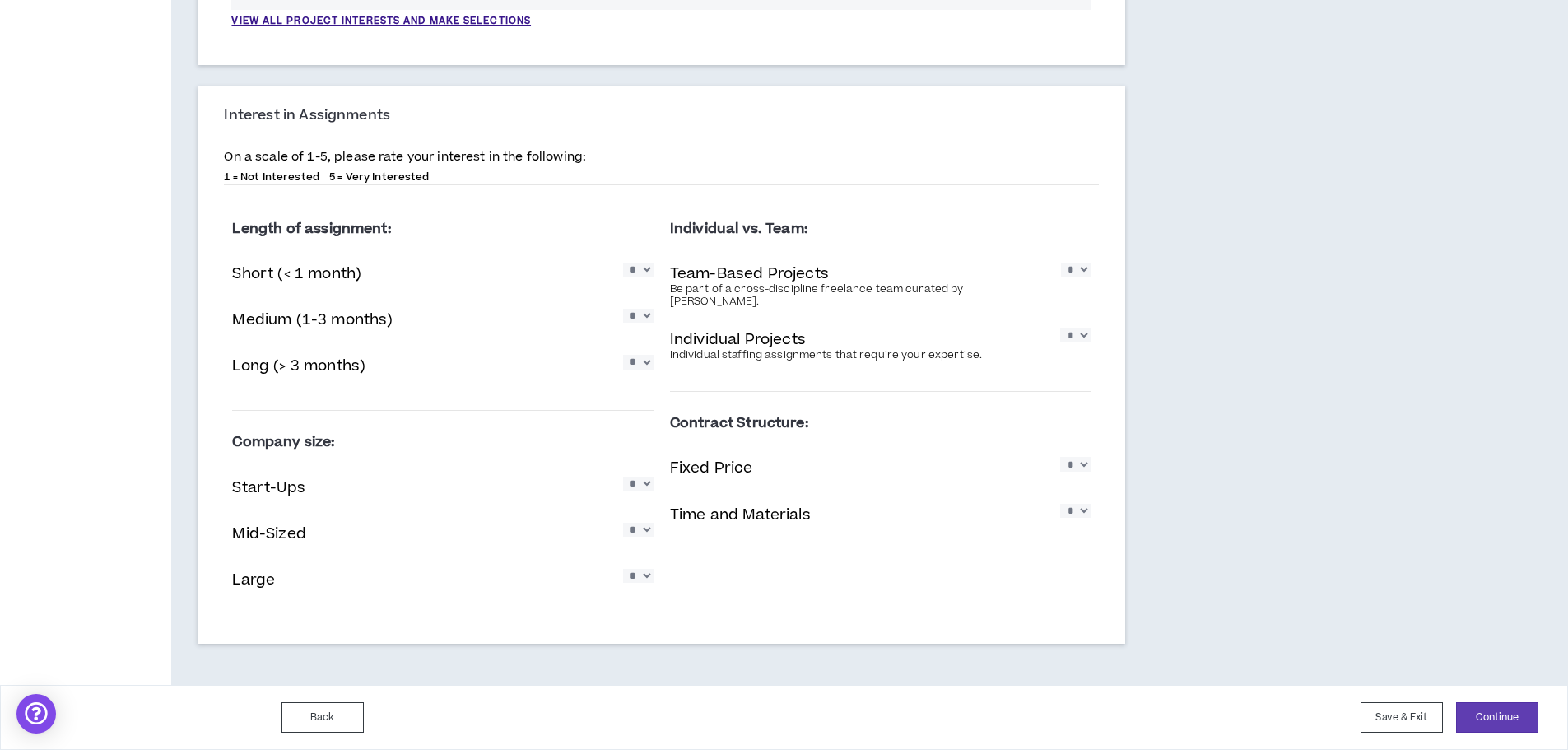
click at [623, 477] on select "* * * * *" at bounding box center [638, 484] width 31 height 14
click at [551, 474] on div "Start-Ups * * * * *" at bounding box center [443, 490] width 421 height 34
click at [648, 369] on select "* * * * *" at bounding box center [638, 362] width 31 height 14
select select "*"
click at [623, 355] on select "* * * * *" at bounding box center [638, 362] width 31 height 14
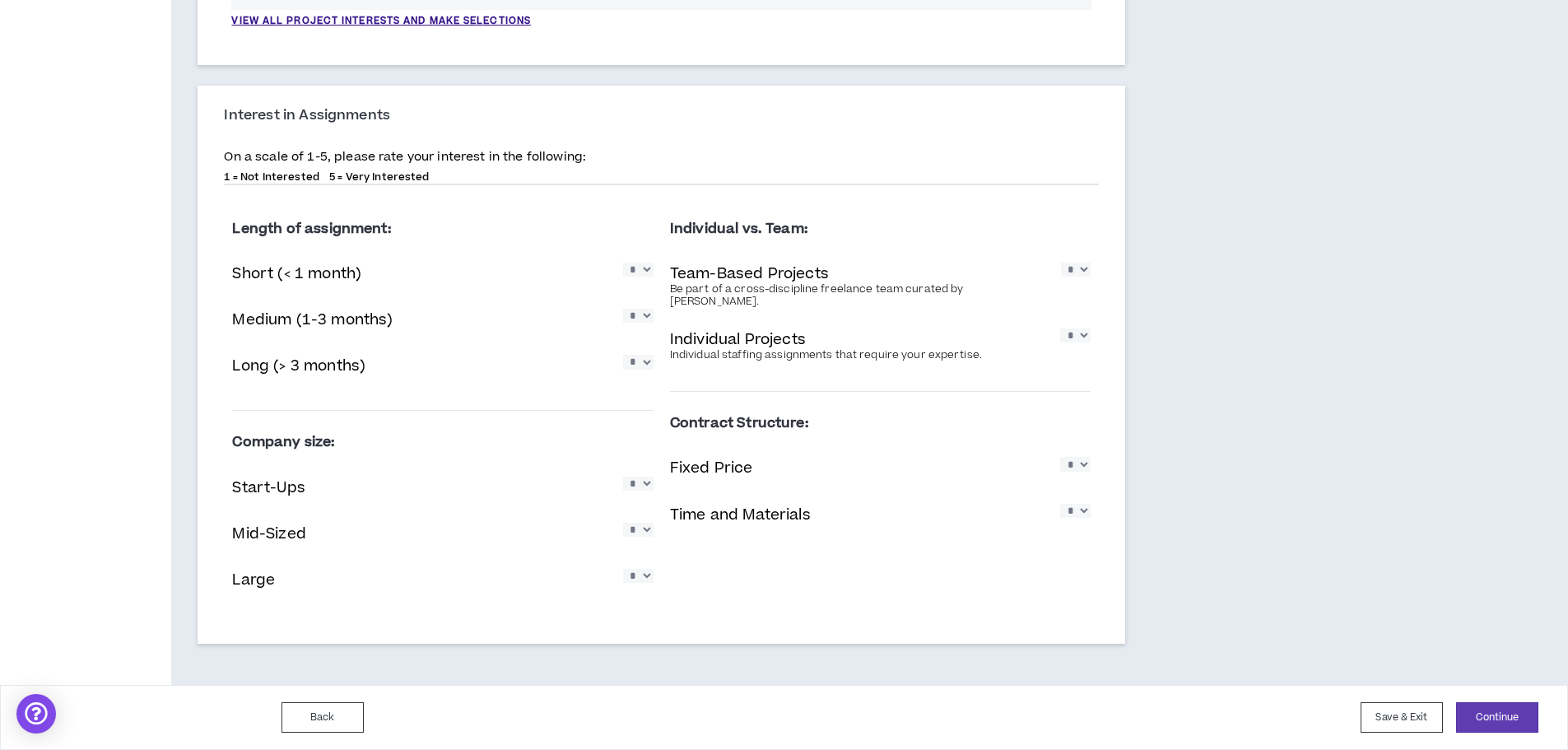
click at [650, 319] on select "* * * * *" at bounding box center [638, 316] width 31 height 14
select select "*"
click at [623, 309] on select "* * * * *" at bounding box center [638, 316] width 31 height 14
click at [646, 273] on select "* * * * *" at bounding box center [638, 269] width 31 height 14
select select "*"
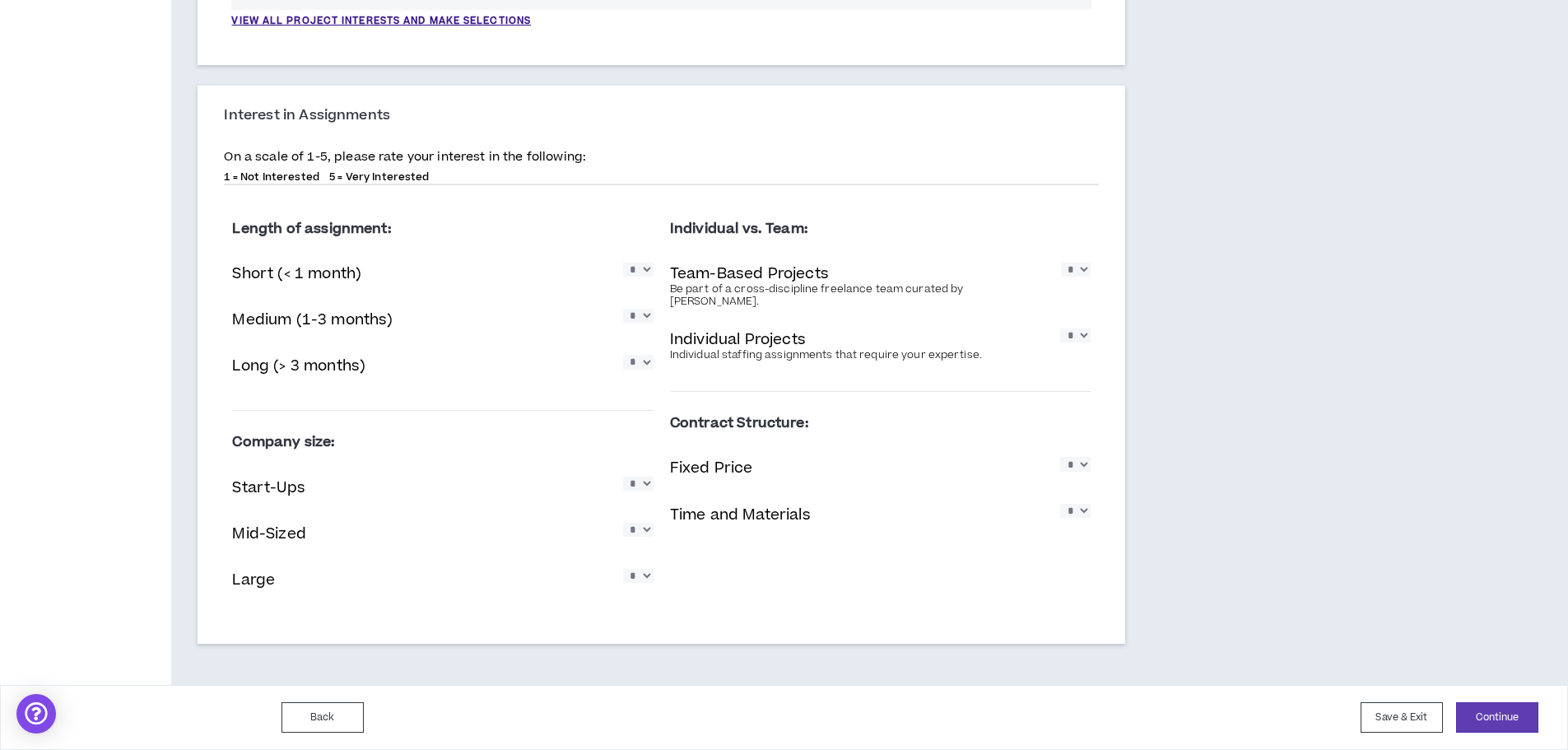
click at [623, 262] on select "* * * * *" at bounding box center [638, 269] width 31 height 14
click at [929, 608] on div "Length of assignment: Short (< 1 month) * * * * * Medium (1-3 months) * * * * *…" at bounding box center [662, 411] width 875 height 428
click at [1497, 712] on button "Continue" at bounding box center [1497, 718] width 83 height 31
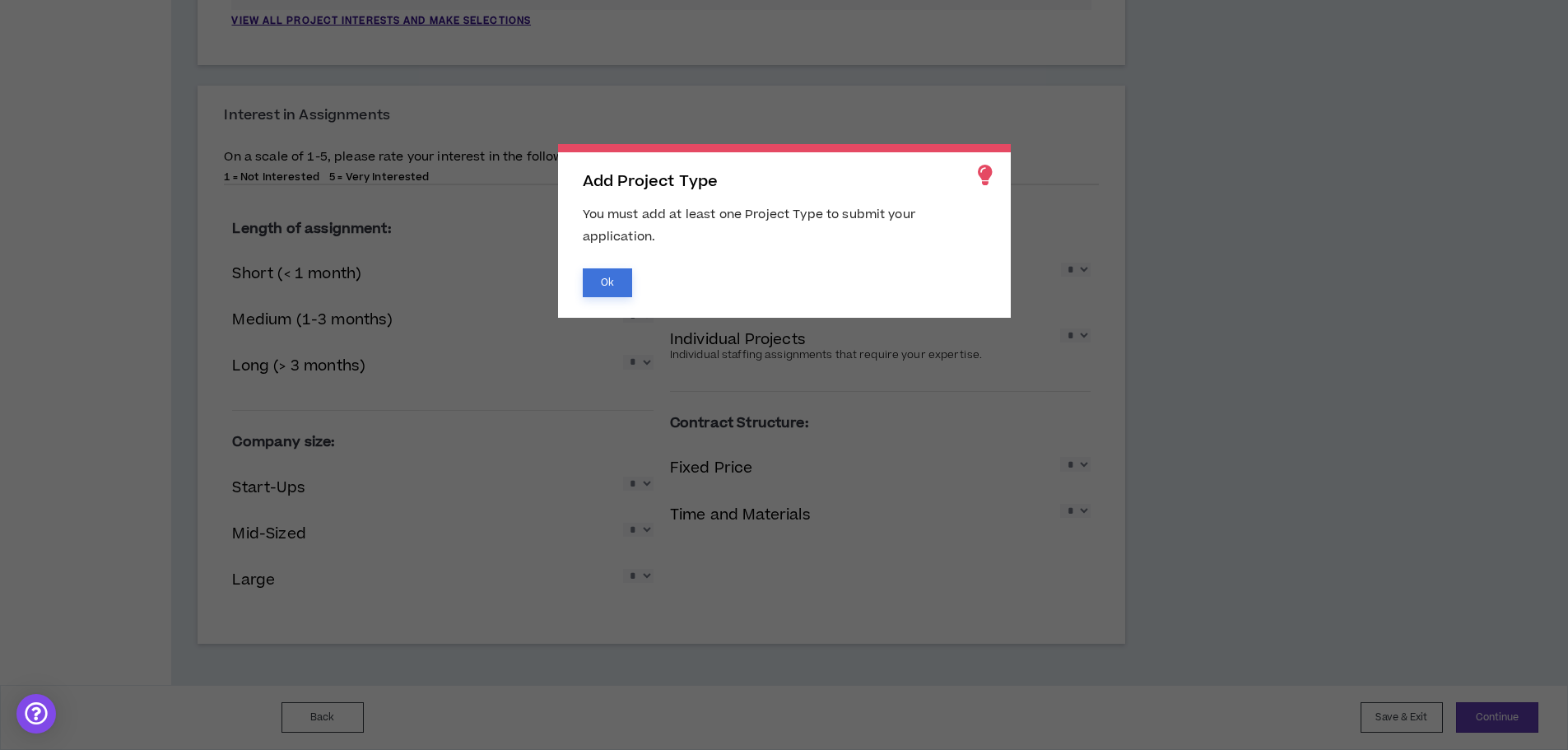
drag, startPoint x: 621, startPoint y: 277, endPoint x: 603, endPoint y: 297, distance: 26.9
click at [620, 277] on button "Ok" at bounding box center [608, 282] width 50 height 29
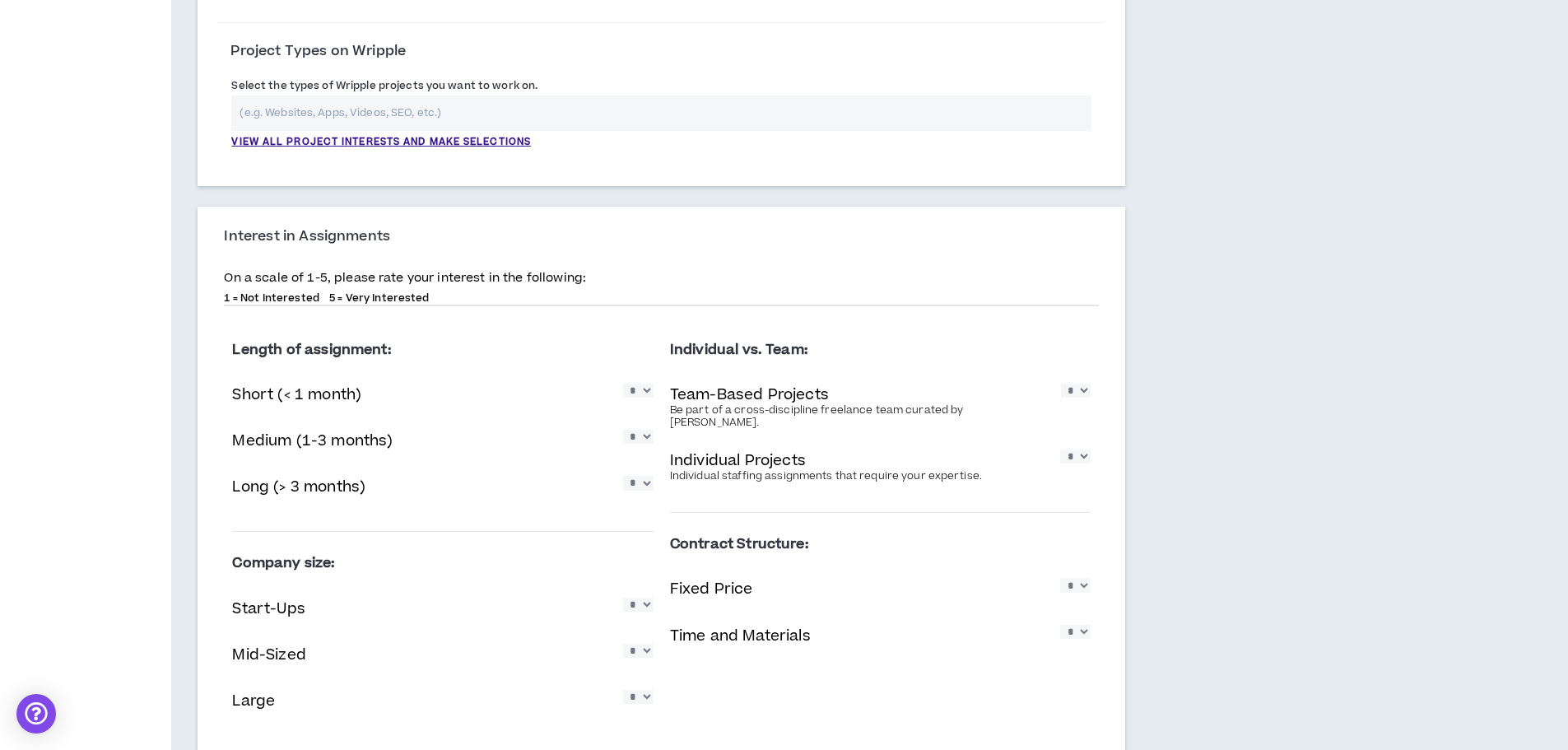
scroll to position [573, 0]
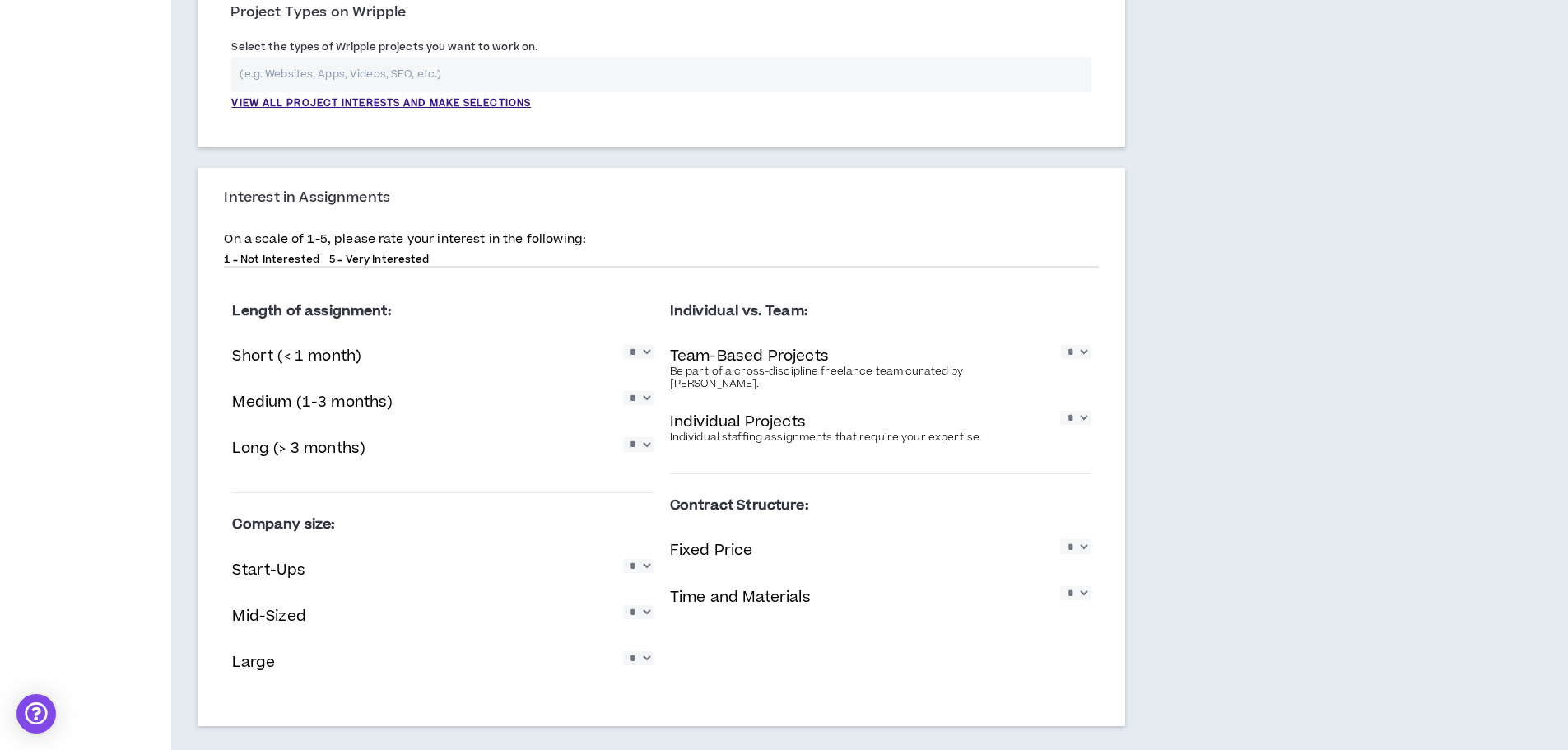
click at [1086, 586] on select "* * * * *" at bounding box center [1076, 593] width 31 height 14
select select "*"
click at [1061, 586] on select "* * * * *" at bounding box center [1076, 593] width 31 height 14
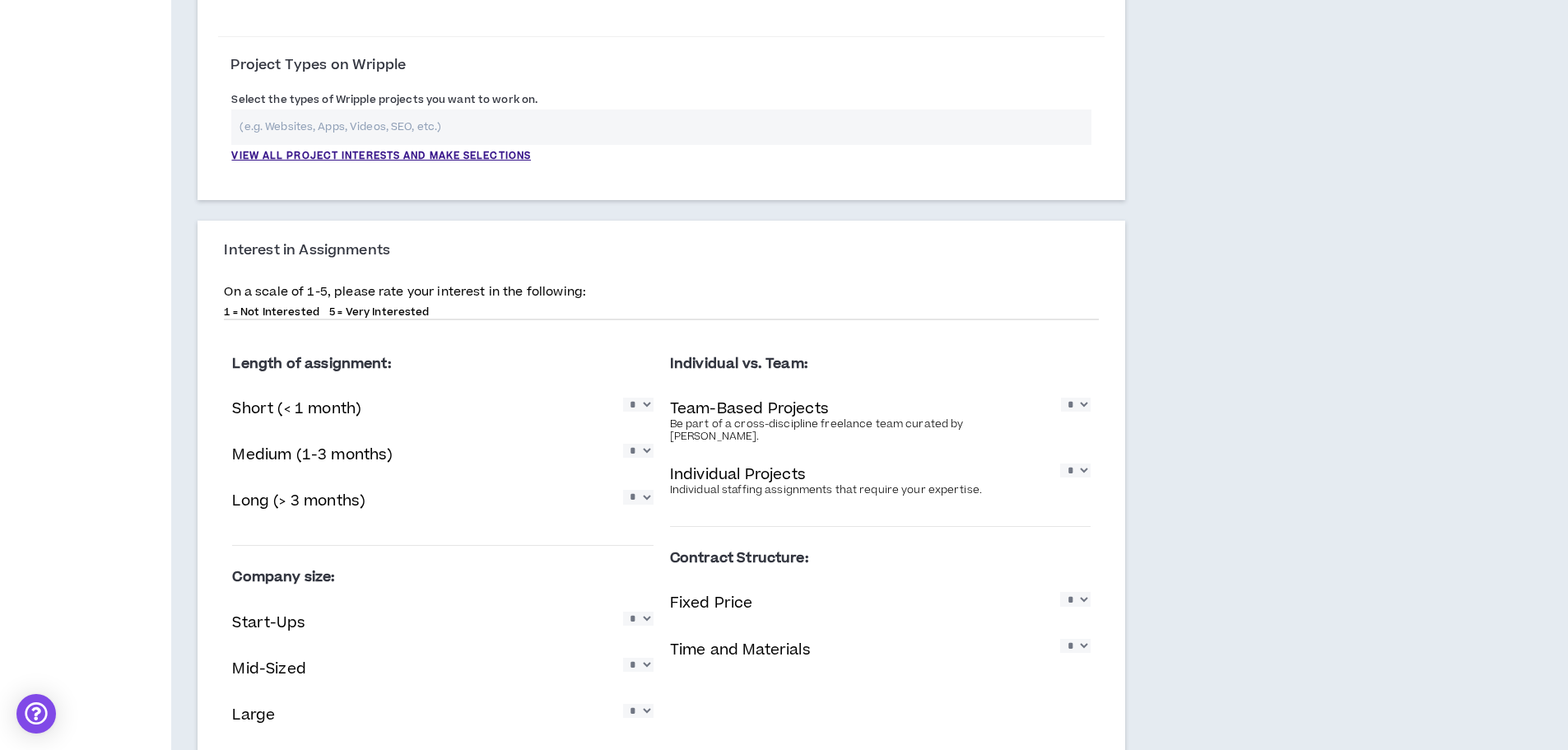
scroll to position [491, 0]
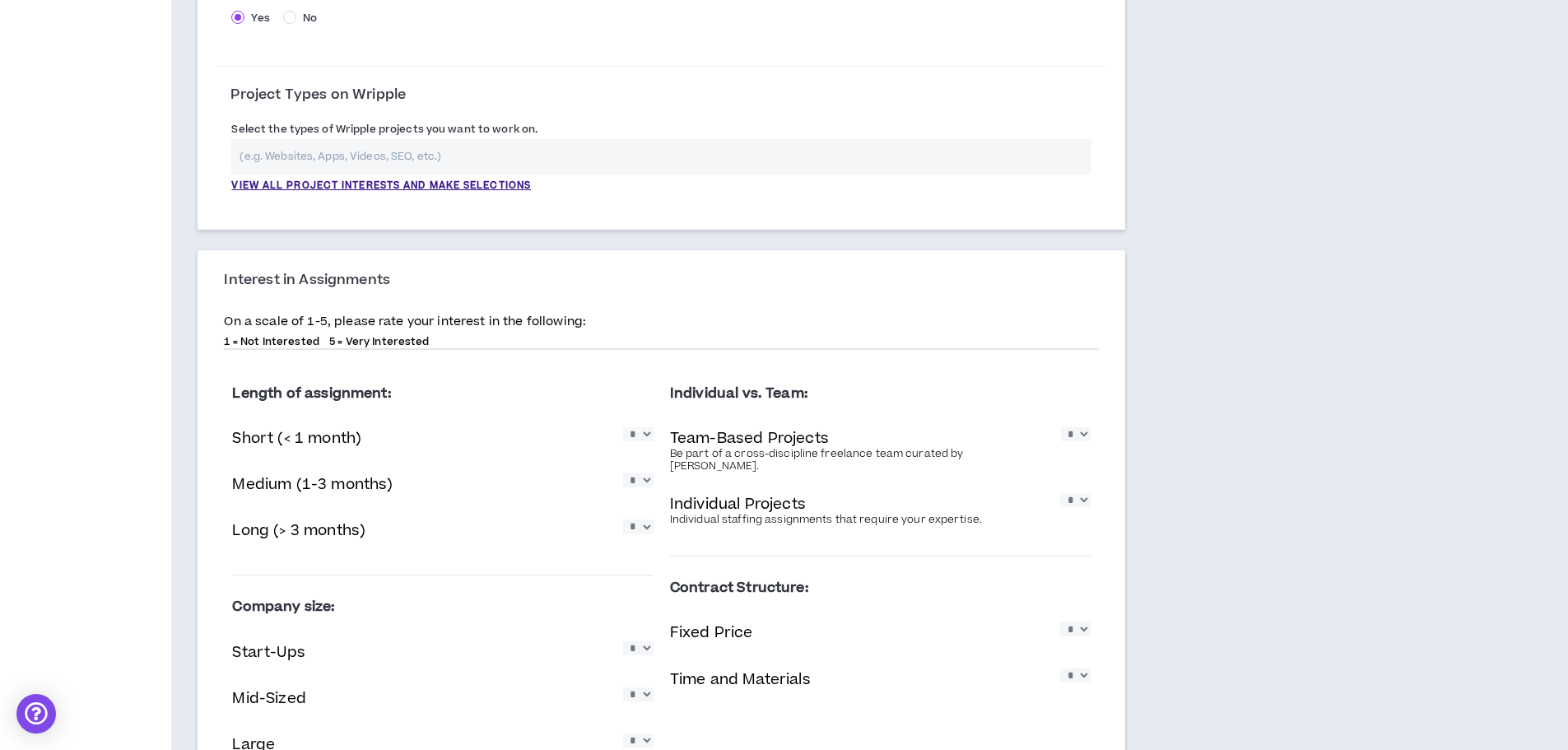
click at [1082, 438] on select "* * * * *" at bounding box center [1077, 435] width 30 height 14
select select "*"
click at [1062, 428] on select "* * * * *" at bounding box center [1077, 435] width 30 height 14
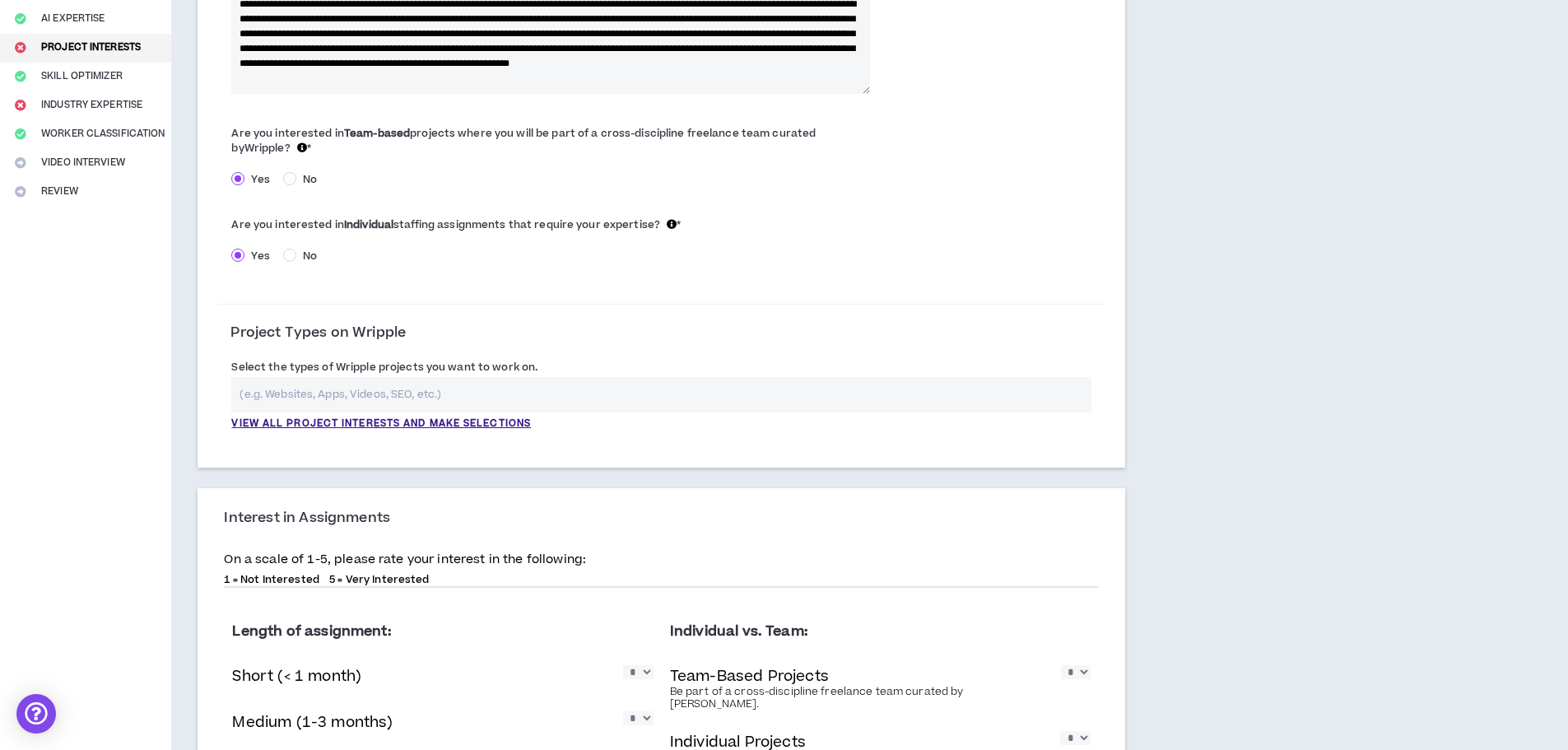
scroll to position [162, 0]
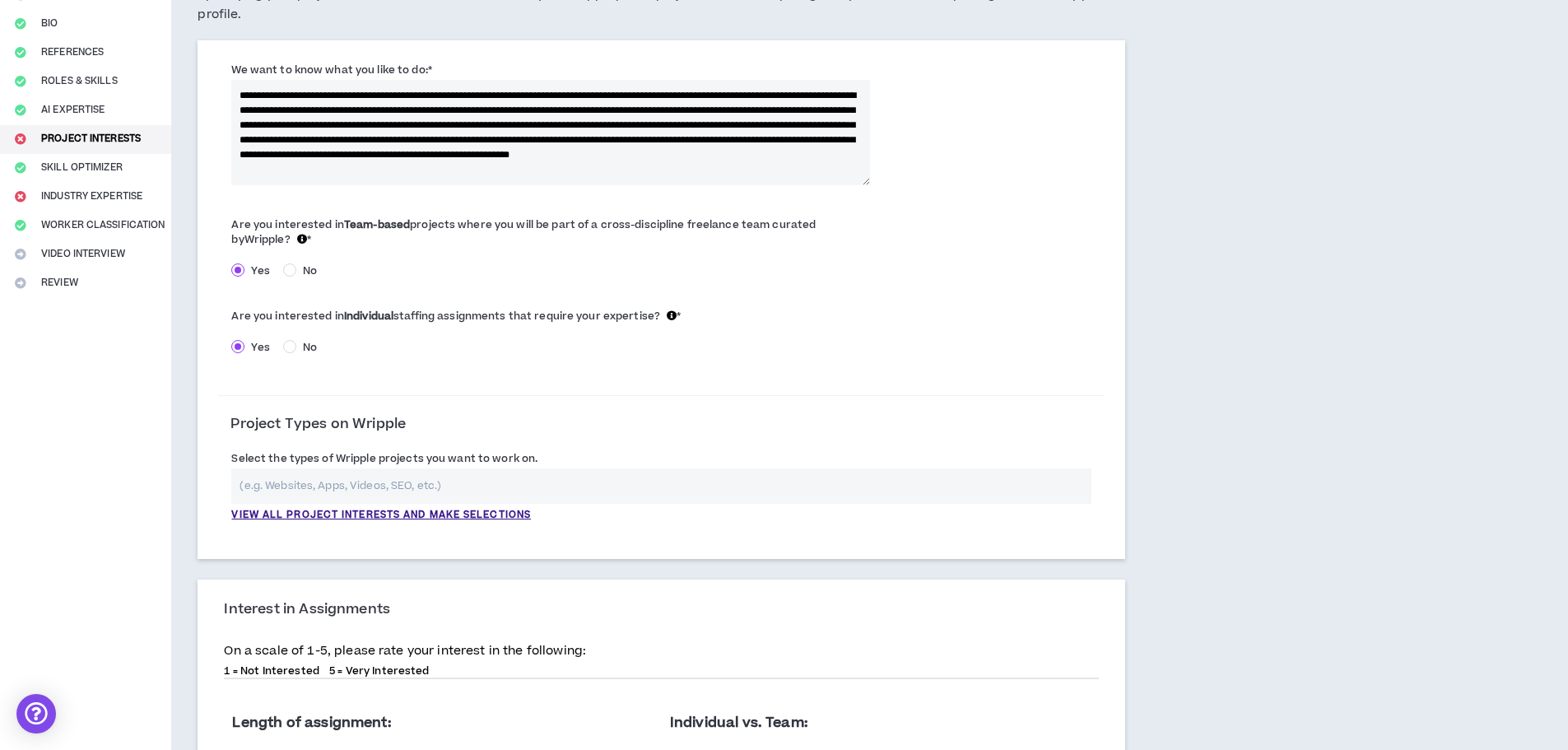
click at [473, 490] on input "text" at bounding box center [661, 487] width 860 height 36
click at [486, 517] on p "View all project interests and make selections" at bounding box center [381, 516] width 300 height 15
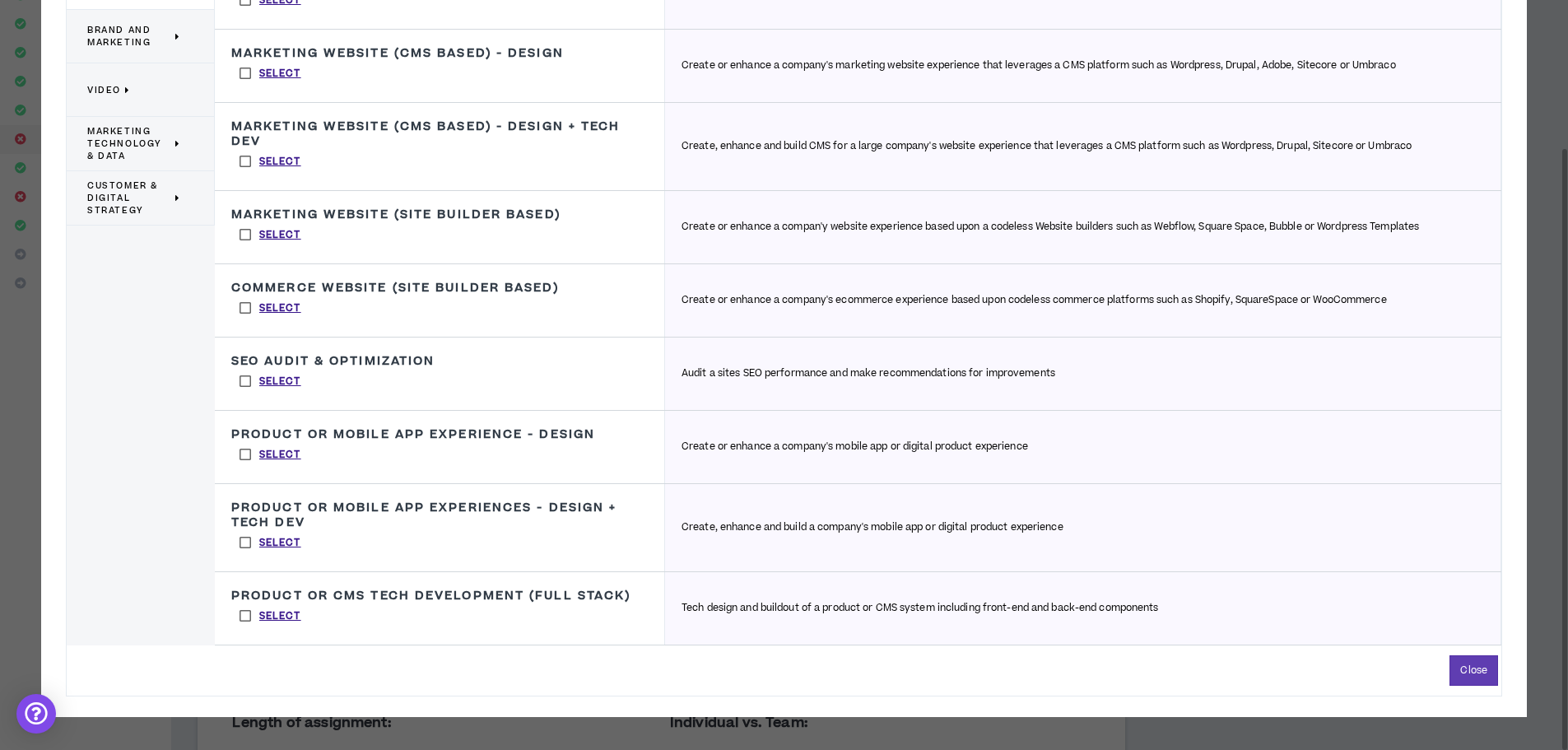
click at [113, 207] on span "Customer & Digital Strategy" at bounding box center [130, 197] width 84 height 37
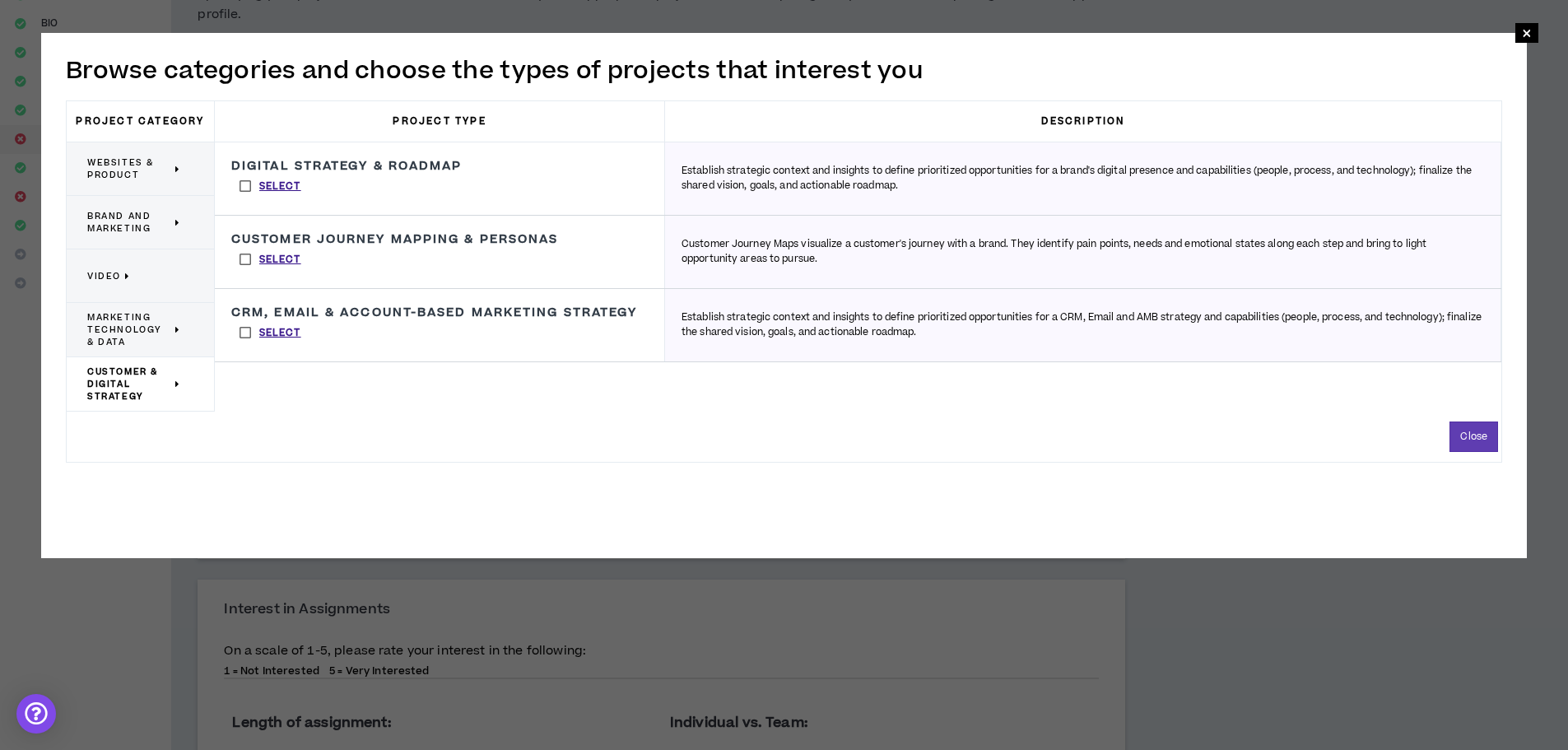
click at [244, 188] on label "Select" at bounding box center [270, 186] width 78 height 25
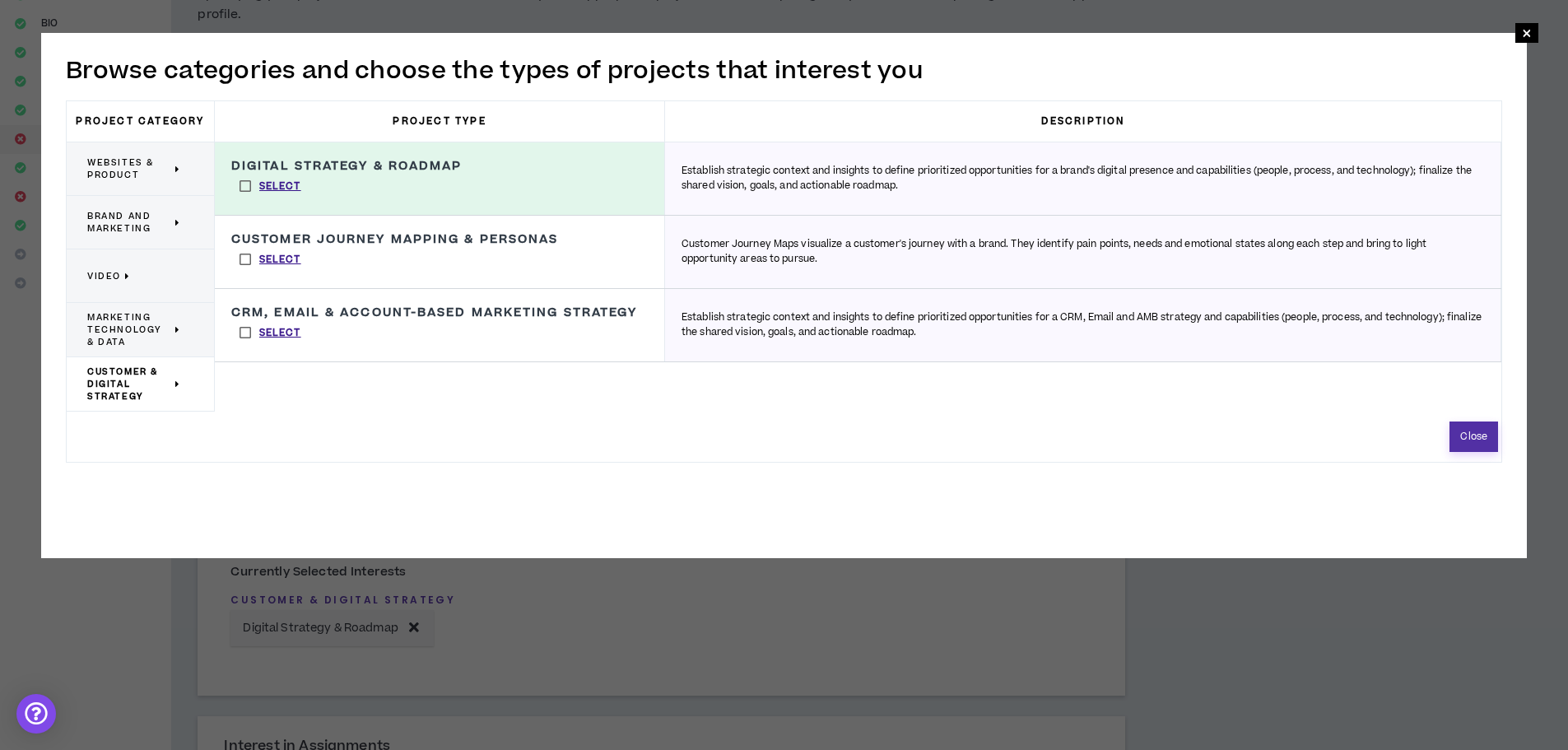
click at [1492, 444] on button "Close" at bounding box center [1474, 437] width 49 height 31
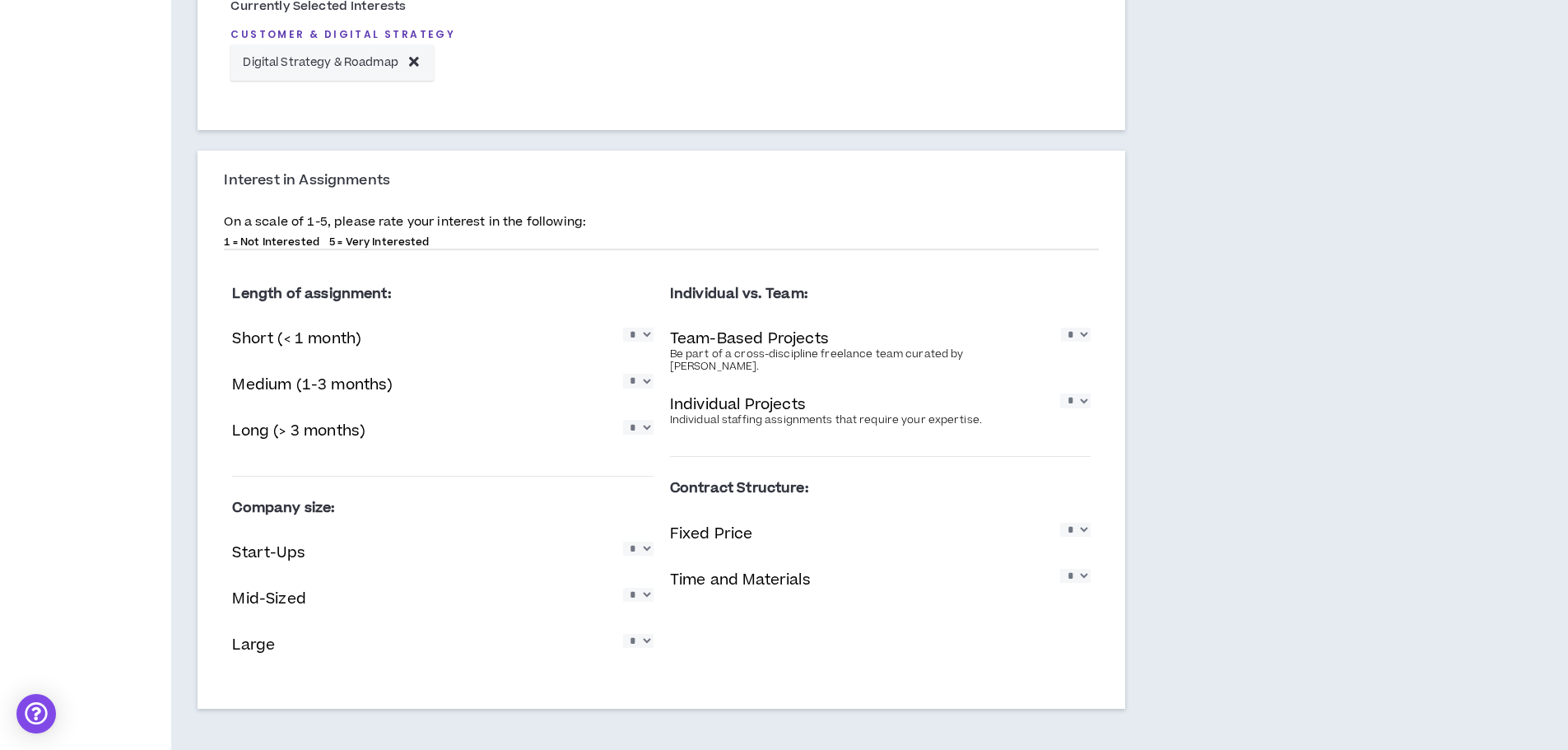
scroll to position [793, 0]
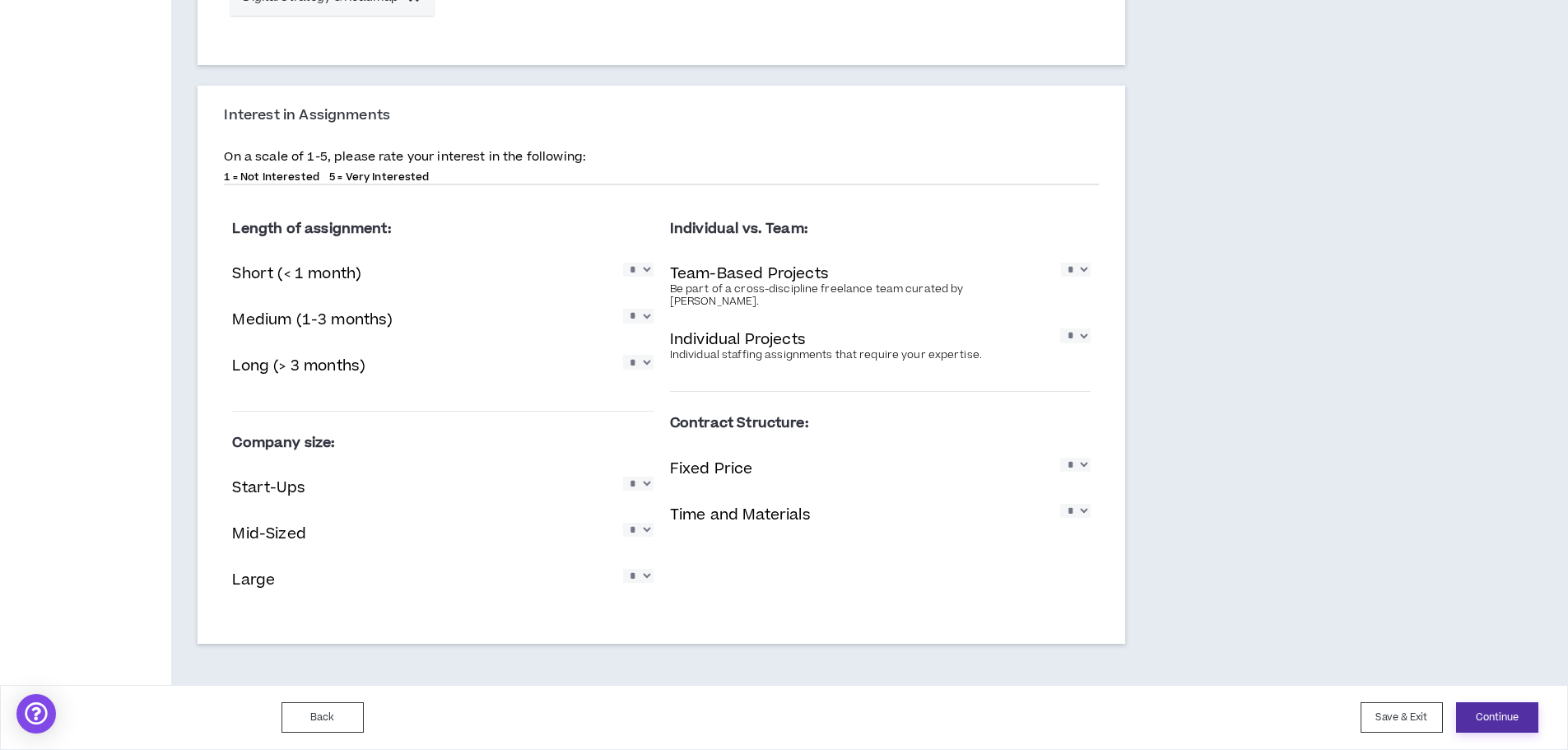
drag, startPoint x: 1517, startPoint y: 717, endPoint x: 1473, endPoint y: 640, distance: 88.7
click at [1516, 717] on button "Continue" at bounding box center [1497, 718] width 83 height 31
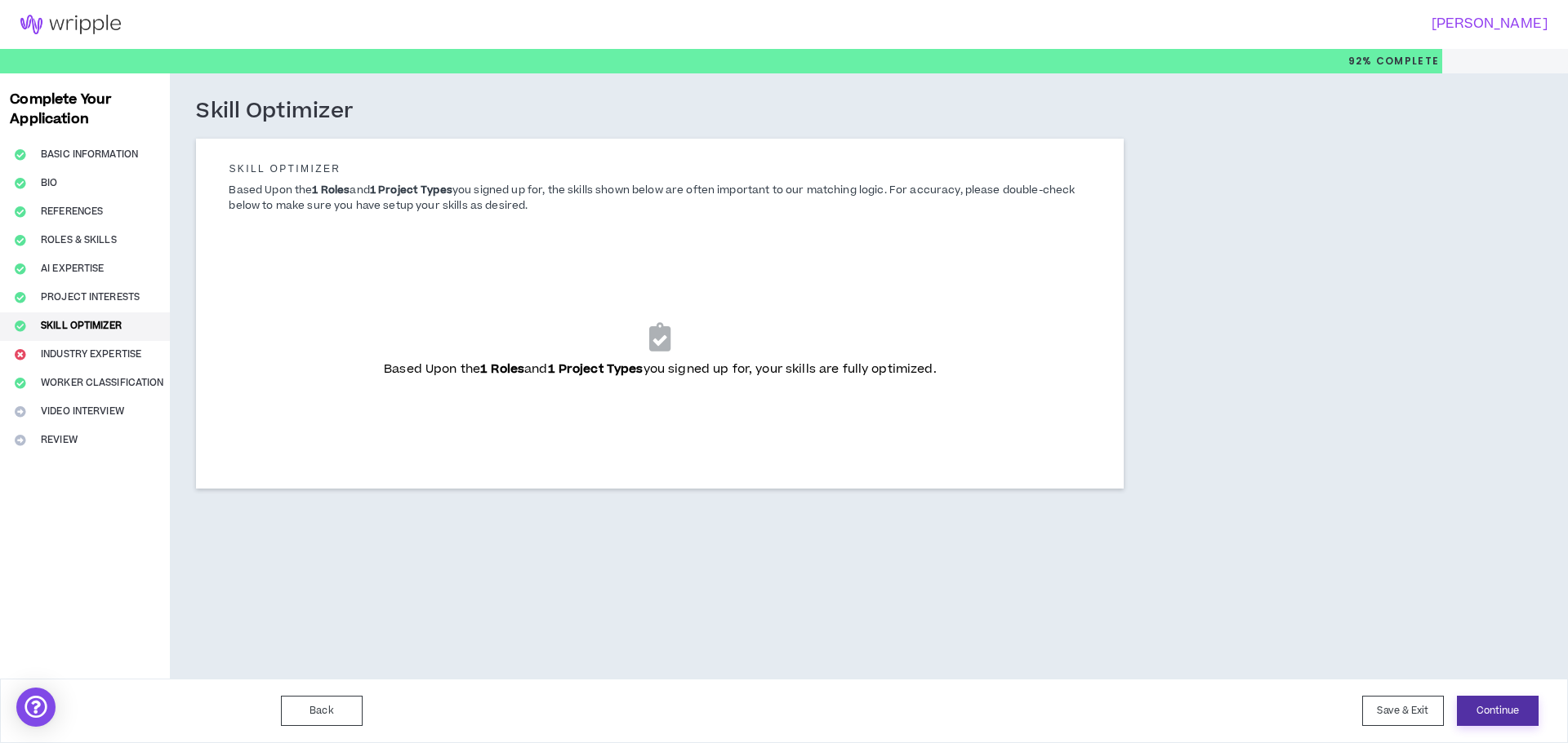
click at [1523, 708] on button "Continue" at bounding box center [1498, 711] width 82 height 31
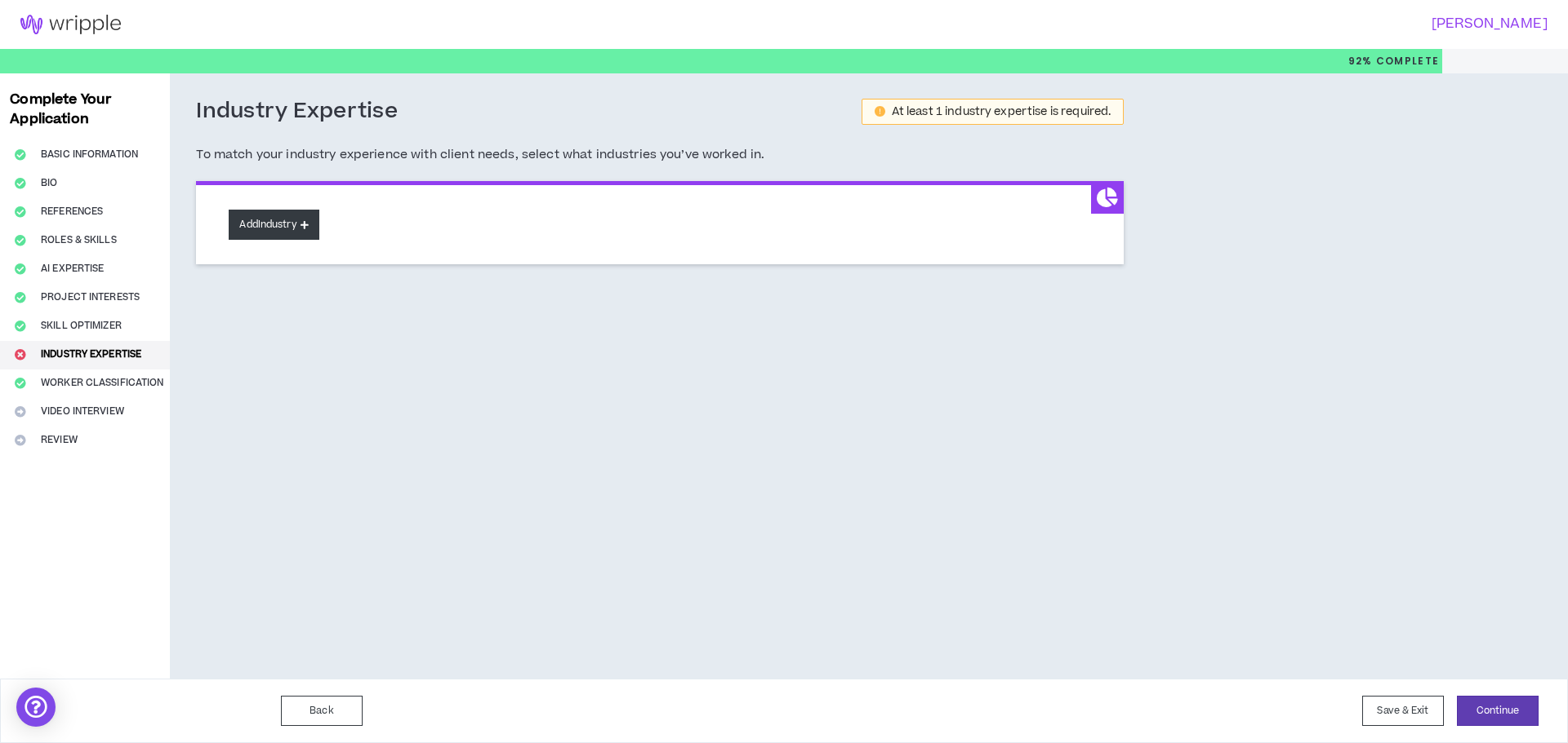
click at [274, 230] on button "Add Industry" at bounding box center [273, 224] width 90 height 31
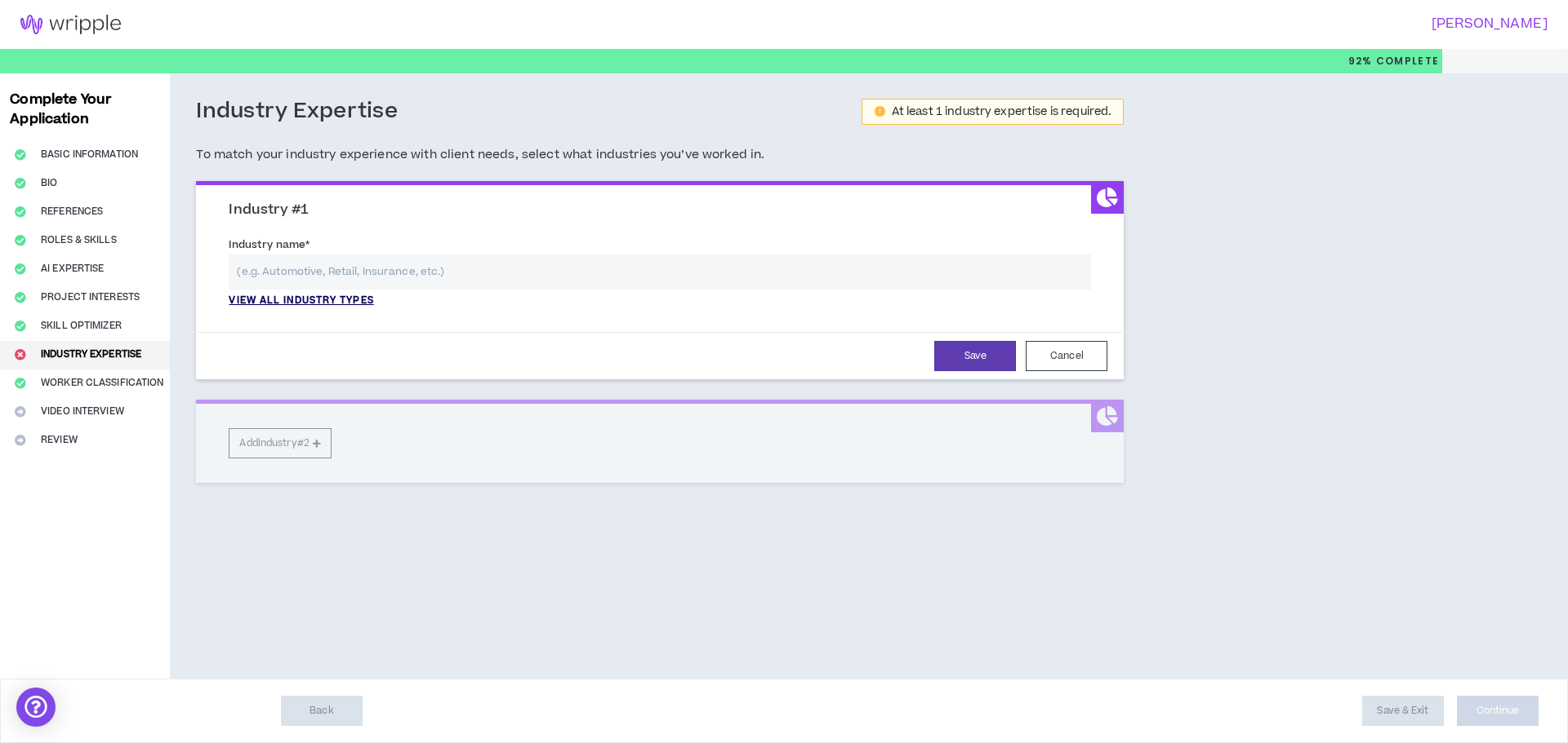
click at [359, 302] on p "View all industry types" at bounding box center [301, 300] width 144 height 15
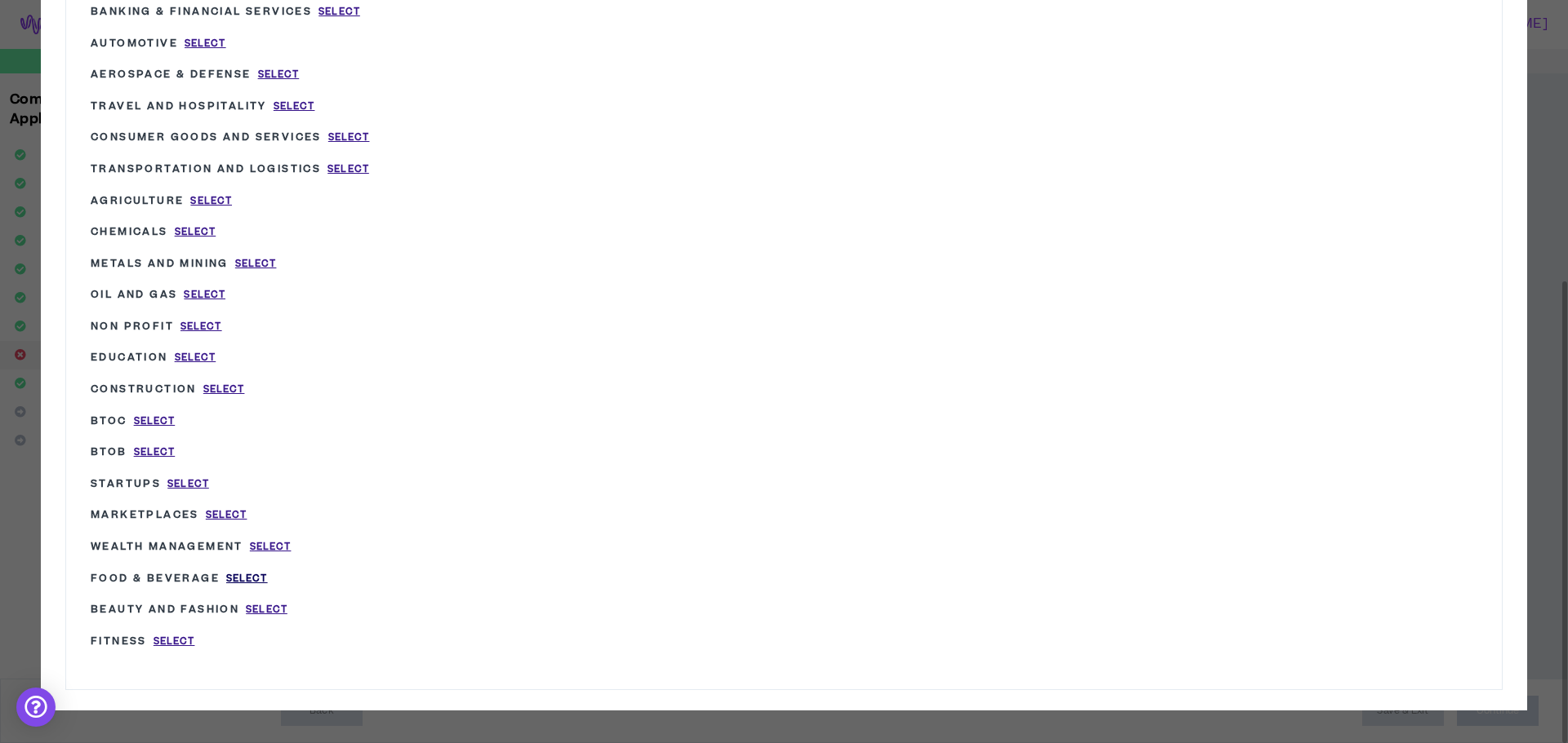
click at [238, 577] on span "Select" at bounding box center [247, 579] width 42 height 14
type input "Food & Beverage"
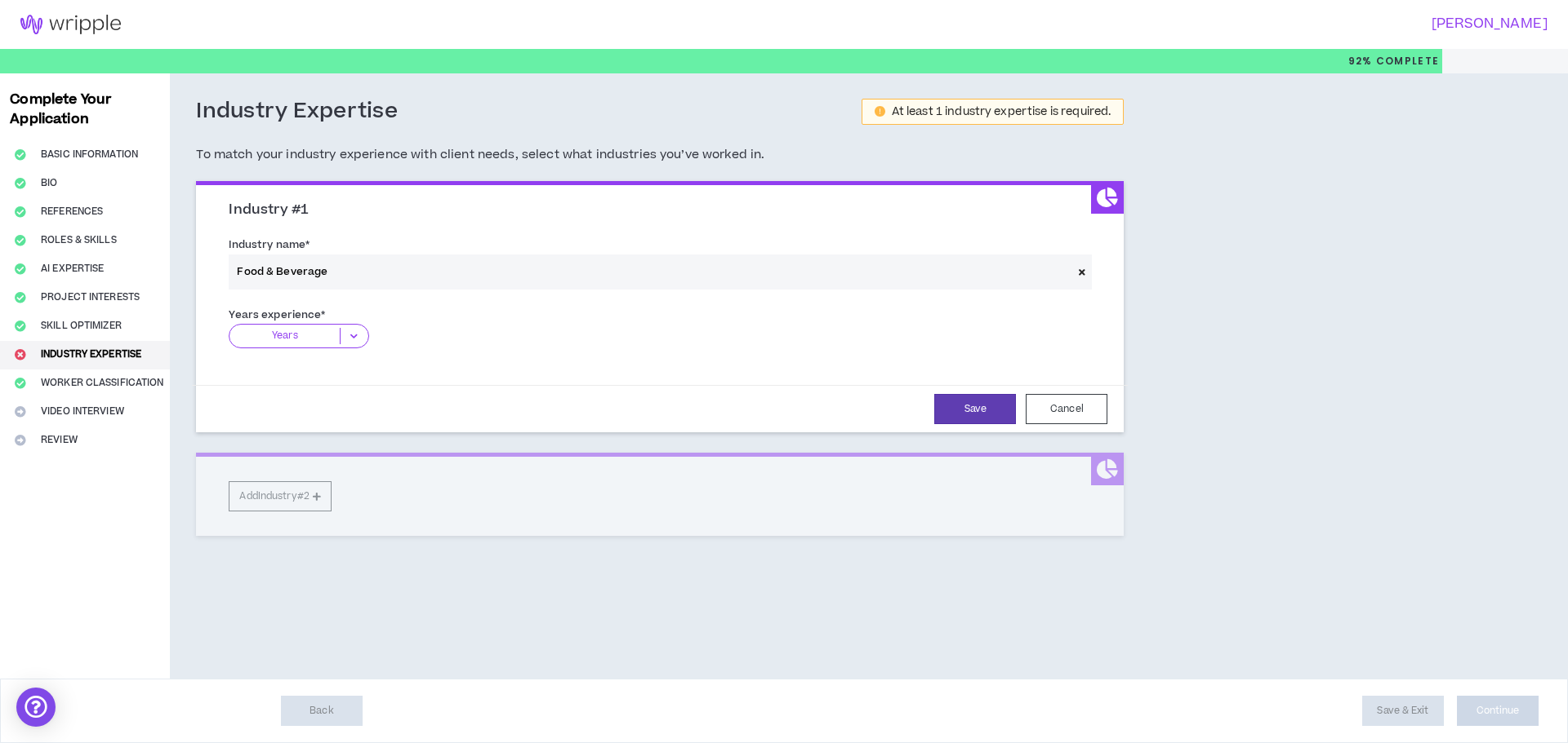
click at [354, 334] on icon at bounding box center [353, 336] width 27 height 17
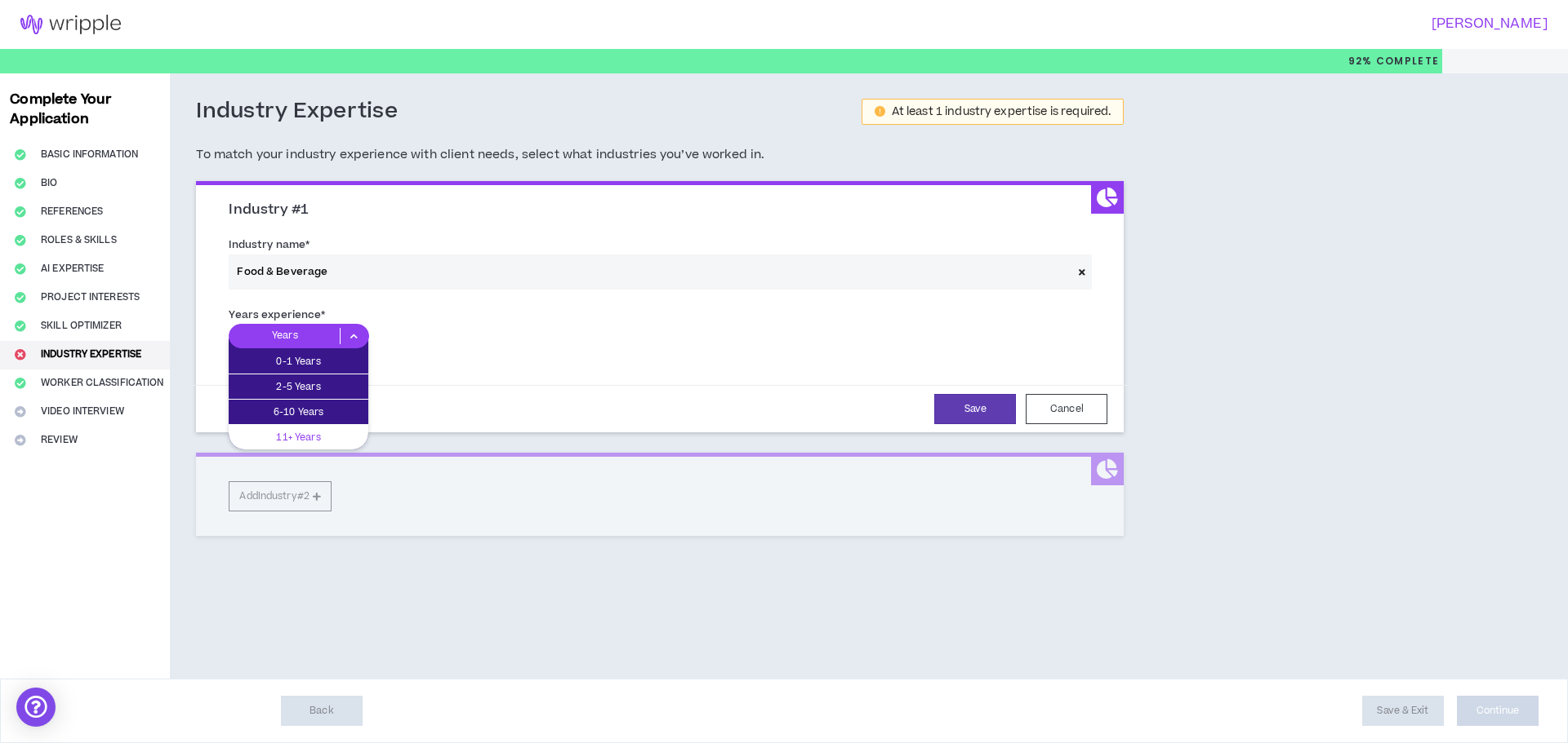
click at [321, 434] on p "11+ Years" at bounding box center [298, 438] width 139 height 18
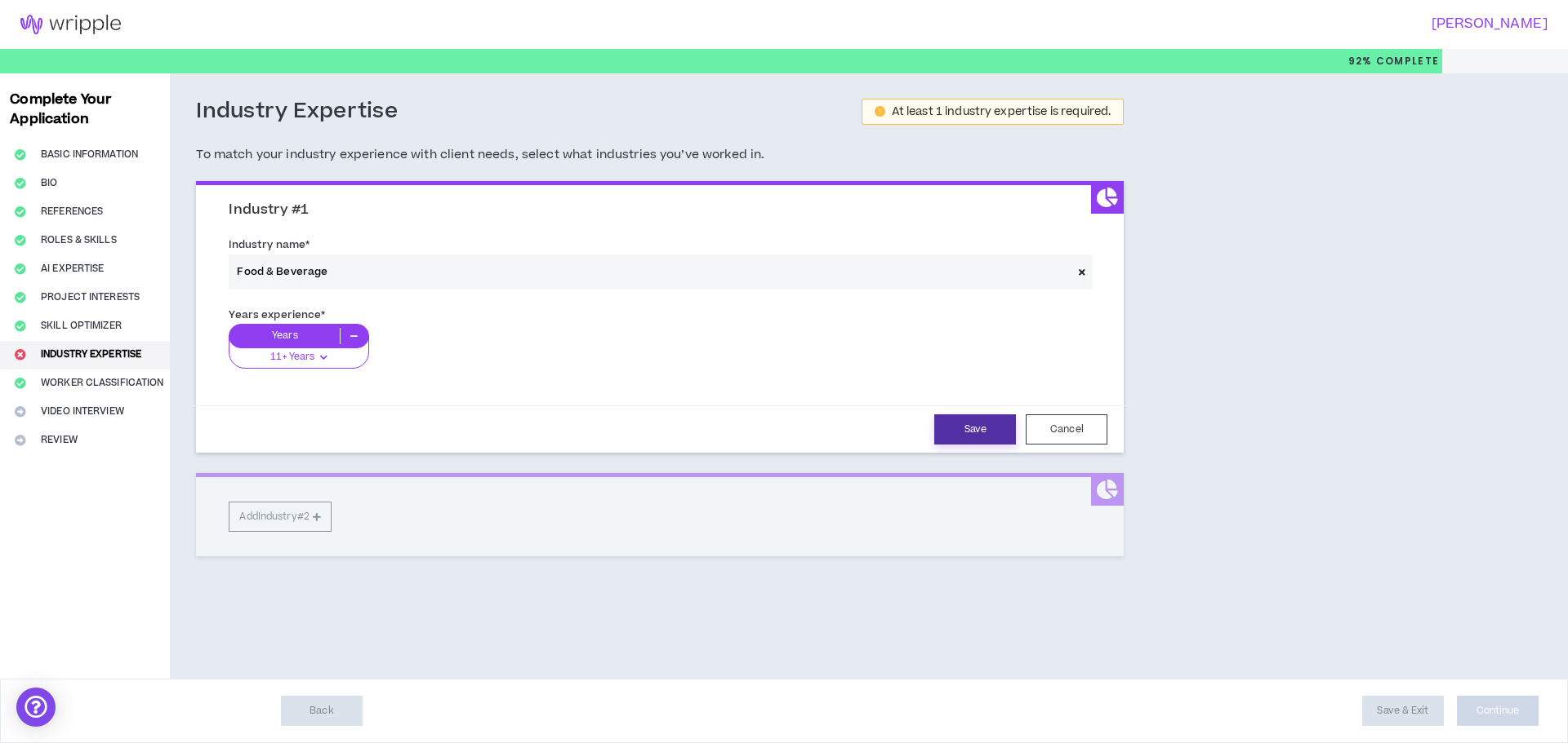
click at [966, 428] on button "Save" at bounding box center [975, 430] width 82 height 31
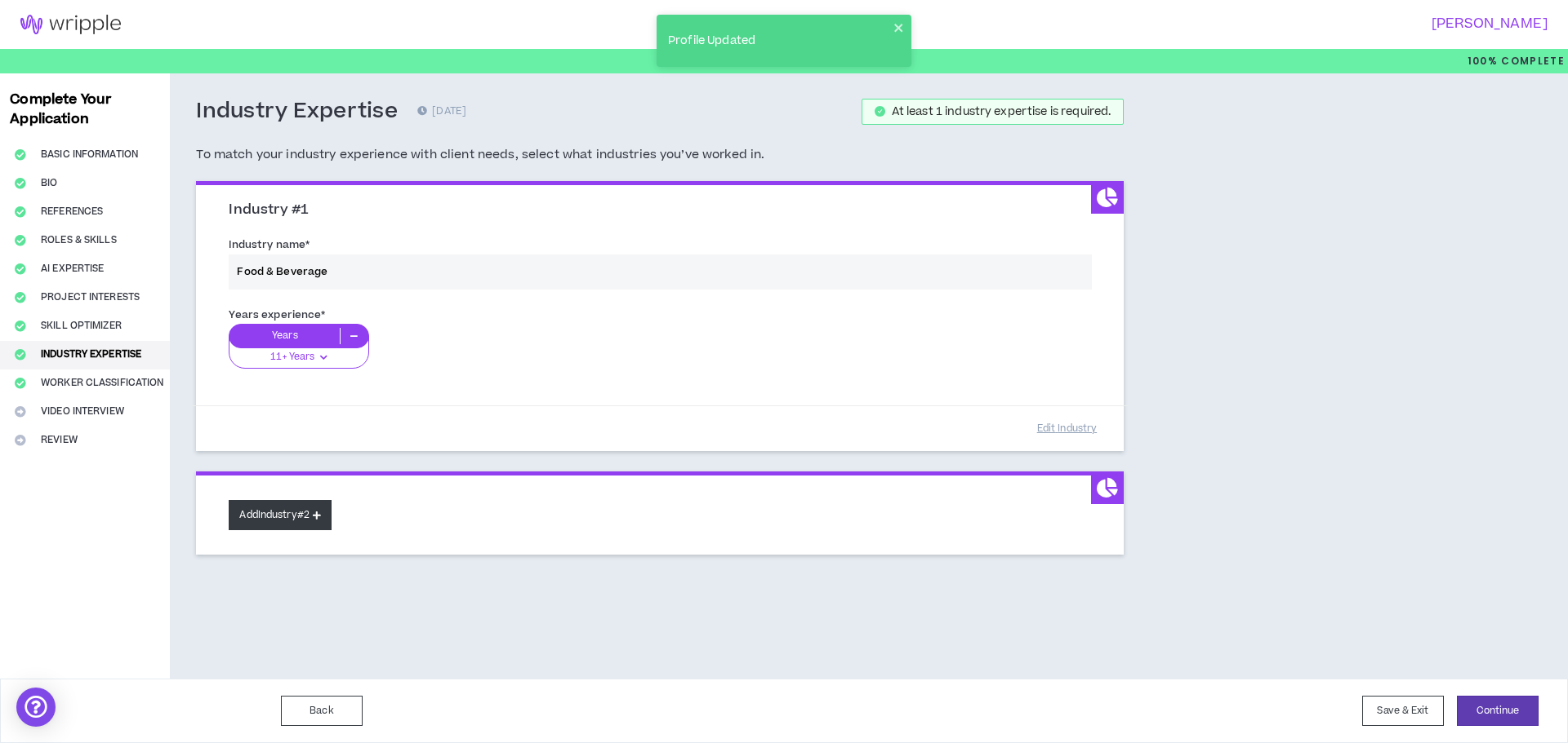
click at [265, 511] on button "Add Industry #2" at bounding box center [280, 515] width 103 height 31
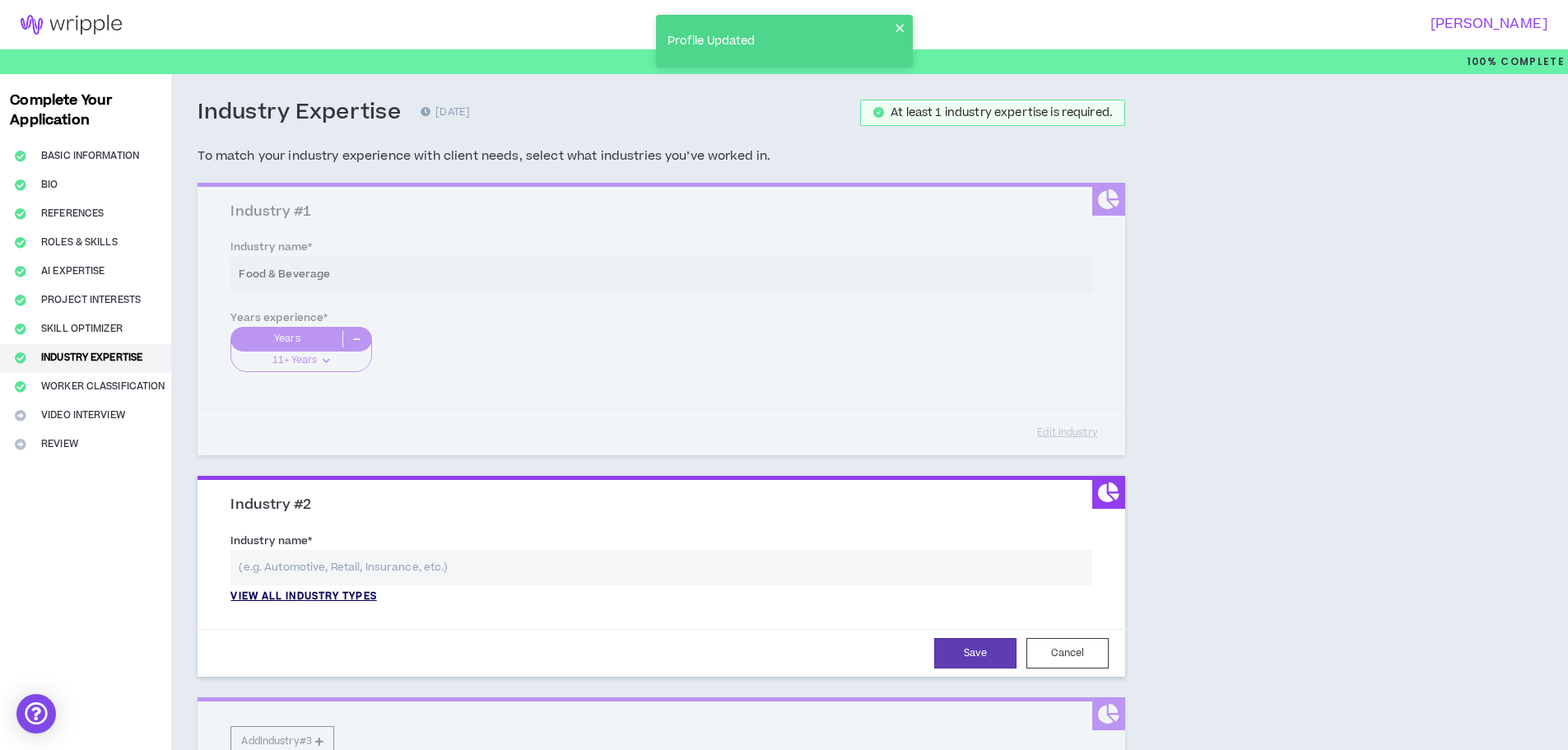
click at [357, 598] on p "View all industry types" at bounding box center [303, 596] width 146 height 15
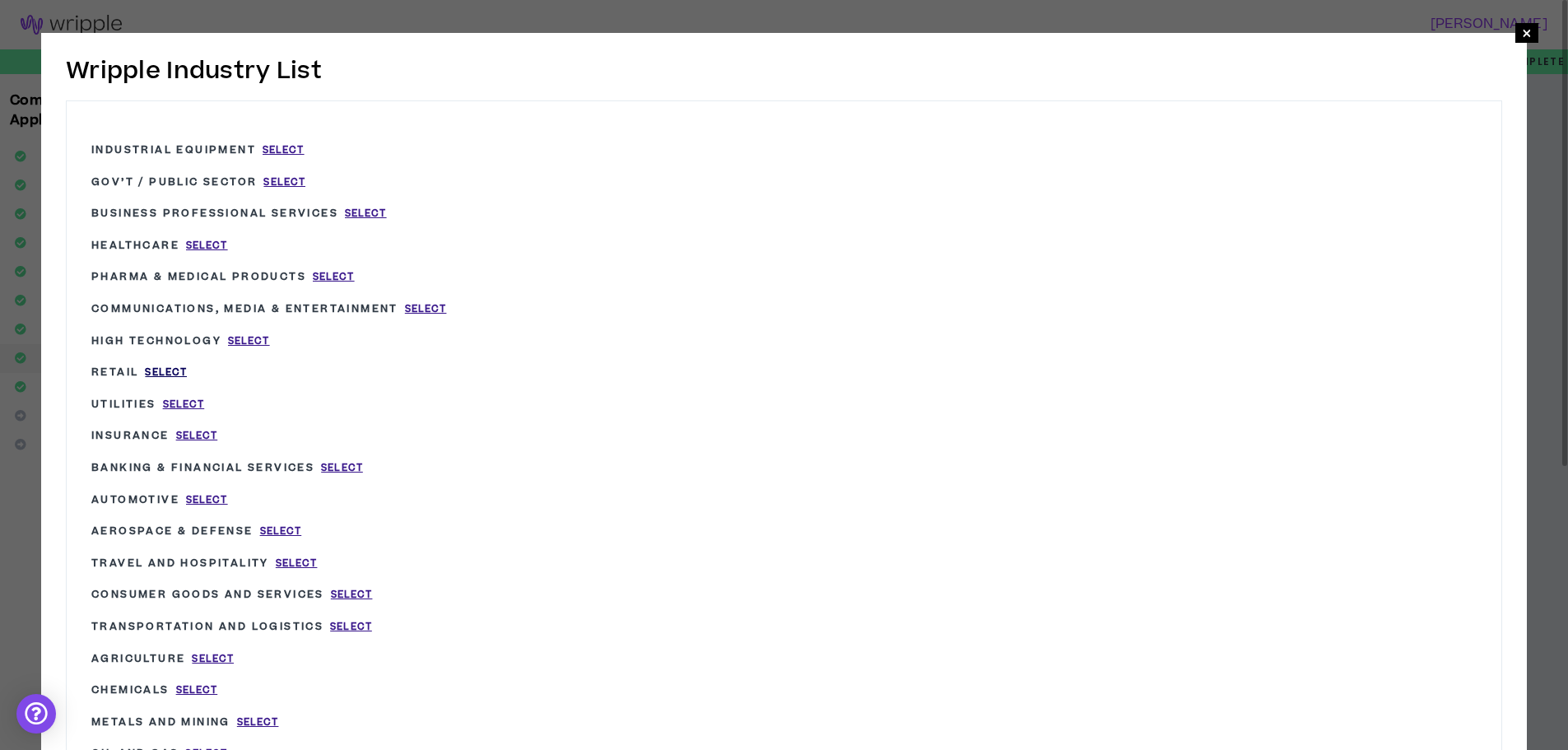
click at [169, 372] on span "Select" at bounding box center [165, 373] width 42 height 14
type input "Retail"
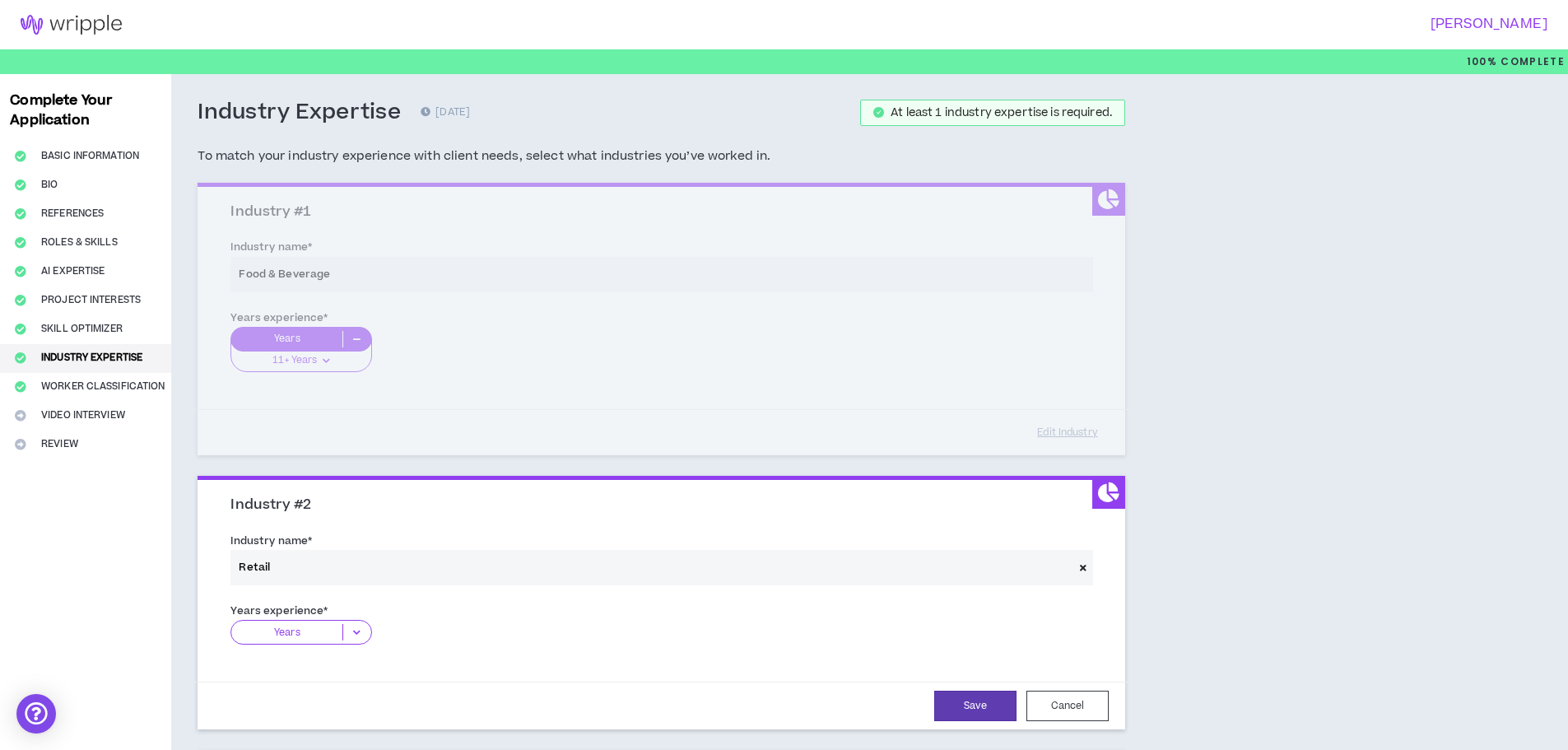
click at [357, 635] on icon at bounding box center [356, 632] width 27 height 17
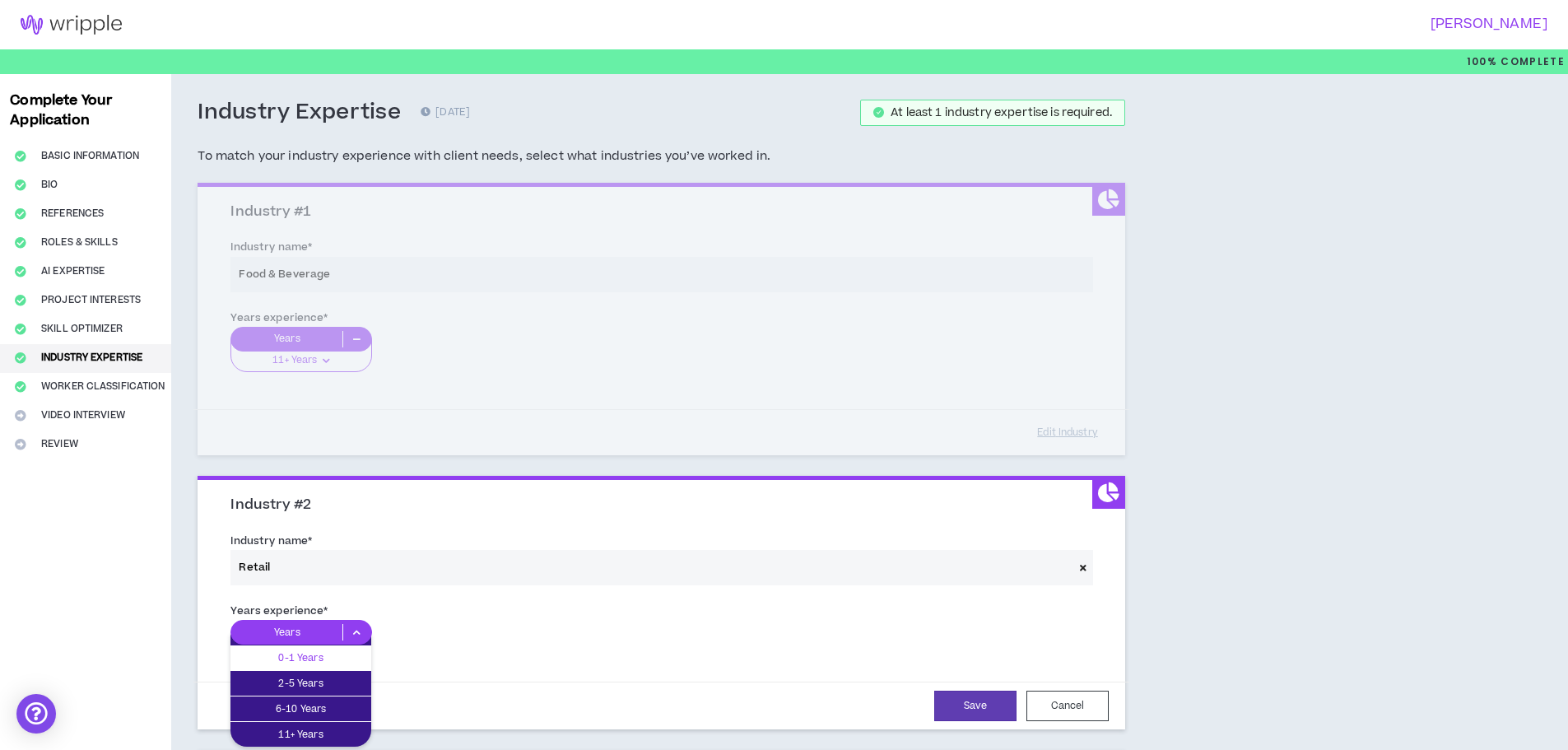
click at [348, 665] on p "0-1 Years" at bounding box center [300, 658] width 141 height 18
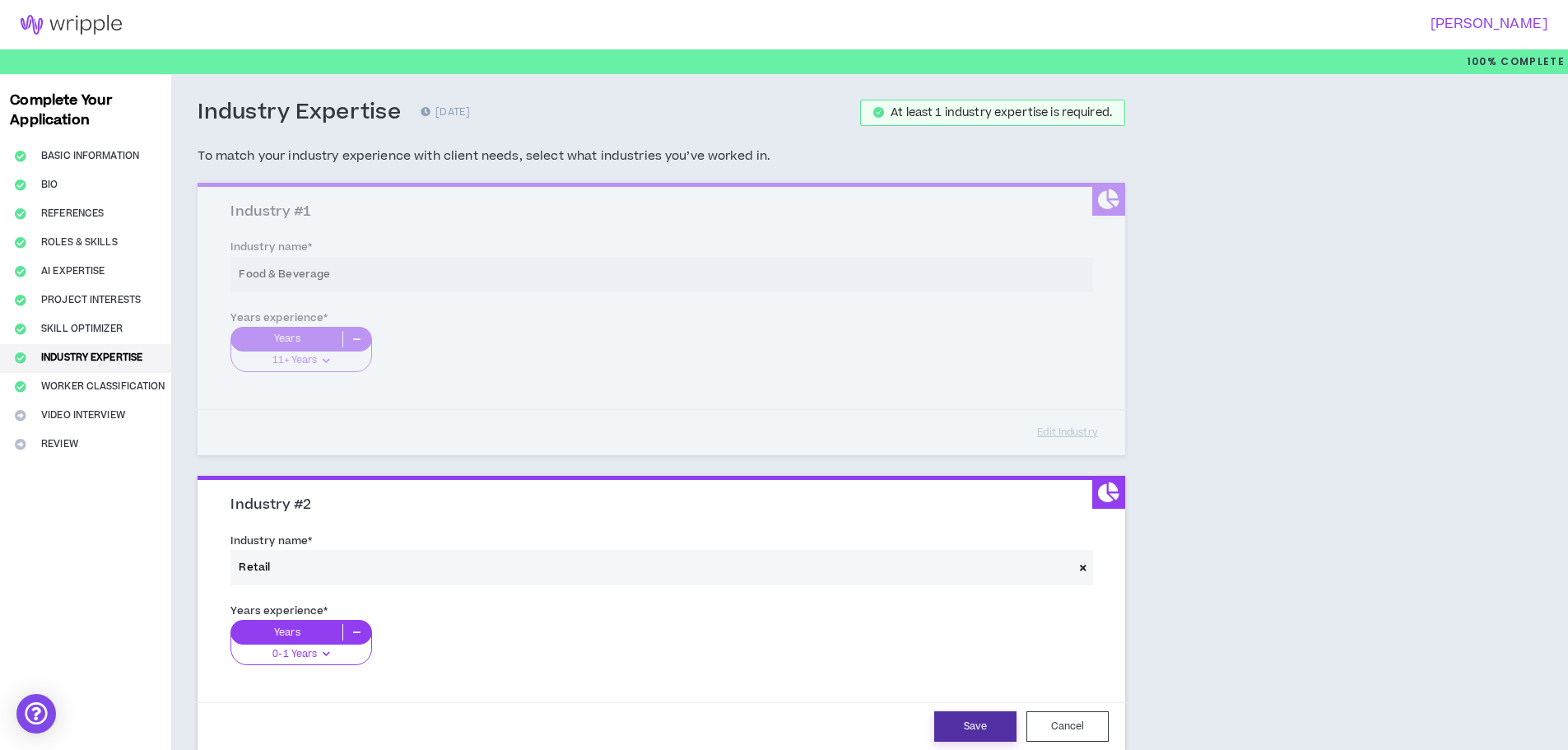
click at [982, 726] on button "Save" at bounding box center [975, 727] width 83 height 31
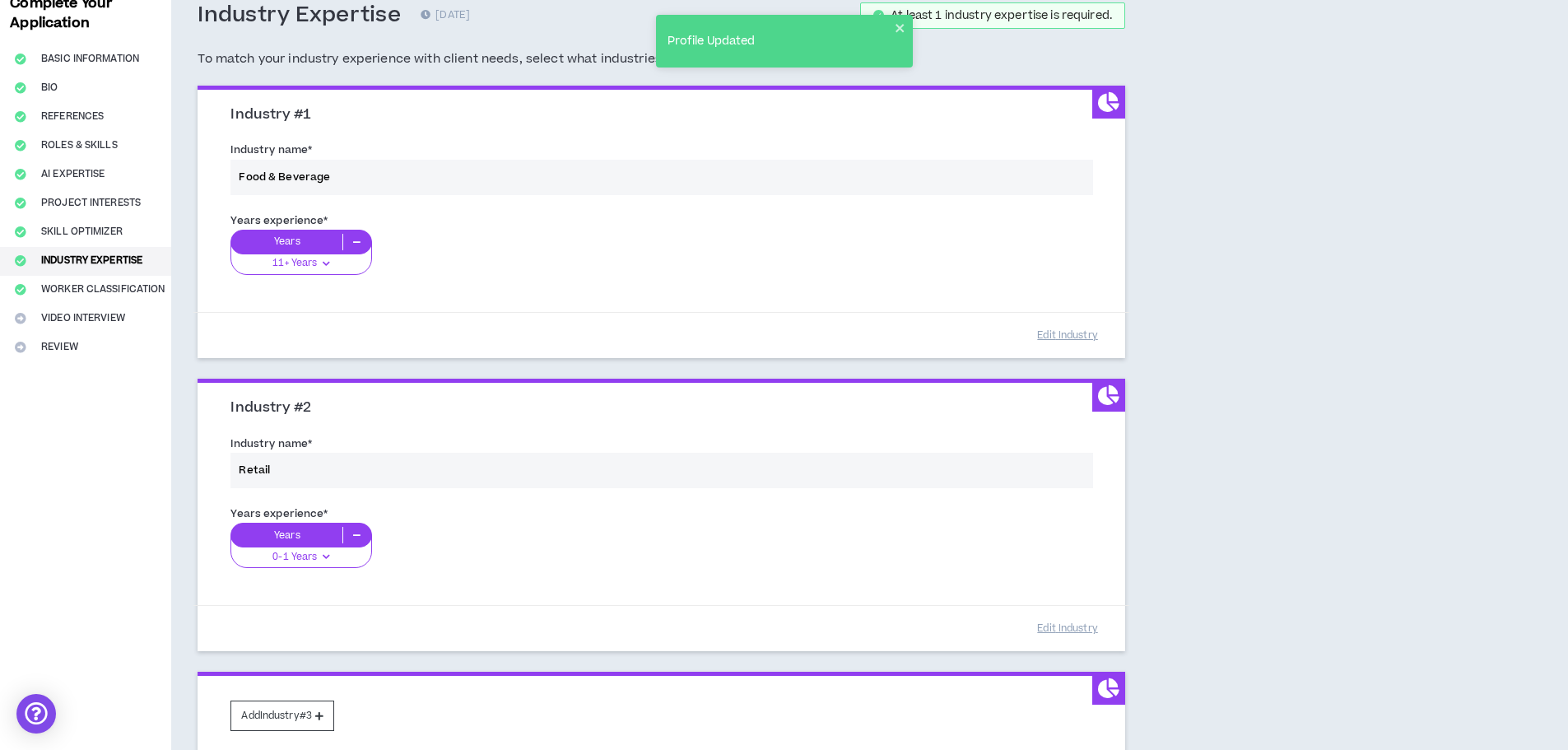
scroll to position [247, 0]
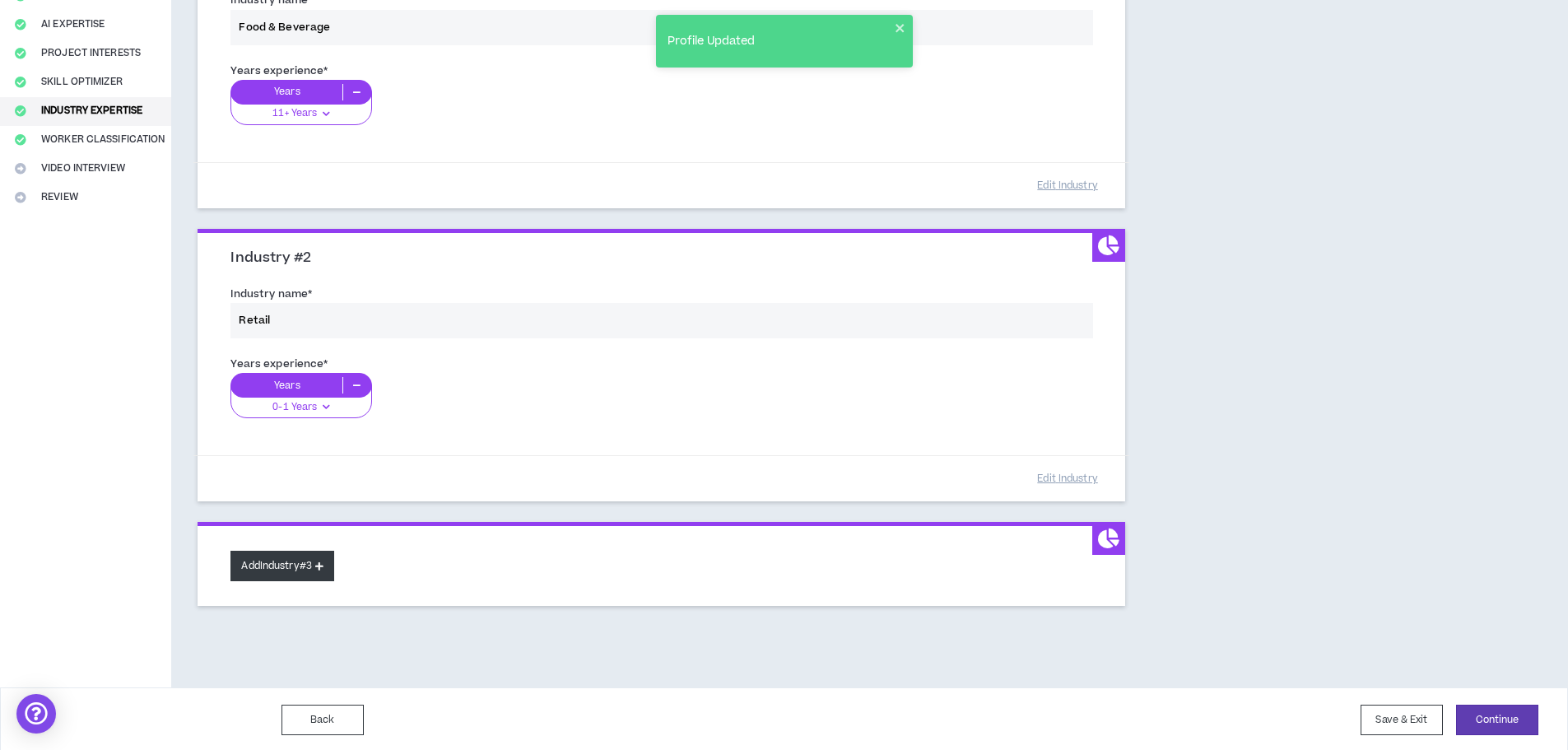
click at [262, 568] on button "Add Industry #3" at bounding box center [282, 566] width 104 height 31
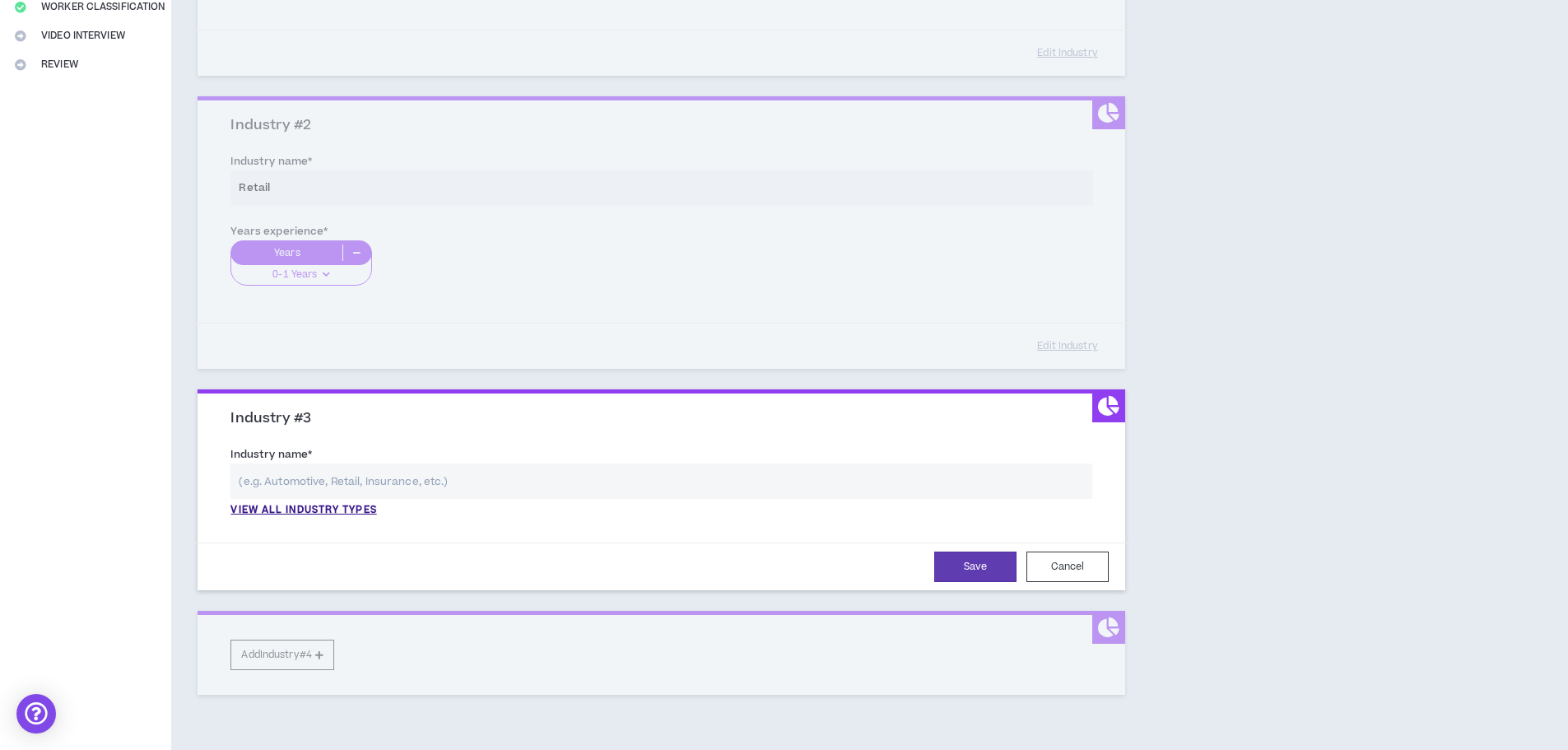
scroll to position [471, 0]
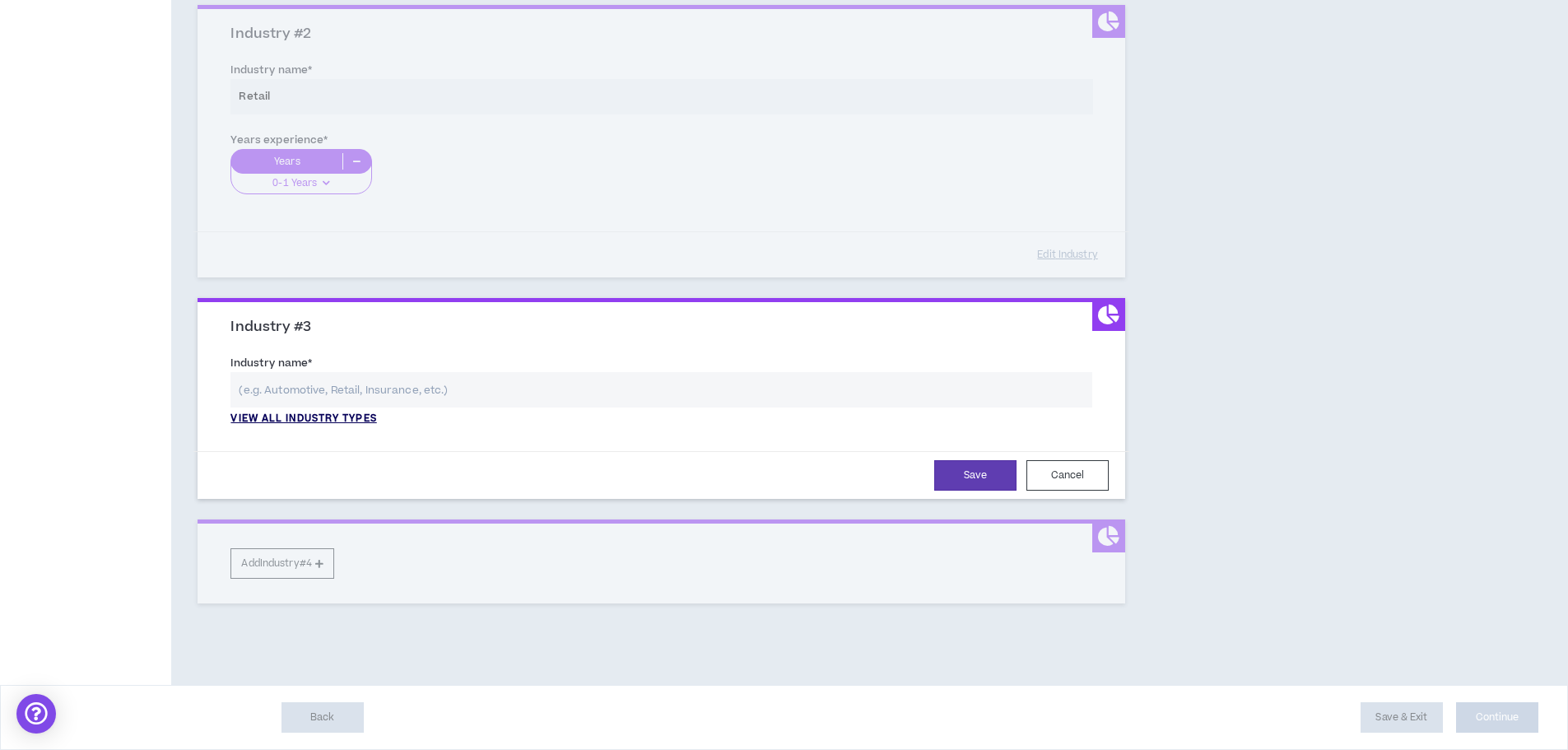
click at [300, 423] on p "View all industry types" at bounding box center [303, 419] width 146 height 15
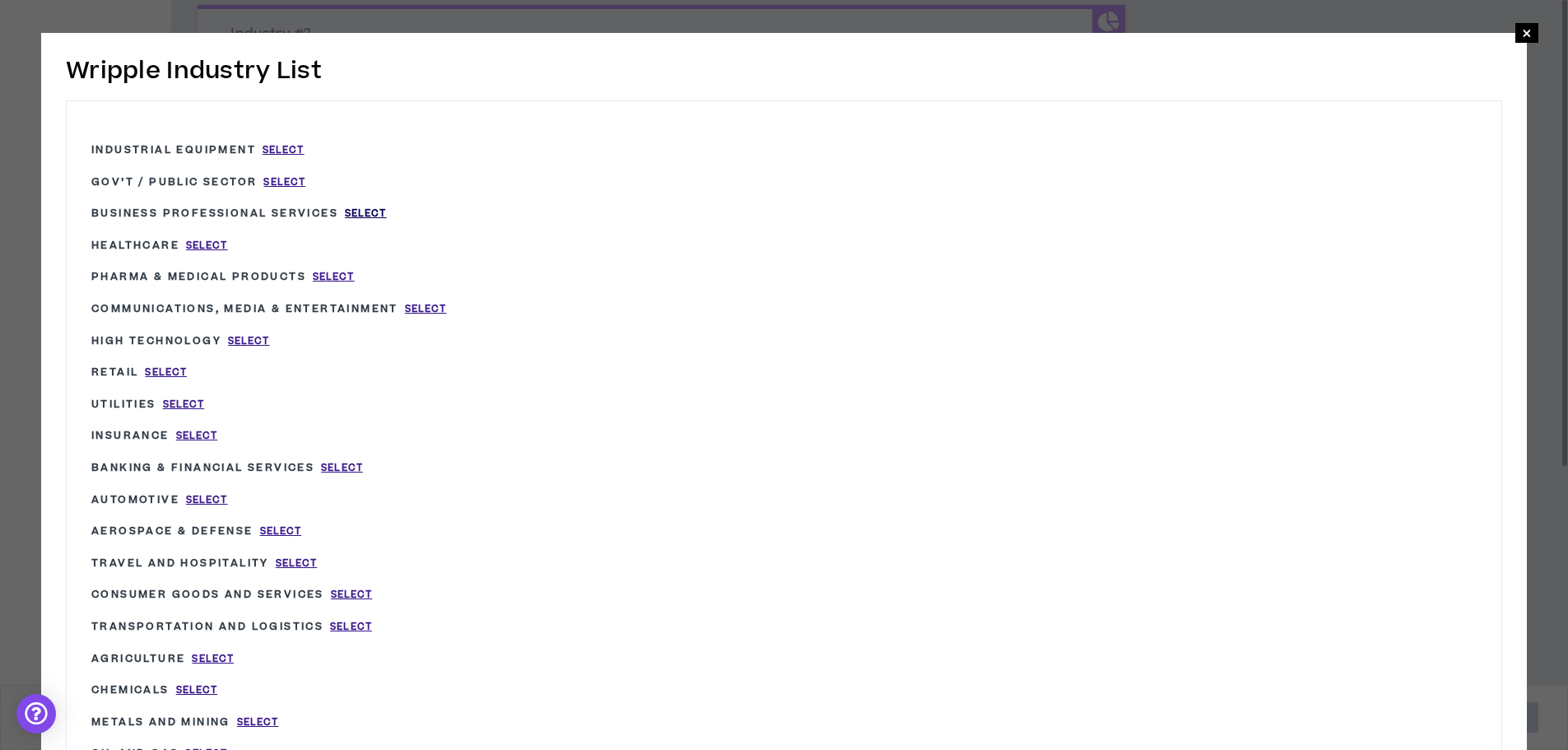
click at [372, 213] on span "Select" at bounding box center [366, 213] width 42 height 14
type input "Business Professional Services"
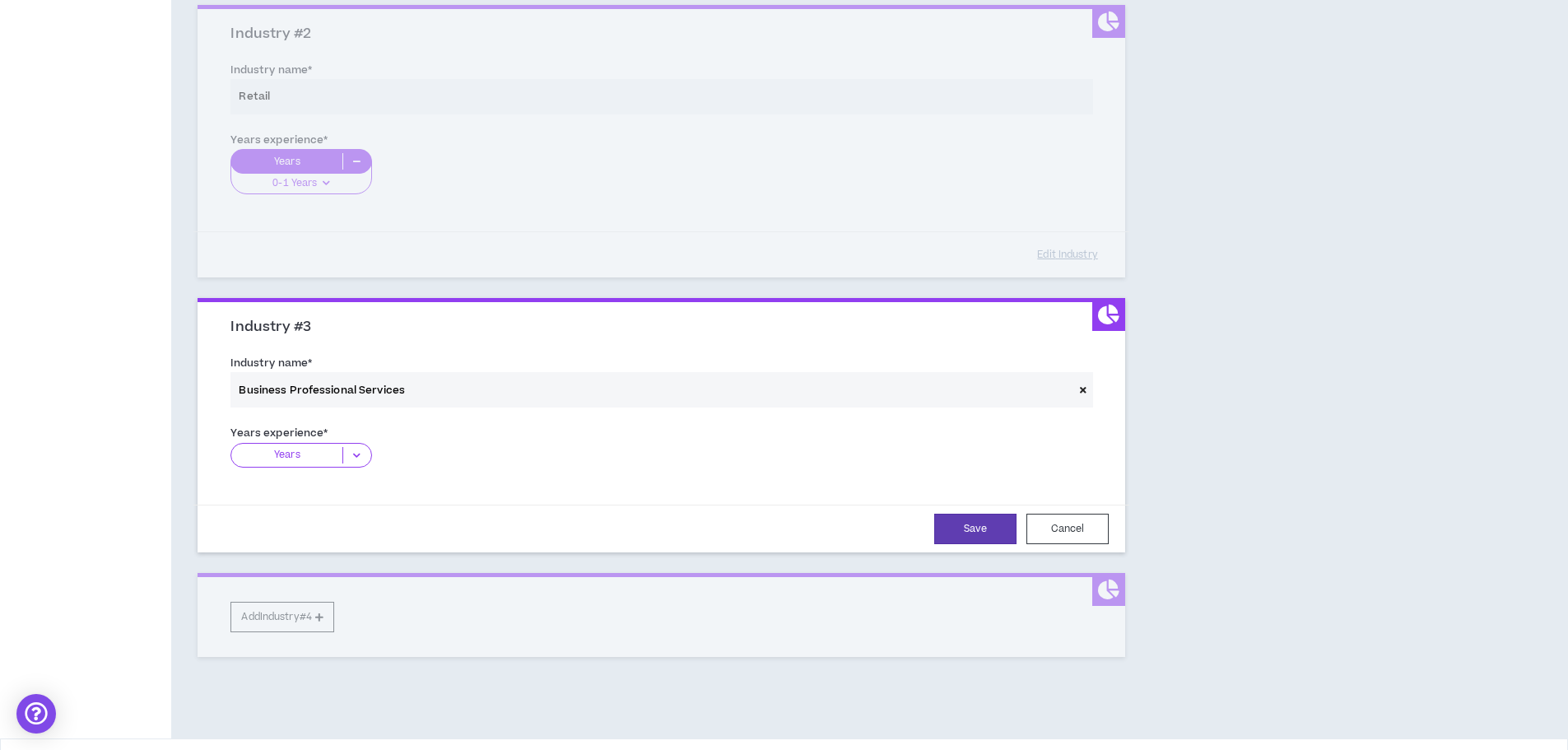
click at [1081, 393] on icon at bounding box center [1084, 390] width 7 height 9
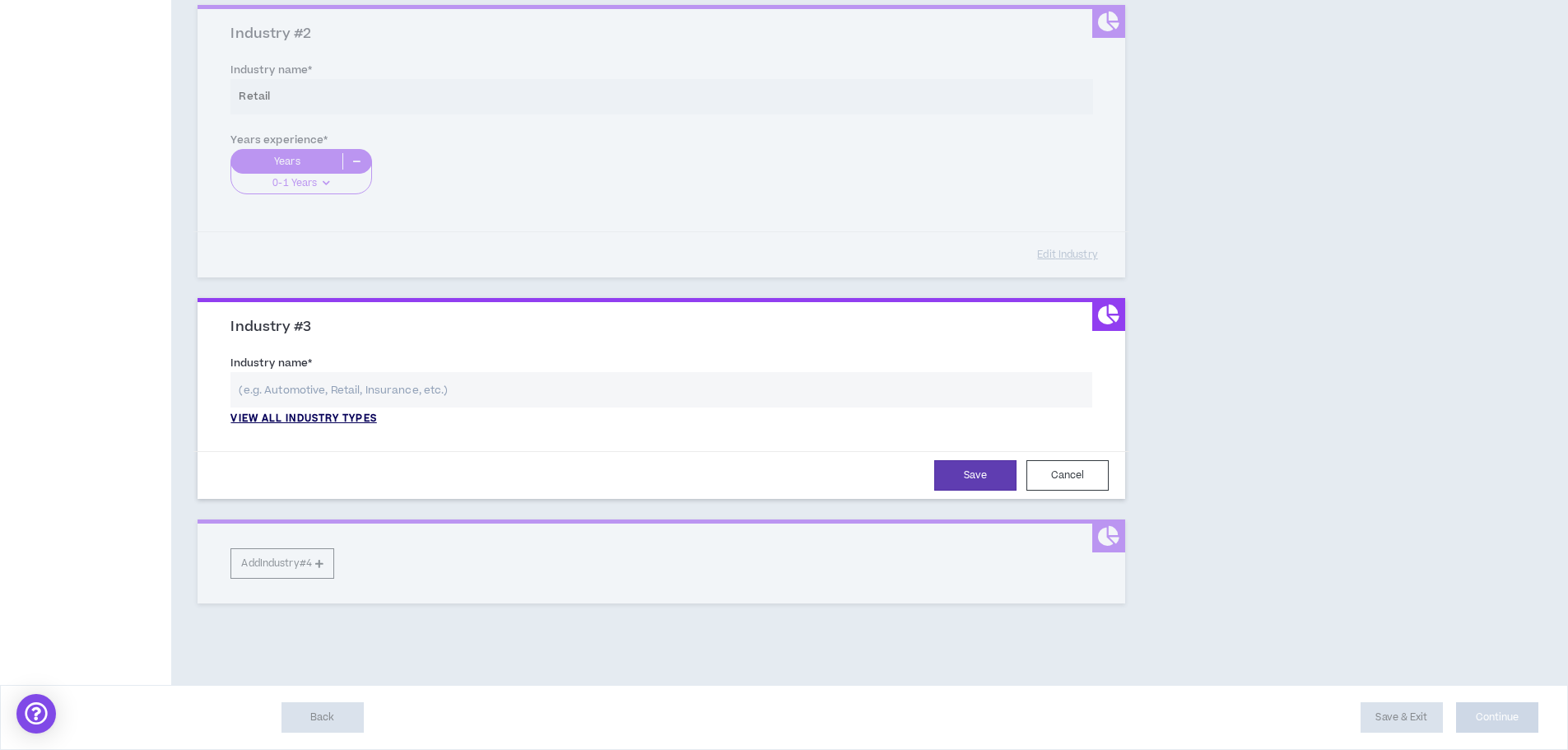
click at [342, 419] on p "View all industry types" at bounding box center [303, 419] width 146 height 15
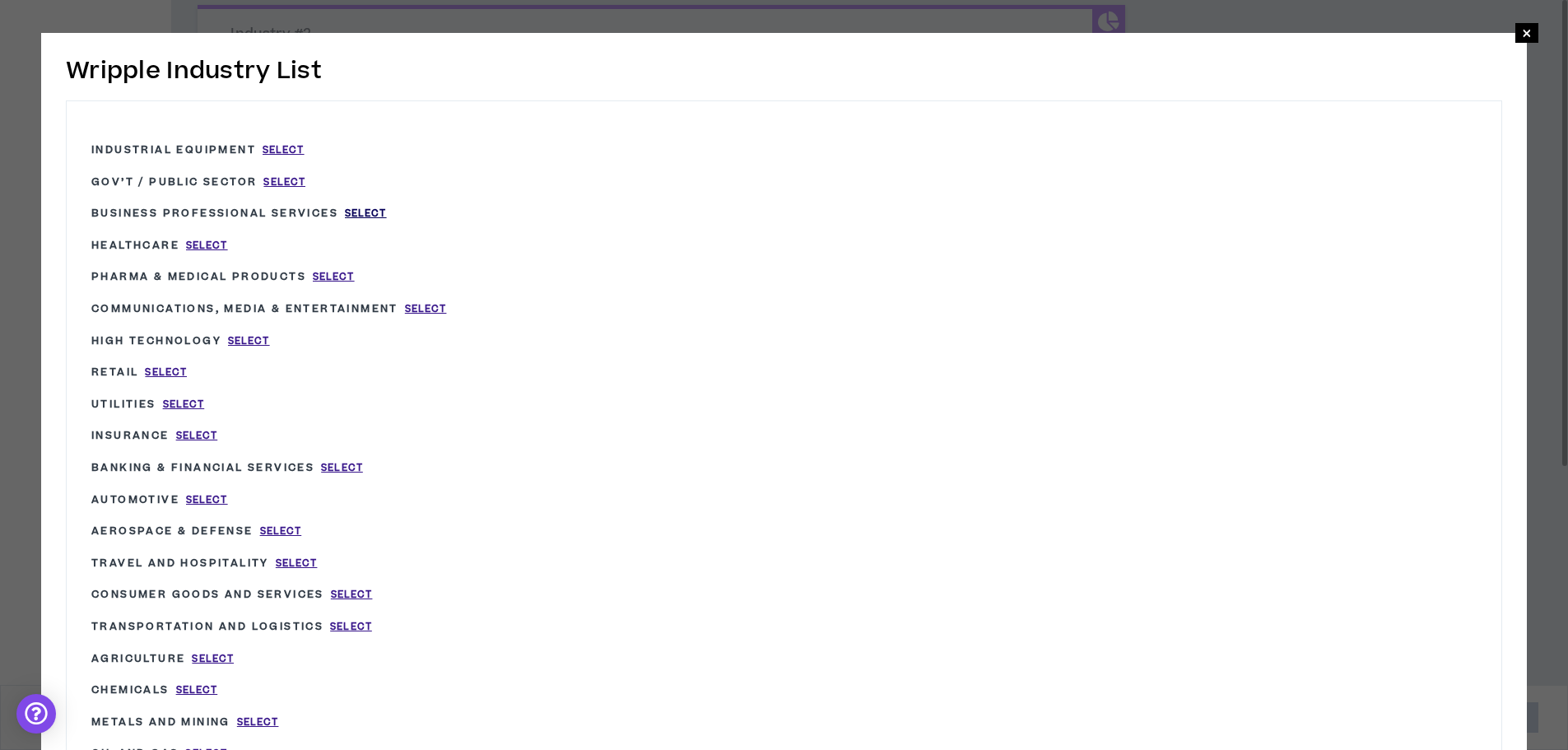
click at [371, 215] on span "Select" at bounding box center [366, 213] width 42 height 14
type input "Business Professional Services"
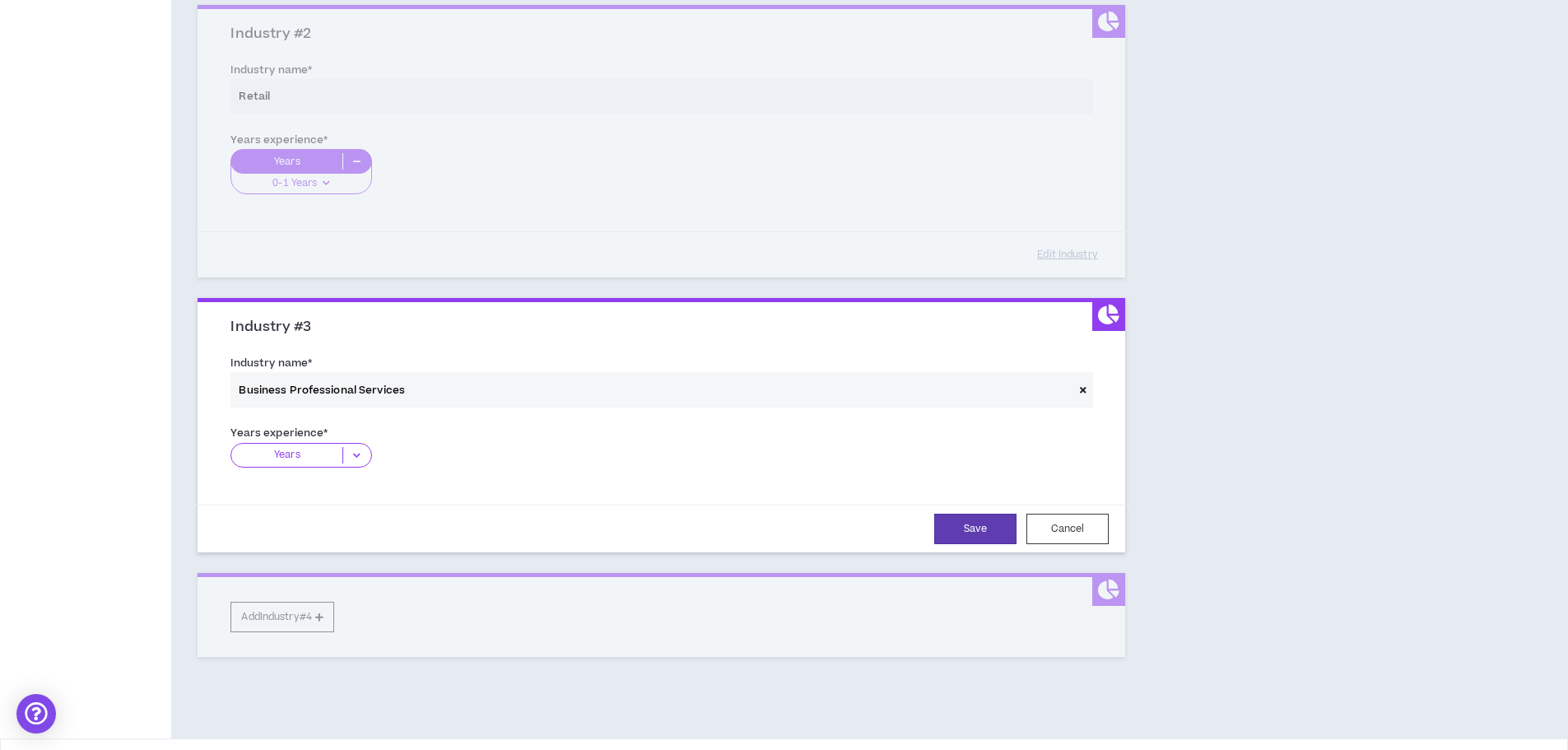
click at [357, 465] on div "Years" at bounding box center [300, 455] width 141 height 25
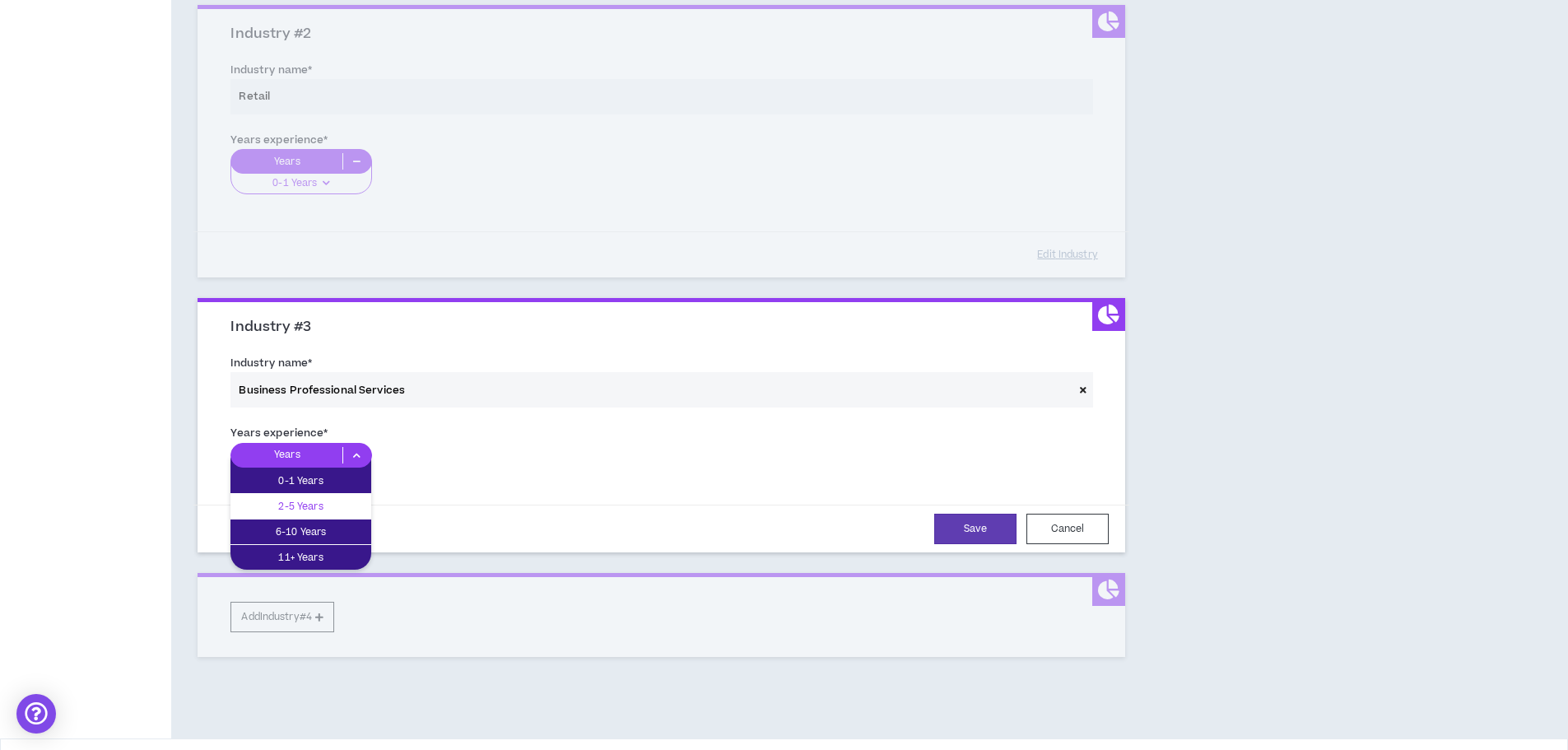
click at [352, 502] on p "2-5 Years" at bounding box center [300, 507] width 141 height 18
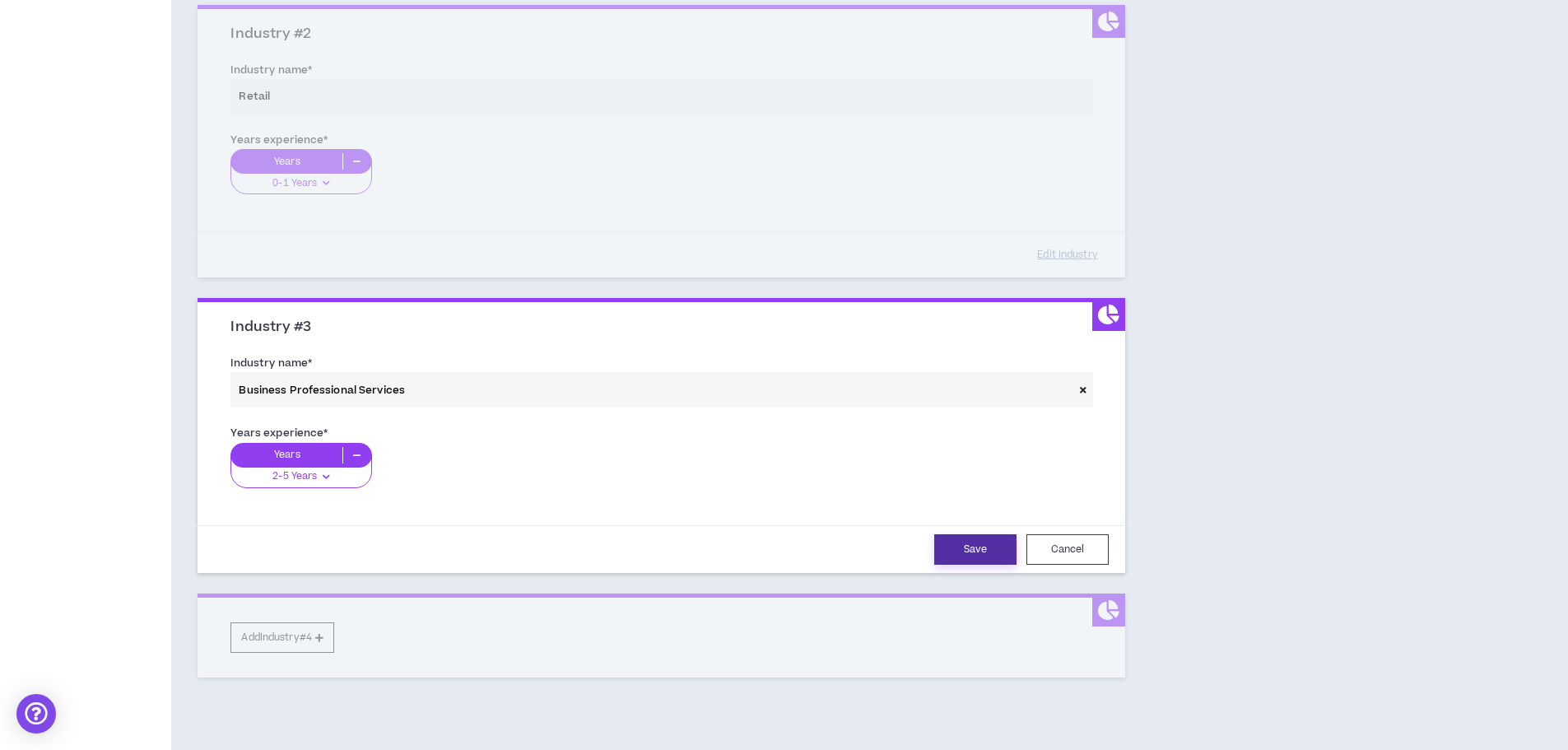
click at [986, 551] on button "Save" at bounding box center [975, 550] width 83 height 31
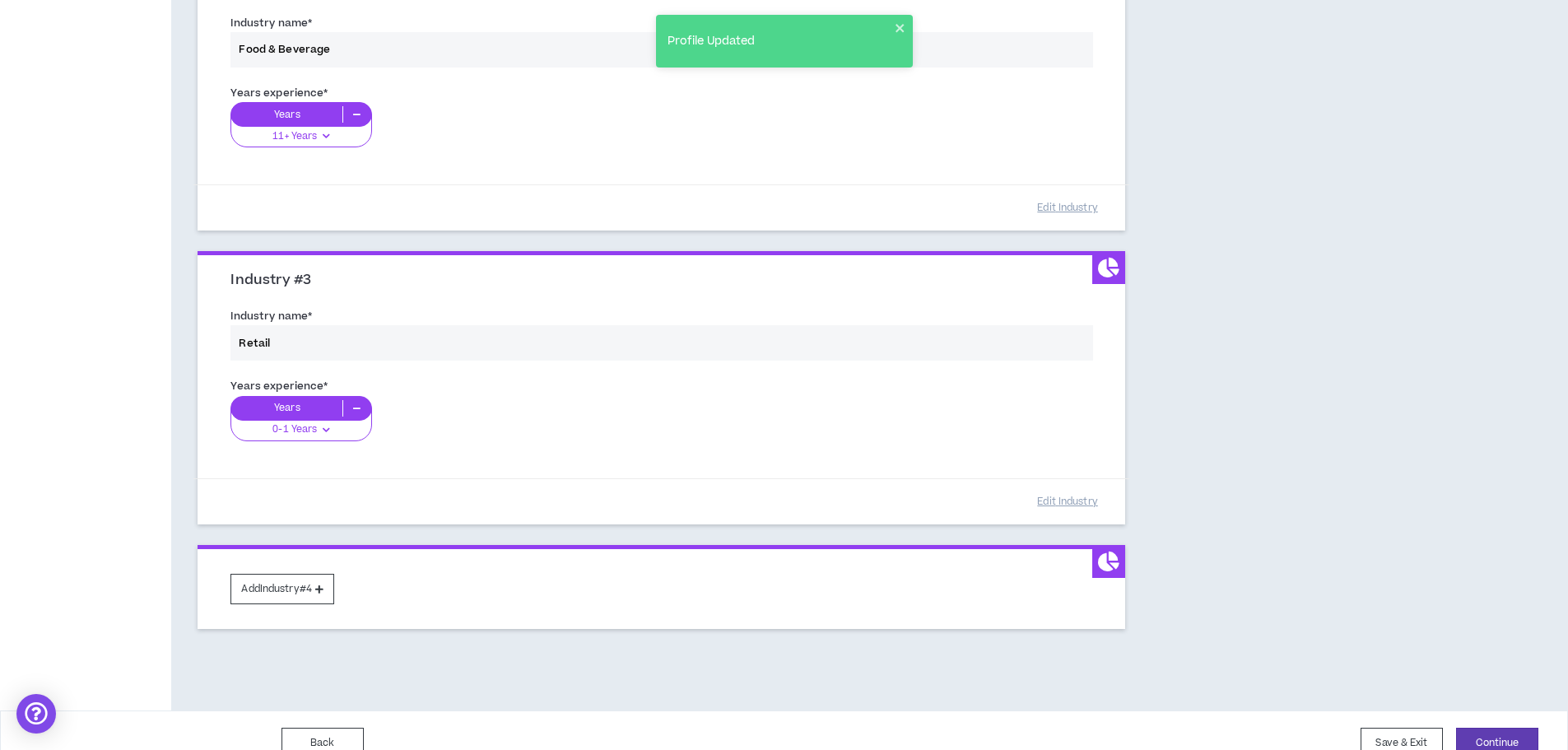
scroll to position [544, 0]
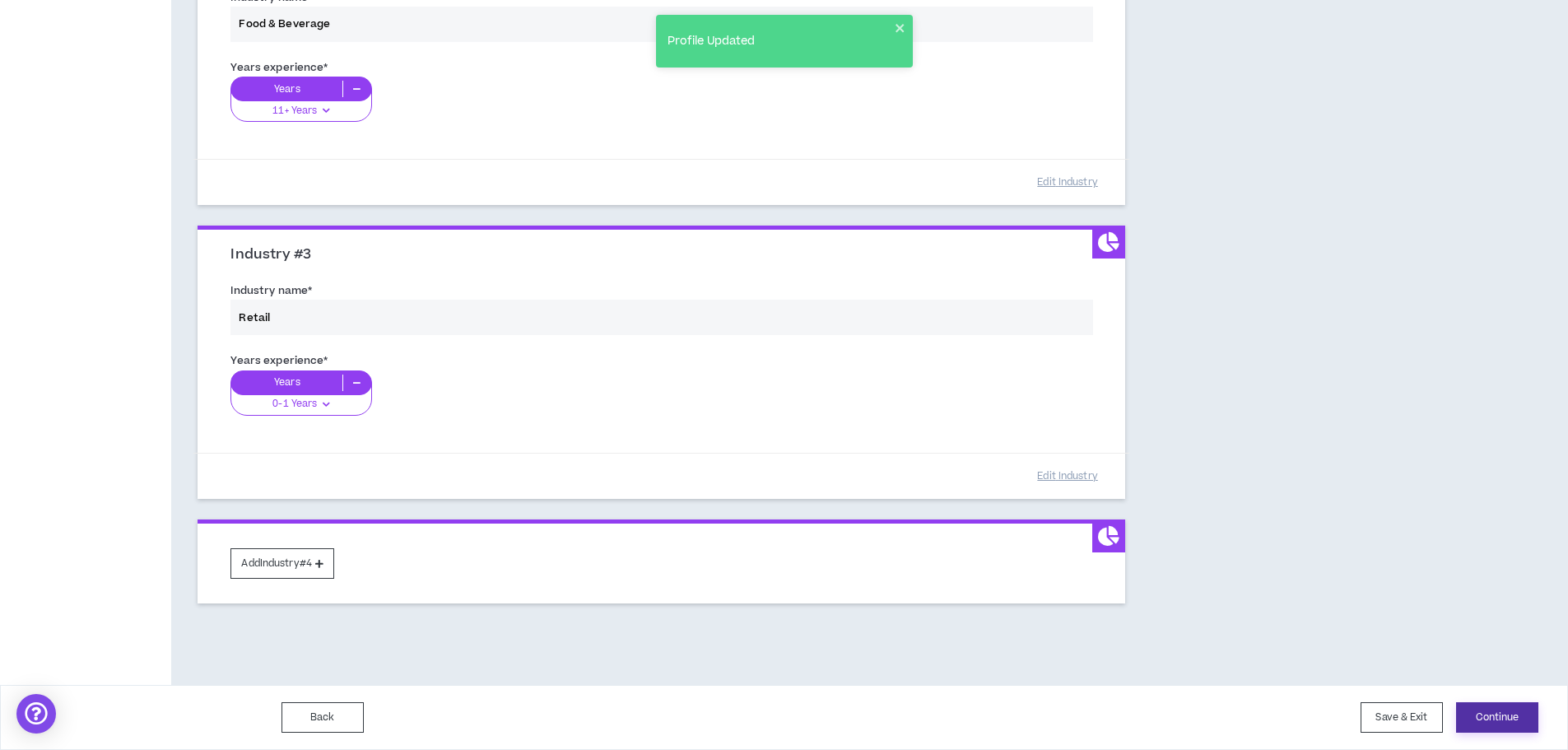
click at [1495, 723] on button "Continue" at bounding box center [1497, 718] width 83 height 31
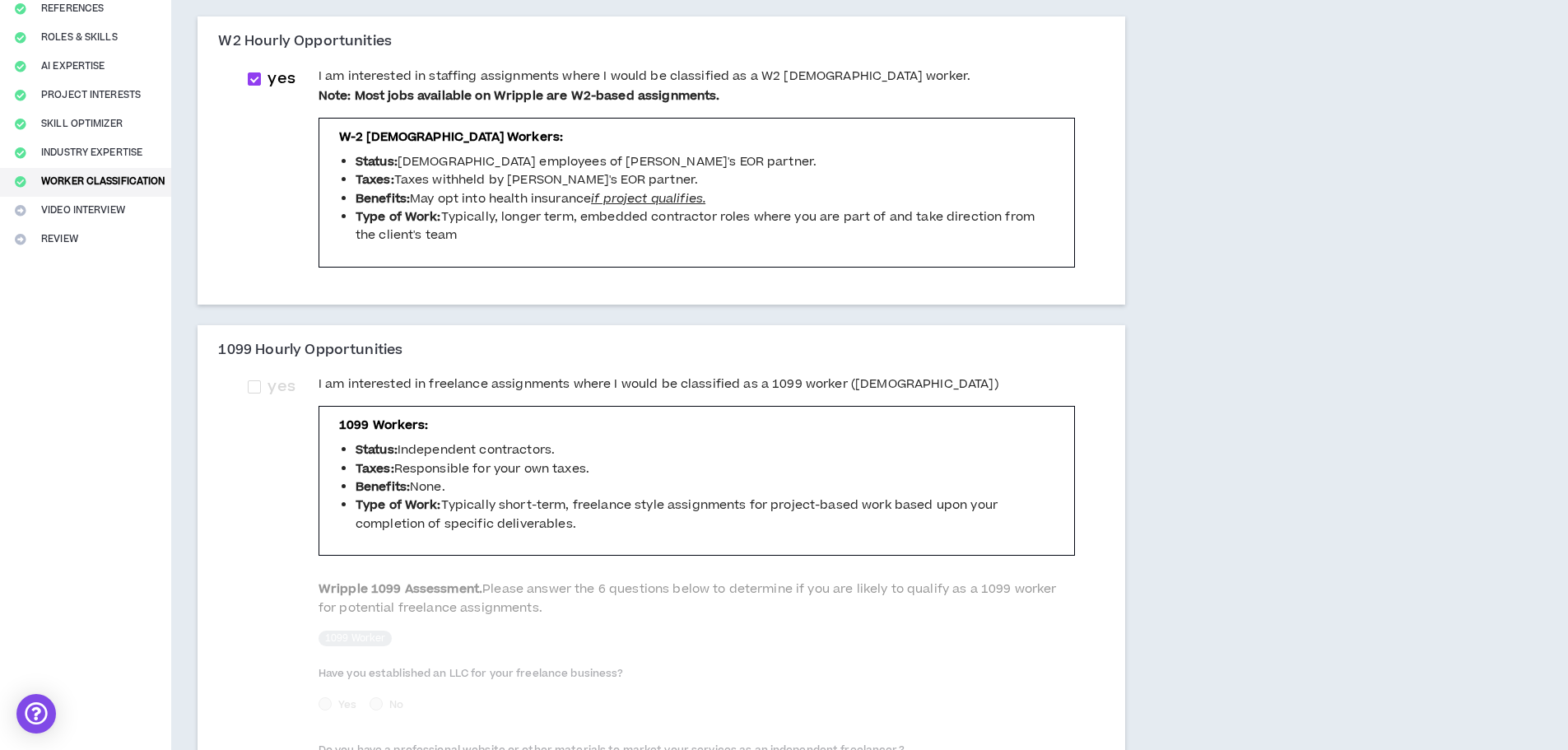
scroll to position [329, 0]
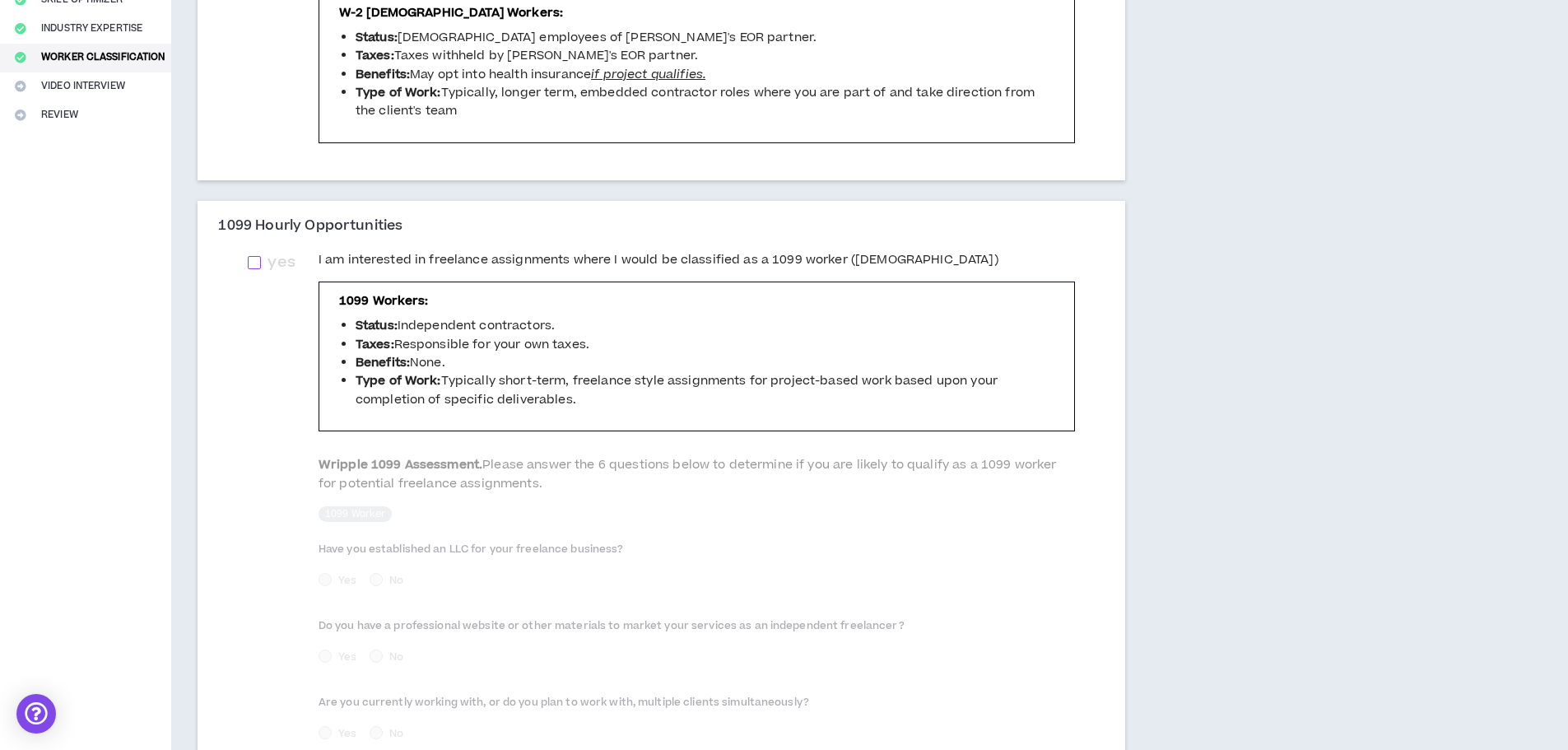
click at [255, 263] on span at bounding box center [254, 262] width 13 height 13
checkbox input "****"
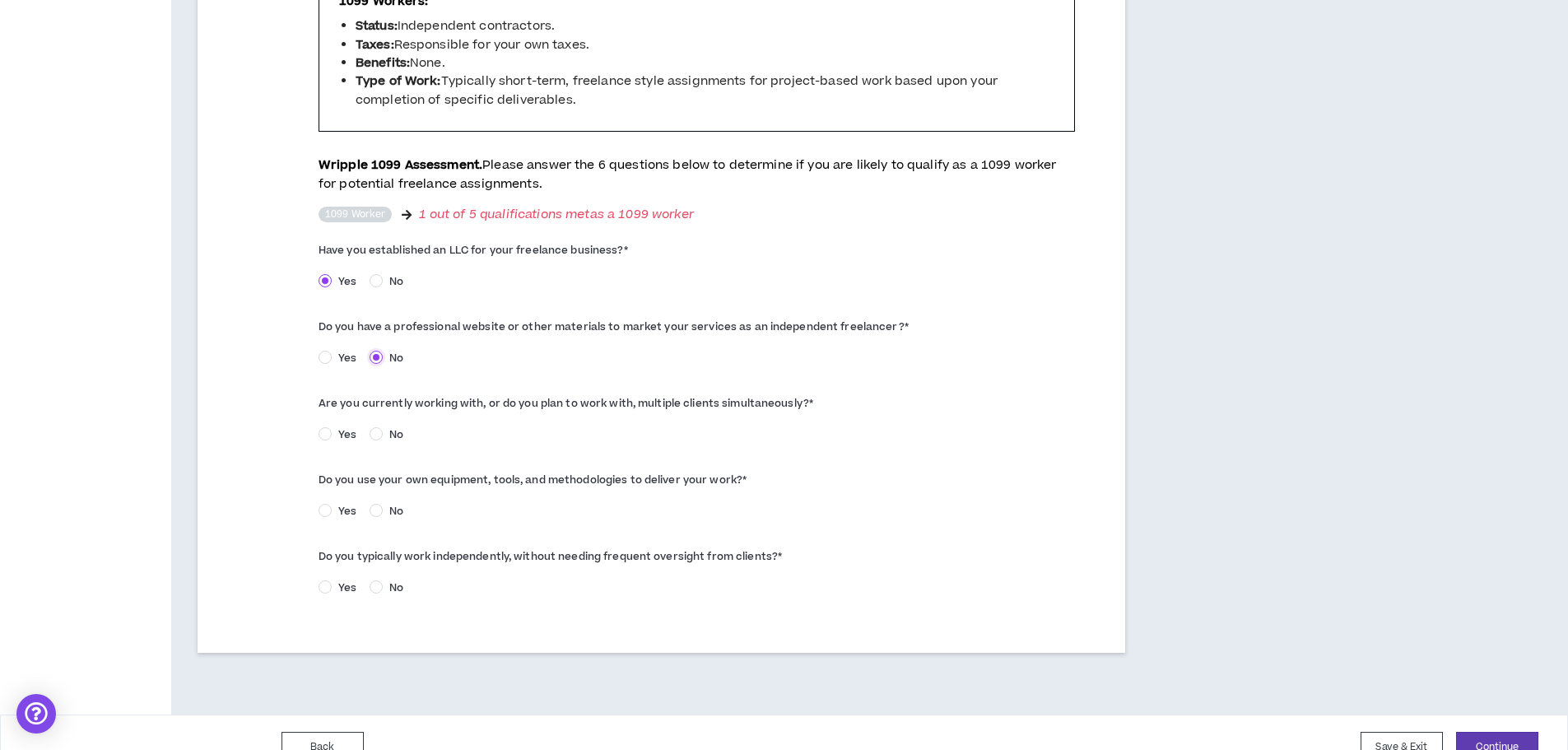
scroll to position [659, 0]
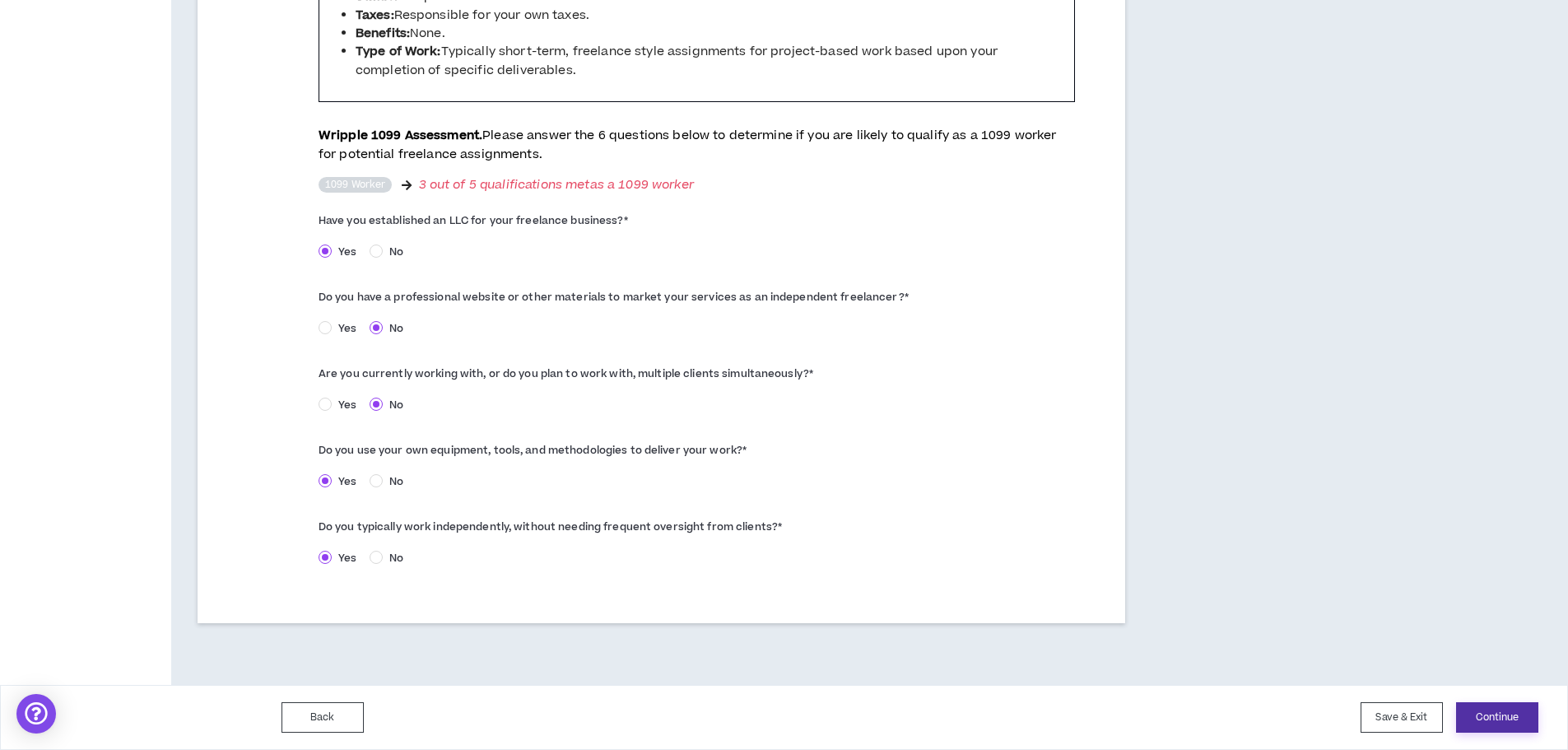
click at [1498, 721] on button "Continue" at bounding box center [1497, 718] width 83 height 31
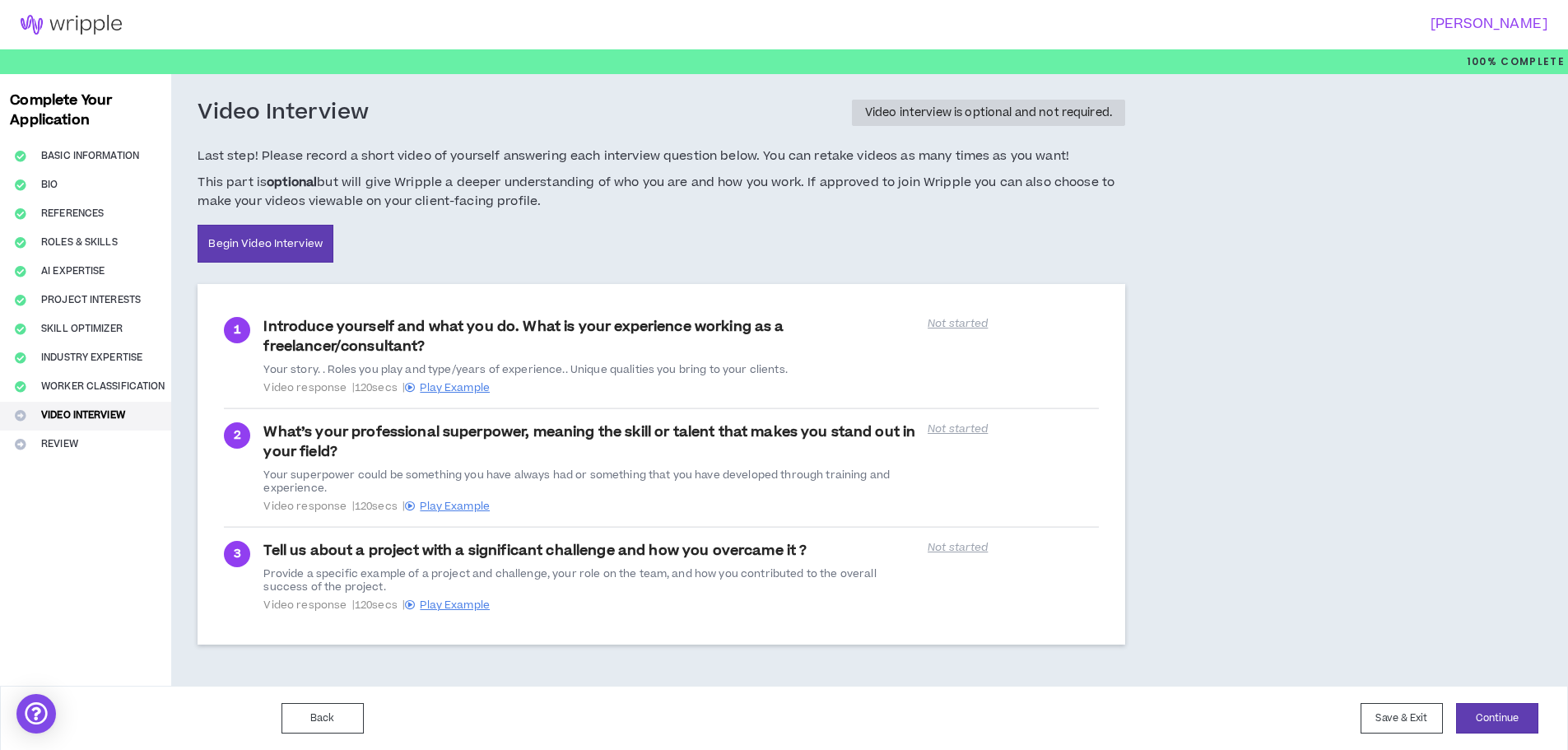
scroll to position [1, 0]
click at [1370, 718] on button "Save & Exit" at bounding box center [1402, 718] width 83 height 31
